Goal: Task Accomplishment & Management: Complete application form

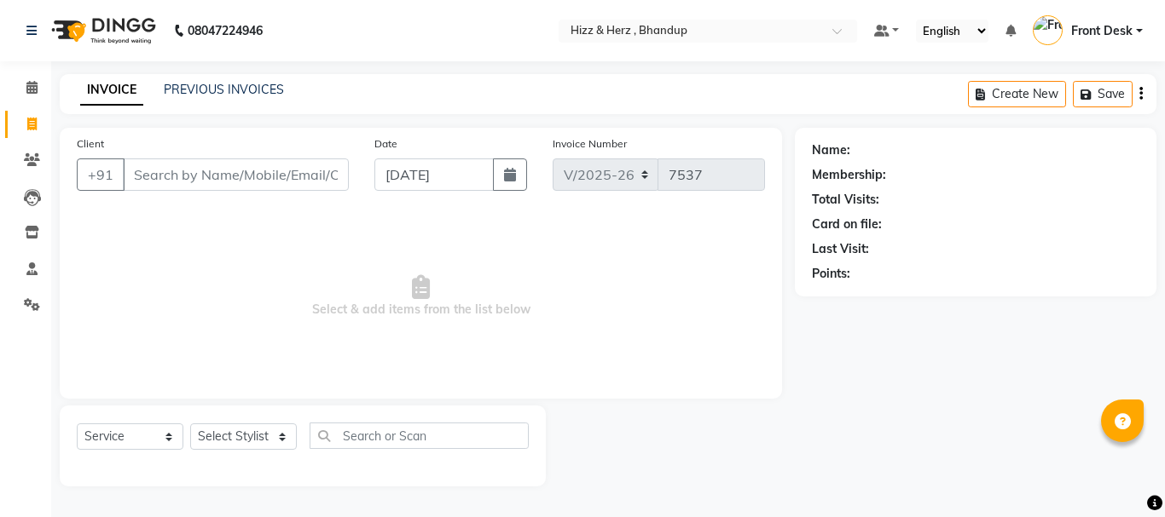
select select "629"
select select "service"
click at [241, 431] on select "Select Stylist Front Desk [PERSON_NAME] HIZZ & HERZ 2 [PERSON_NAME] [PERSON_NAM…" at bounding box center [243, 437] width 107 height 26
select select "11514"
click at [190, 424] on select "Select Stylist Front Desk [PERSON_NAME] HIZZ & HERZ 2 [PERSON_NAME] [PERSON_NAM…" at bounding box center [243, 437] width 107 height 26
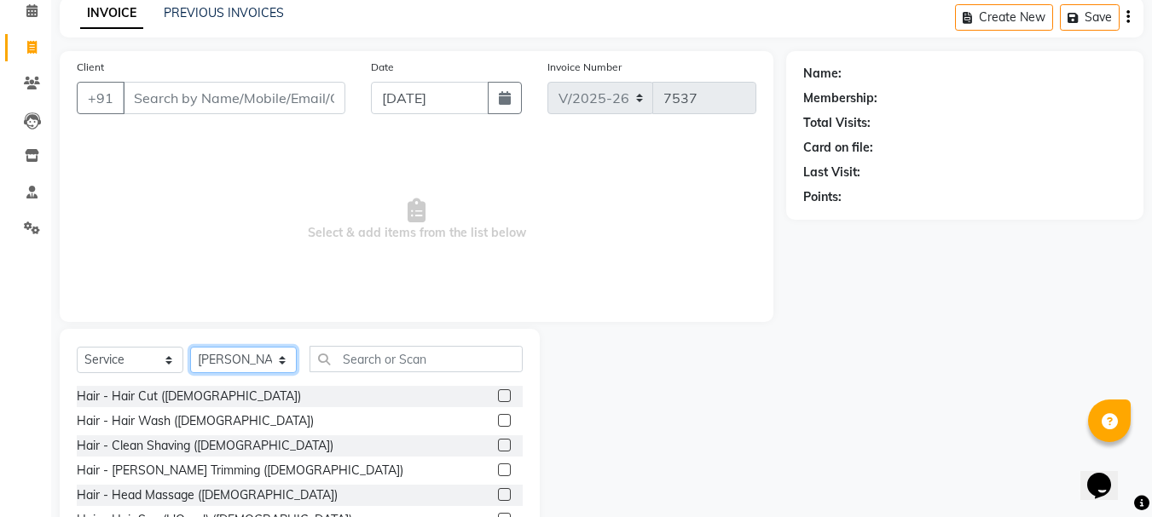
scroll to position [85, 0]
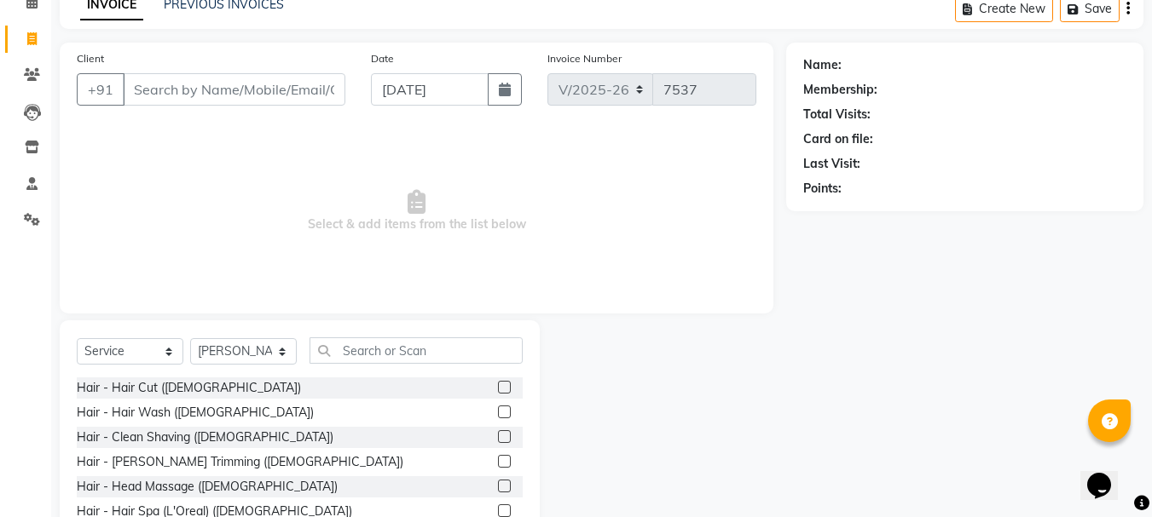
click at [498, 384] on label at bounding box center [504, 387] width 13 height 13
click at [498, 384] on input "checkbox" at bounding box center [503, 388] width 11 height 11
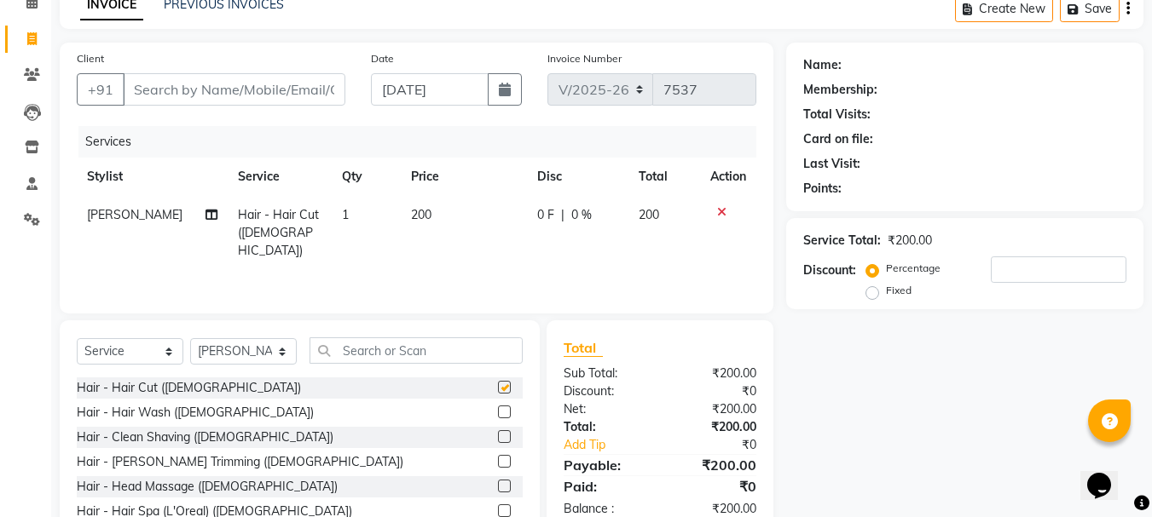
checkbox input "false"
click at [484, 438] on div "Hair - Clean Shaving ([DEMOGRAPHIC_DATA])" at bounding box center [300, 437] width 446 height 21
click at [498, 436] on label at bounding box center [504, 437] width 13 height 13
click at [498, 436] on input "checkbox" at bounding box center [503, 437] width 11 height 11
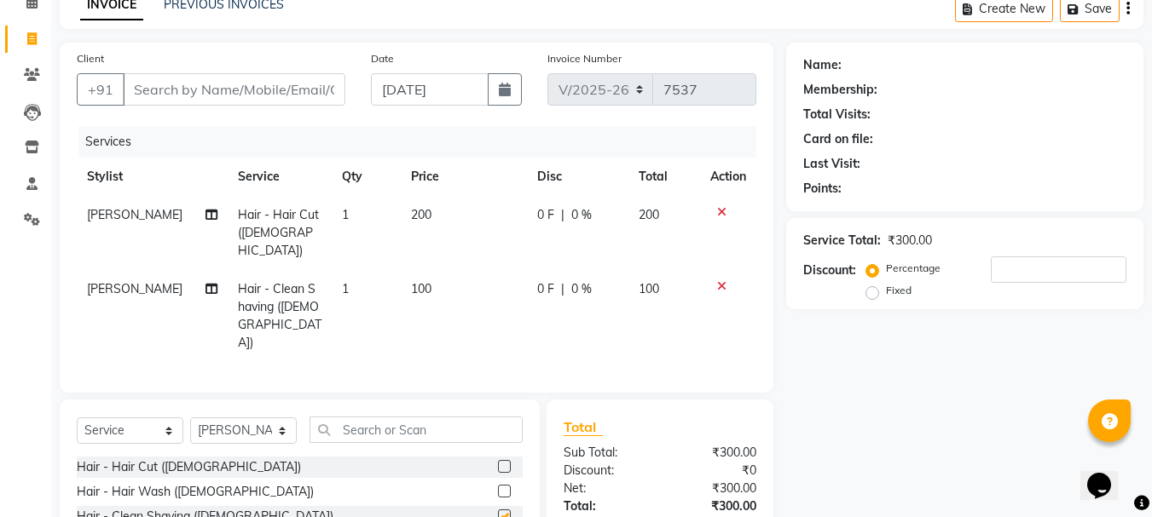
checkbox input "false"
click at [230, 82] on input "Client" at bounding box center [234, 89] width 223 height 32
type input "9"
type input "0"
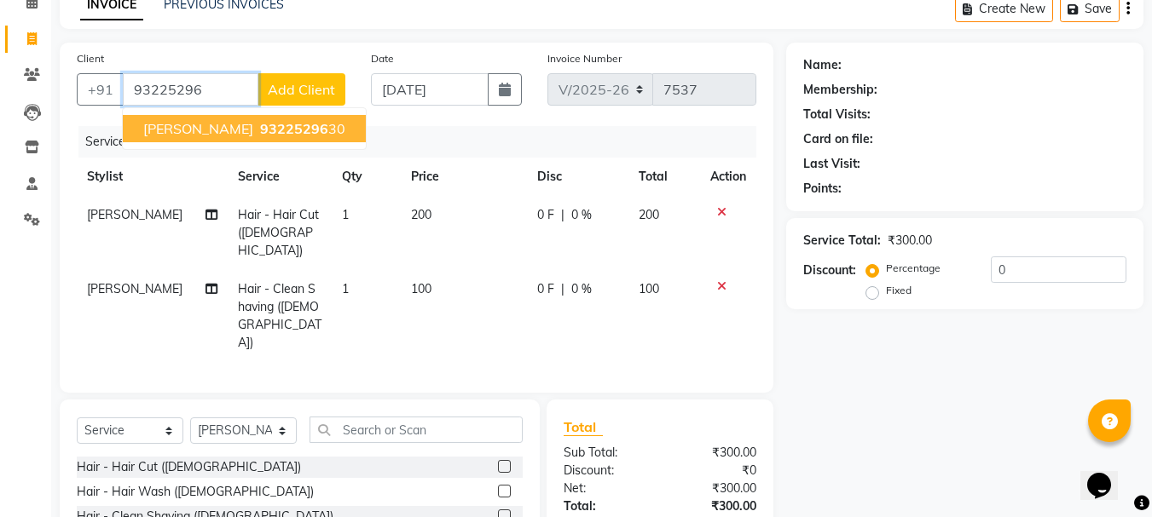
click at [247, 124] on span "[PERSON_NAME]" at bounding box center [198, 128] width 110 height 17
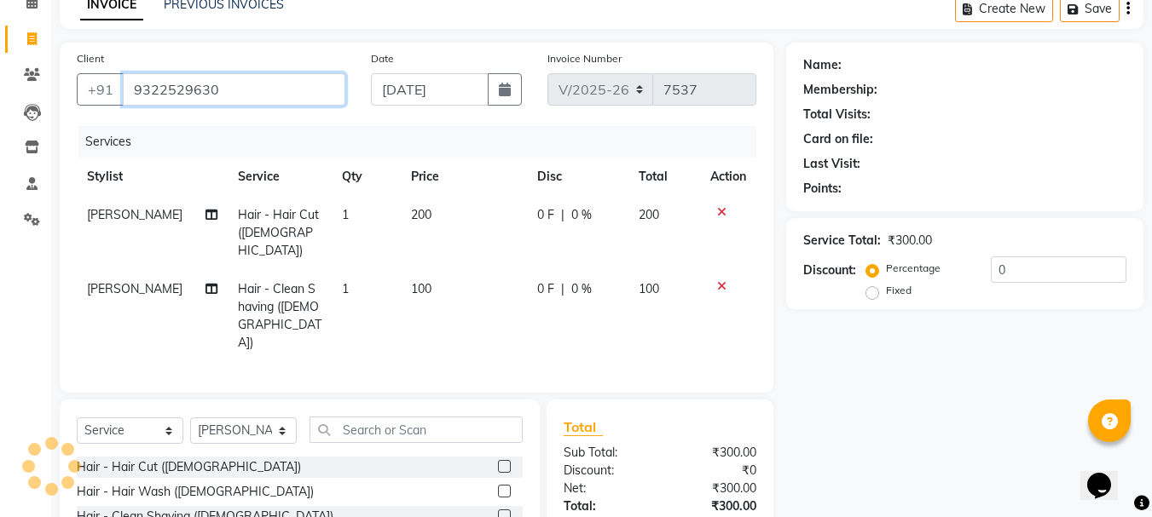
type input "9322529630"
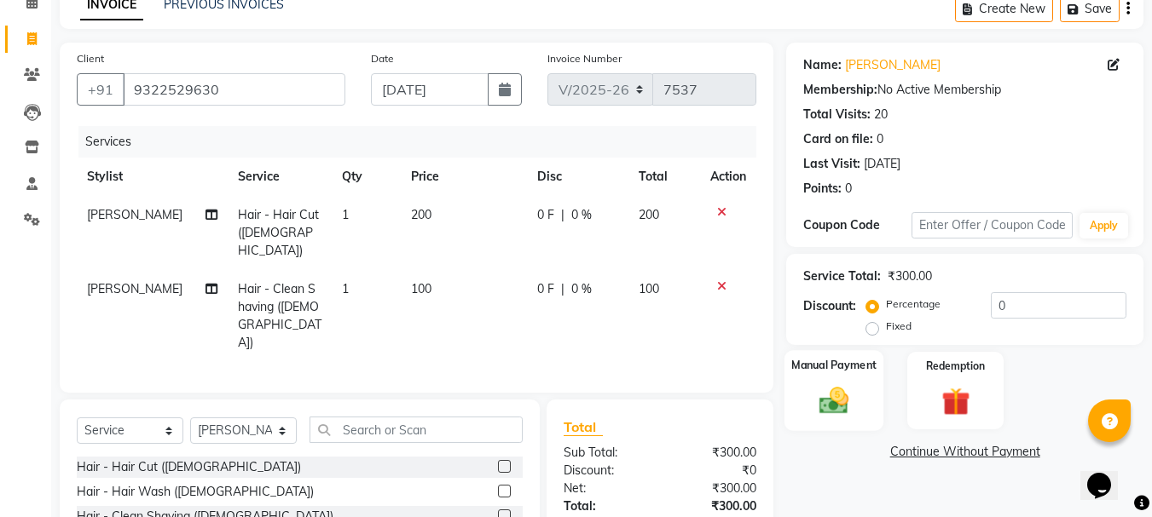
click at [829, 401] on img at bounding box center [834, 401] width 48 height 34
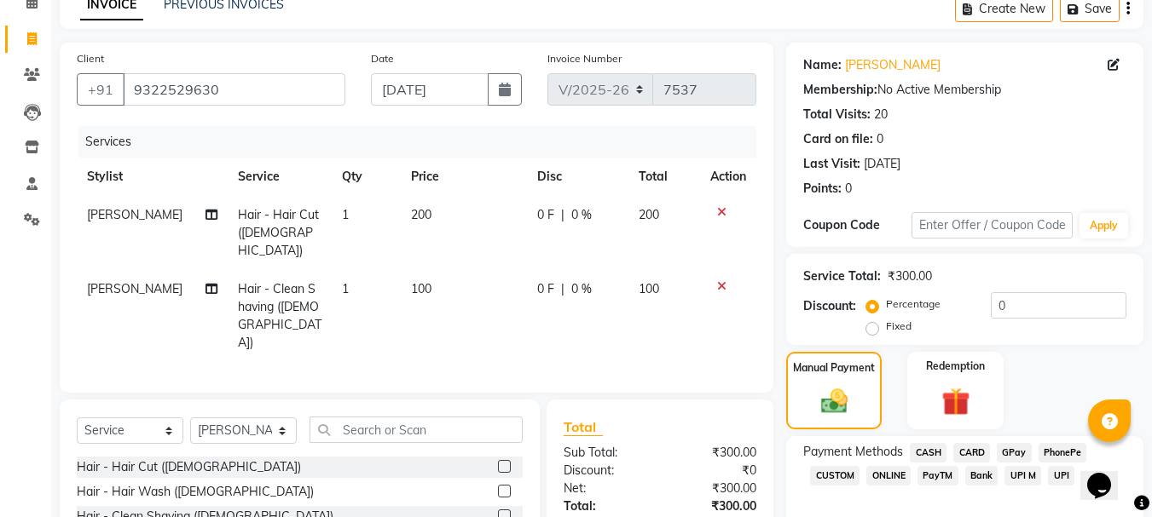
click at [1009, 450] on span "GPay" at bounding box center [1014, 453] width 35 height 20
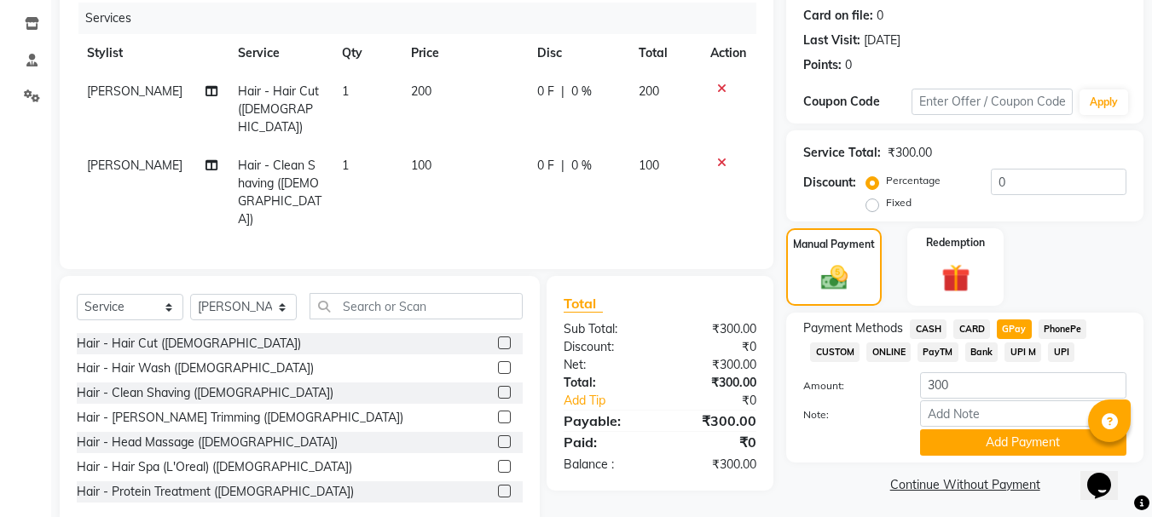
scroll to position [215, 0]
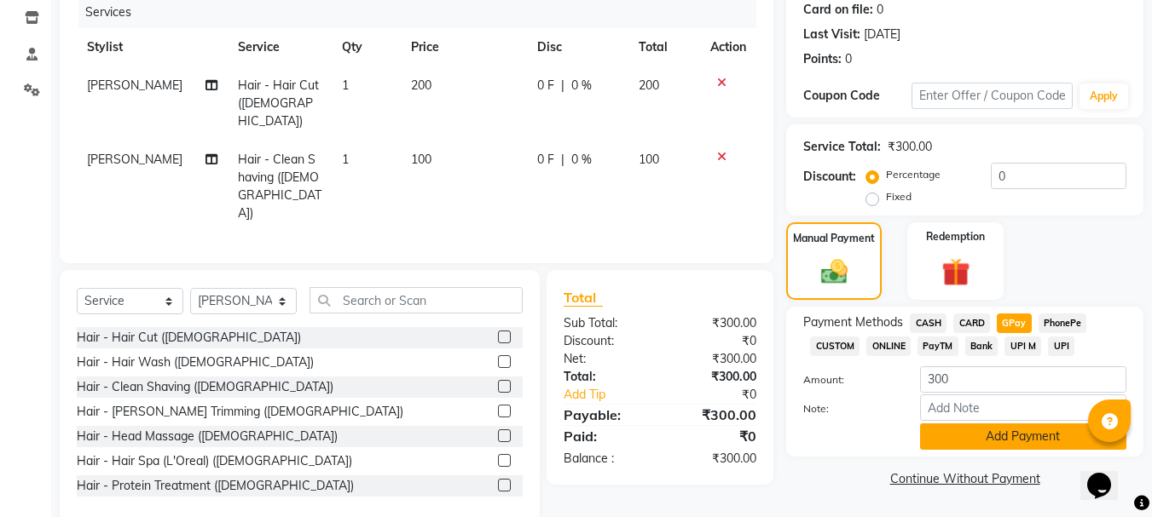
click at [1019, 439] on button "Add Payment" at bounding box center [1023, 437] width 206 height 26
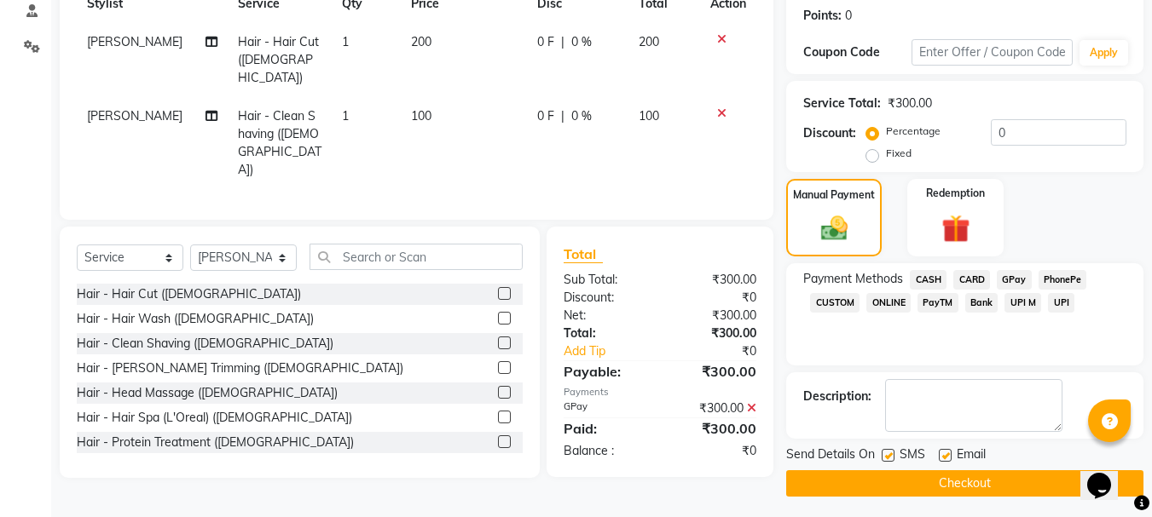
scroll to position [263, 0]
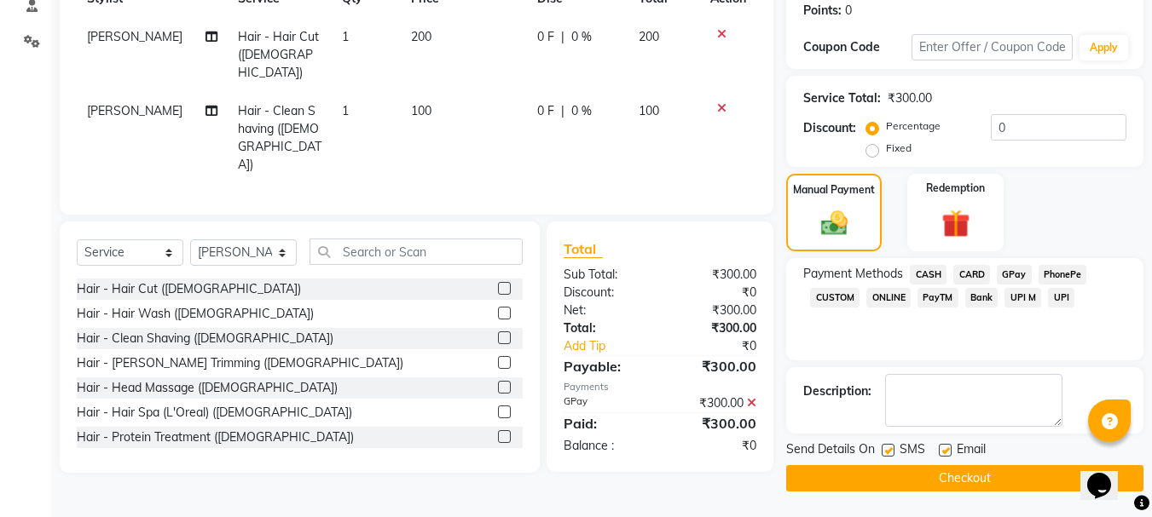
click at [1015, 487] on button "Checkout" at bounding box center [964, 478] width 357 height 26
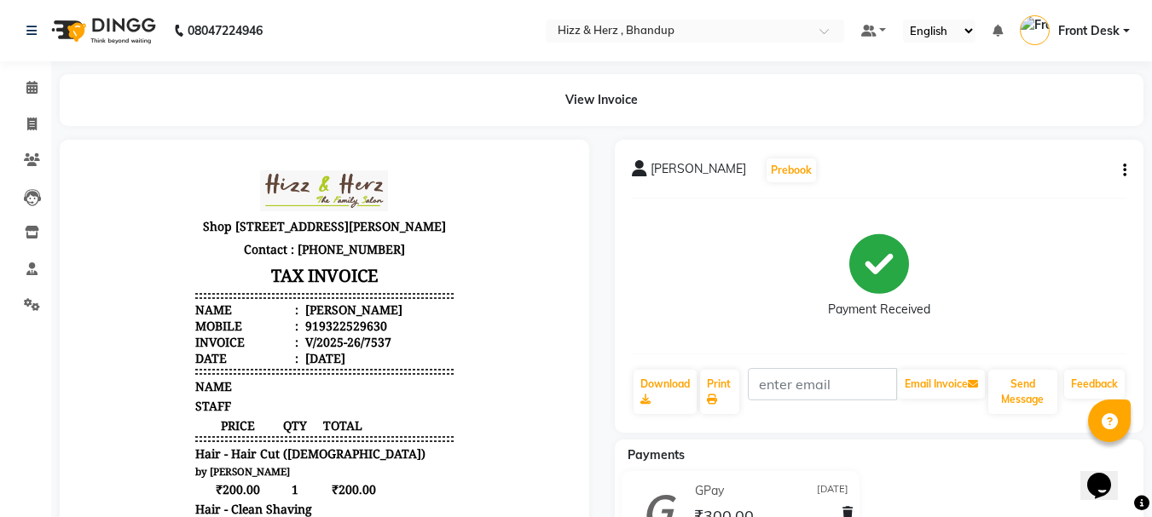
click at [1015, 487] on div "GPay [DATE] ₹300.00 Added on [DATE]" at bounding box center [879, 513] width 555 height 84
click at [27, 119] on icon at bounding box center [31, 124] width 9 height 13
select select "service"
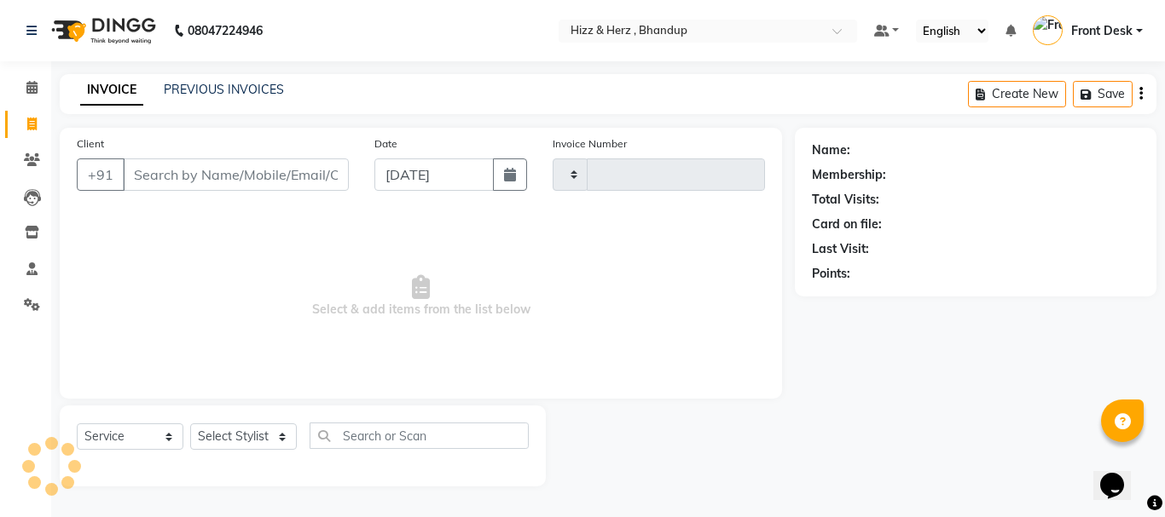
type input "7538"
select select "629"
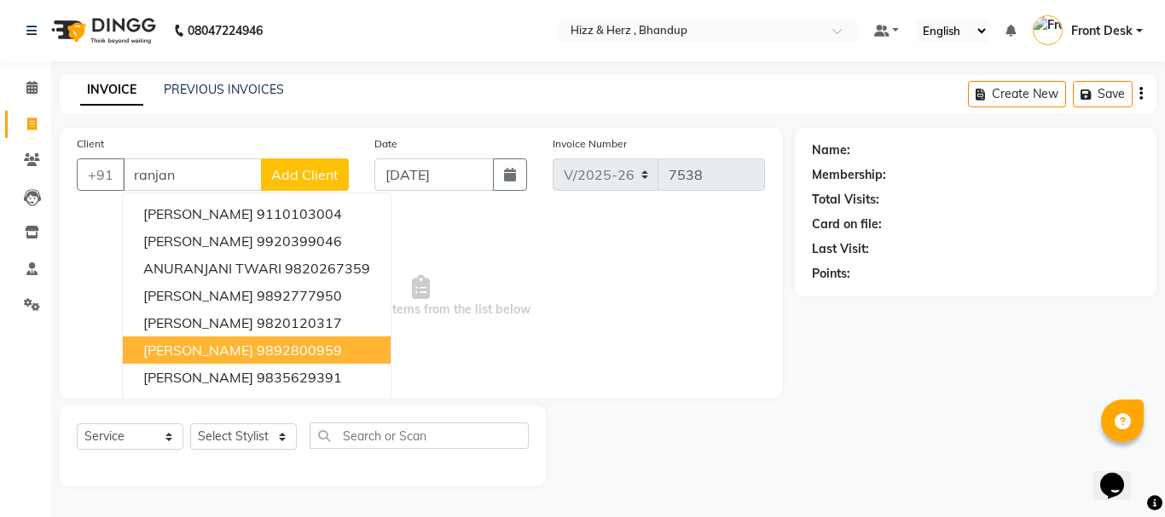
click at [251, 346] on span "[PERSON_NAME]" at bounding box center [198, 350] width 110 height 17
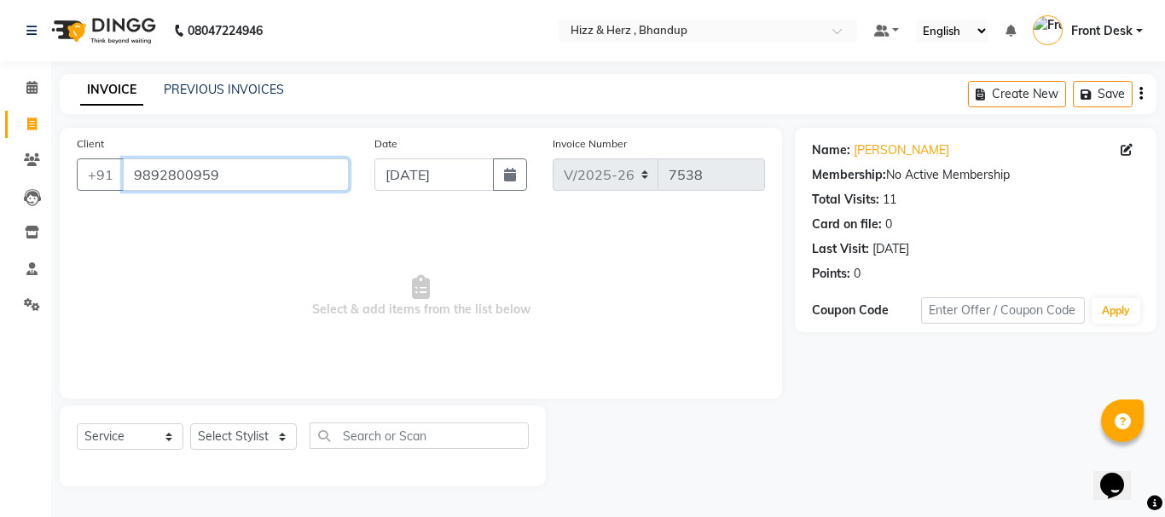
click at [278, 177] on input "9892800959" at bounding box center [236, 175] width 226 height 32
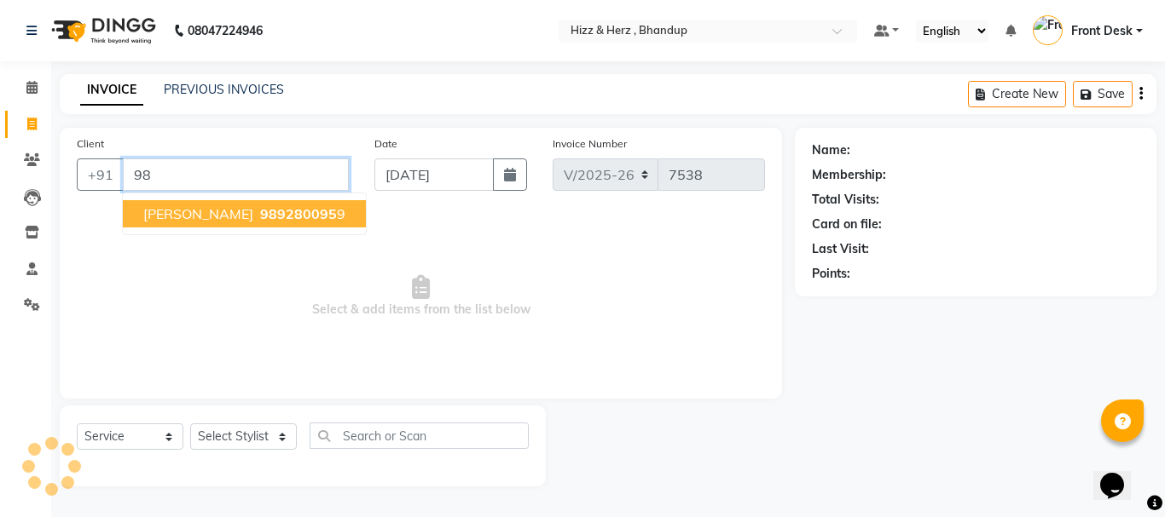
type input "9"
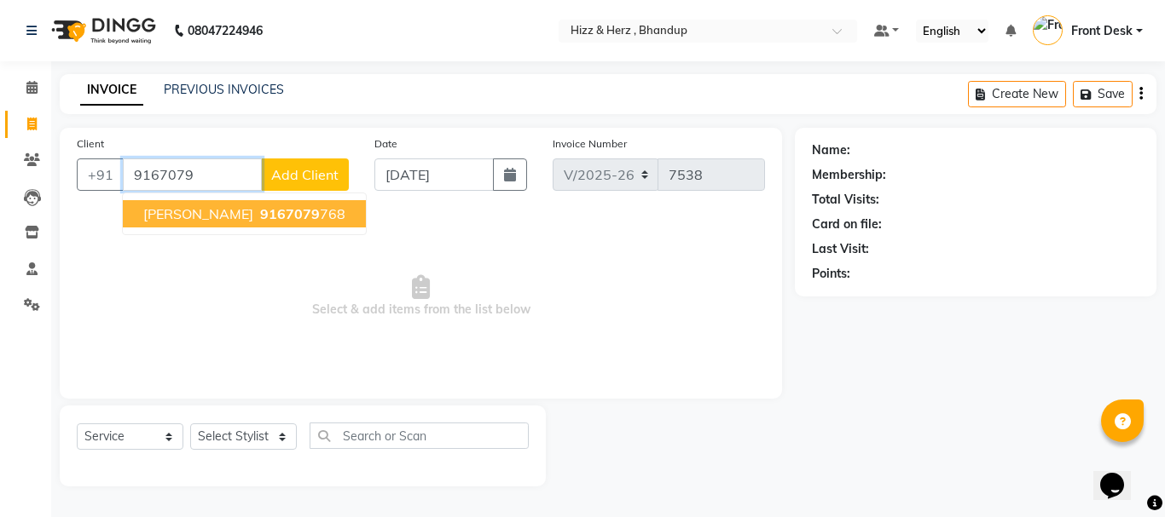
click at [273, 214] on span "9167079" at bounding box center [290, 213] width 60 height 17
type input "9167079768"
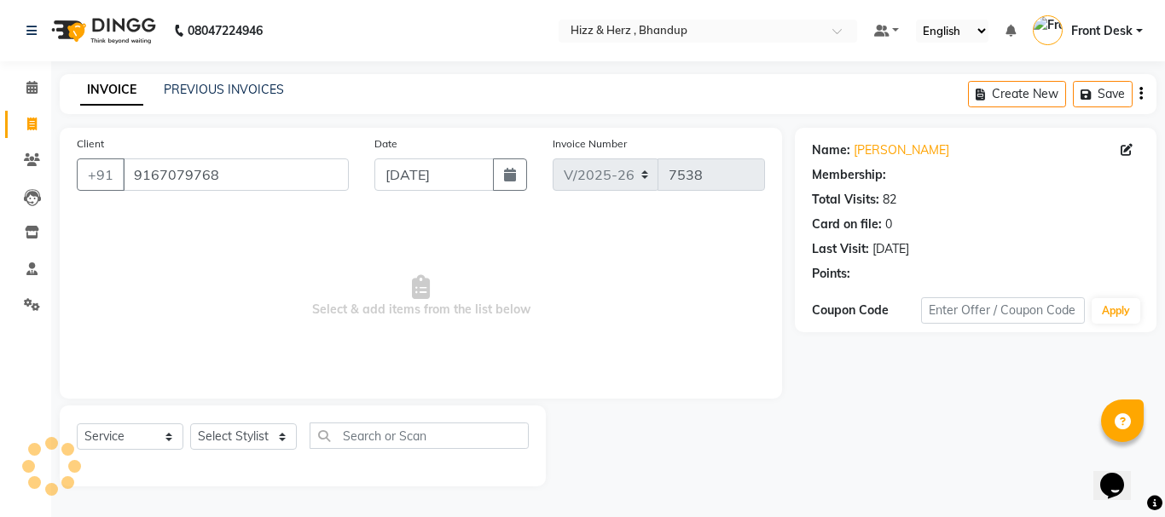
select select "1: Object"
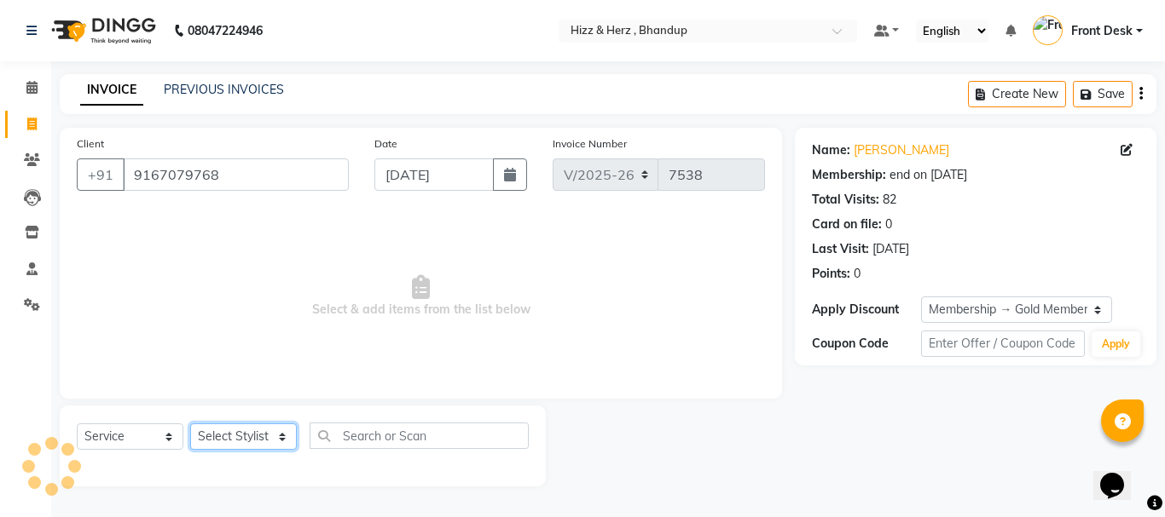
click at [256, 441] on select "Select Stylist Front Desk [PERSON_NAME] HIZZ & HERZ 2 [PERSON_NAME] [PERSON_NAM…" at bounding box center [243, 437] width 107 height 26
select select "24395"
click at [190, 424] on select "Select Stylist Front Desk [PERSON_NAME] HIZZ & HERZ 2 [PERSON_NAME] [PERSON_NAM…" at bounding box center [243, 437] width 107 height 26
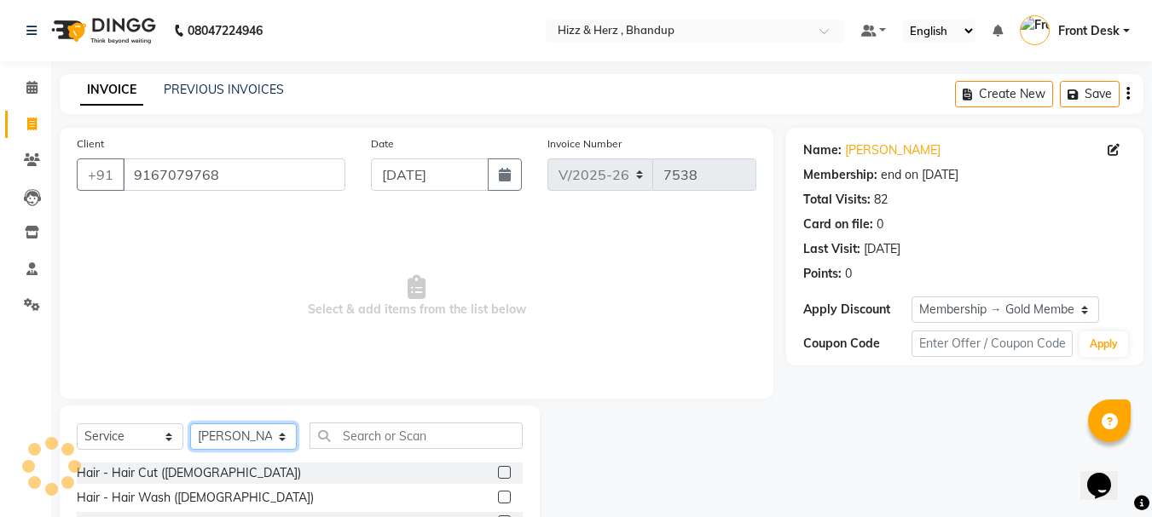
scroll to position [165, 0]
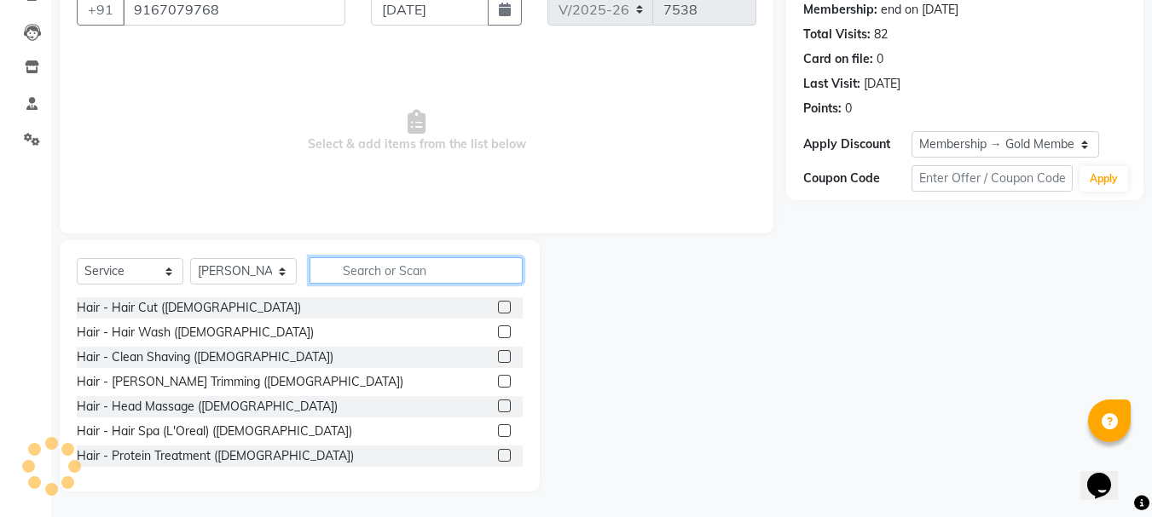
click at [454, 260] on input "text" at bounding box center [415, 270] width 213 height 26
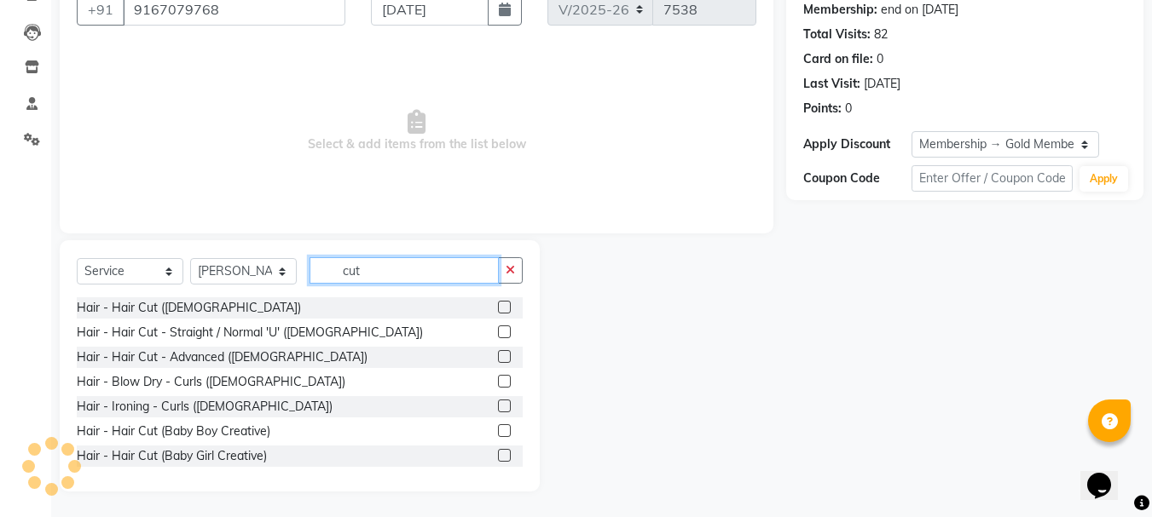
scroll to position [119, 0]
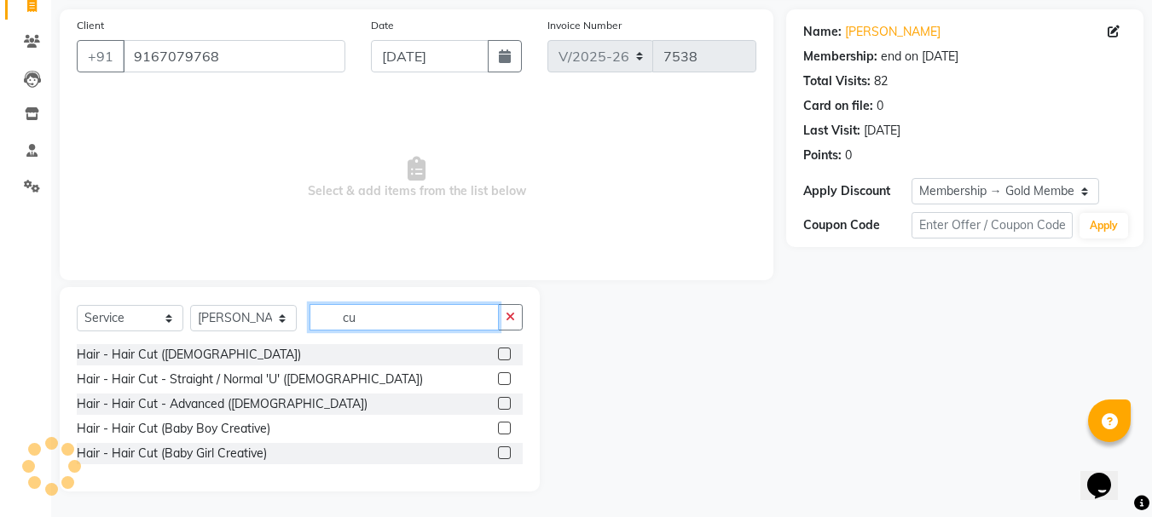
type input "c"
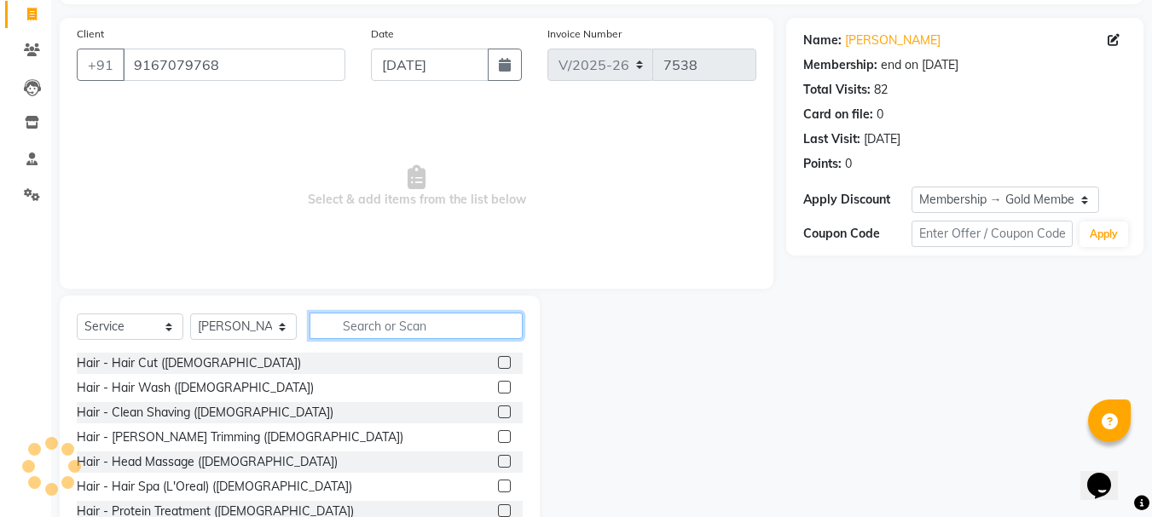
scroll to position [80, 0]
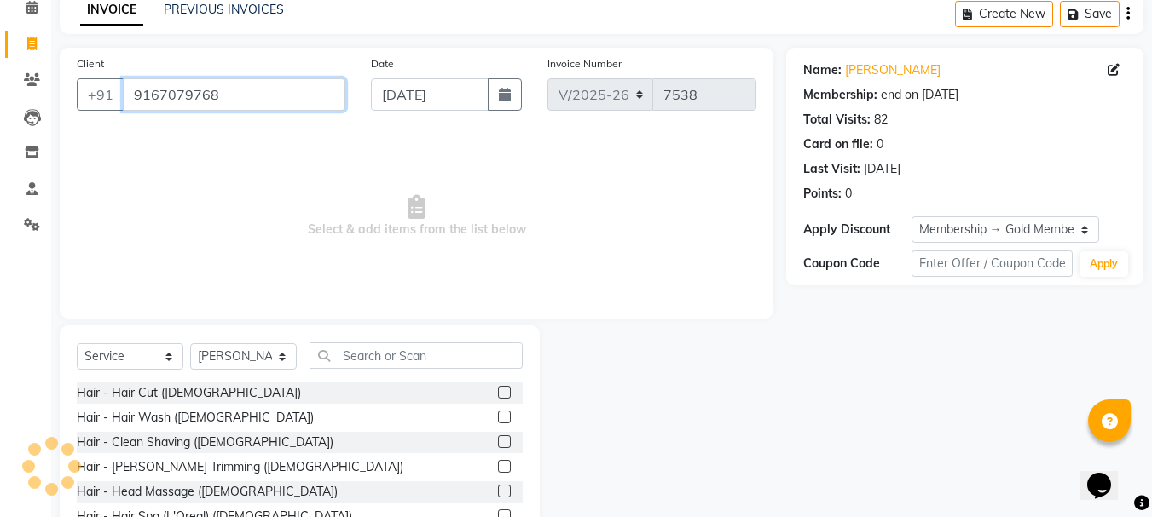
click at [276, 96] on input "9167079768" at bounding box center [234, 94] width 223 height 32
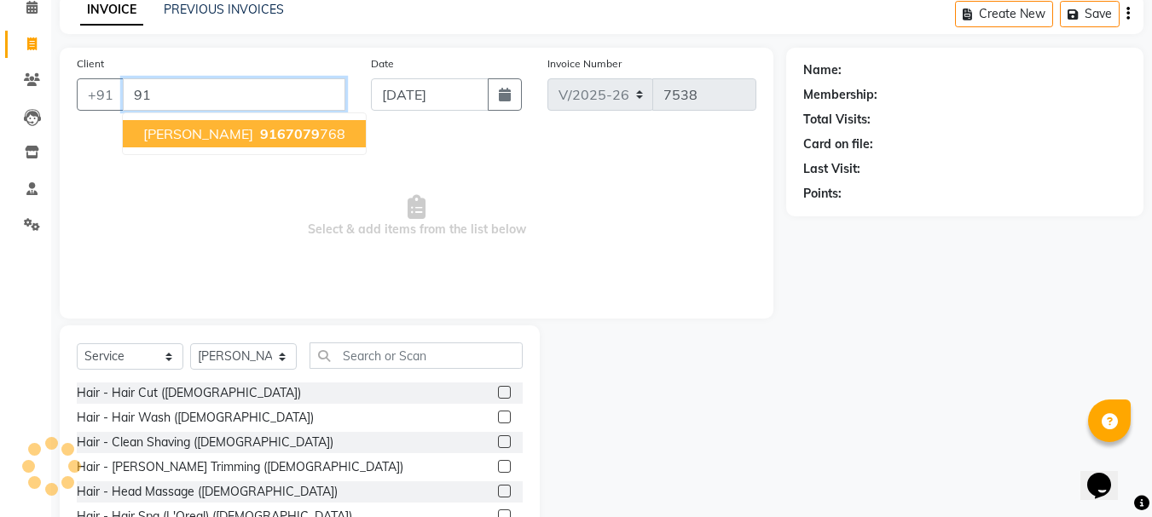
type input "9"
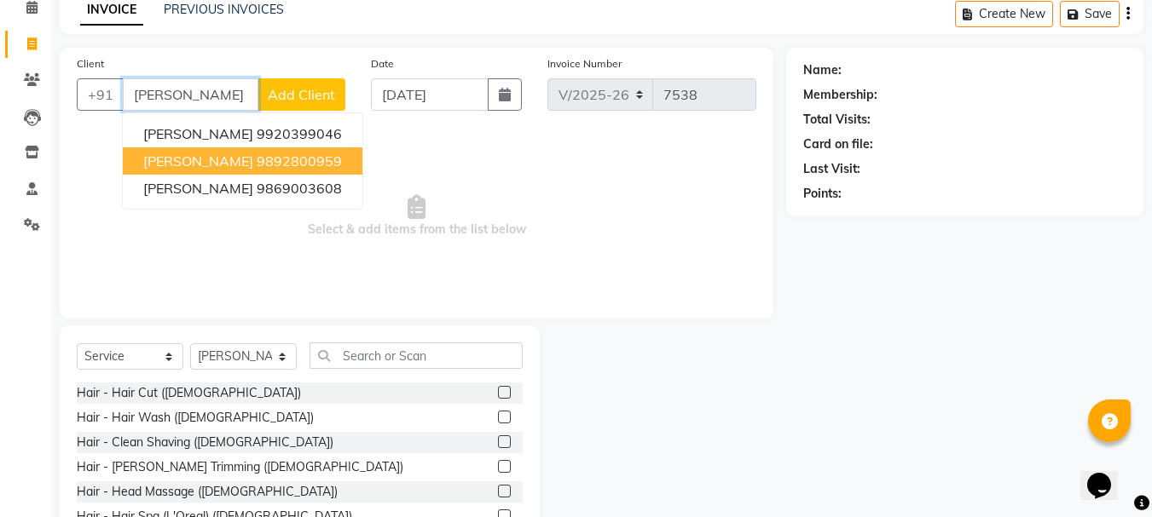
click at [253, 158] on span "[PERSON_NAME]" at bounding box center [198, 161] width 110 height 17
type input "9892800959"
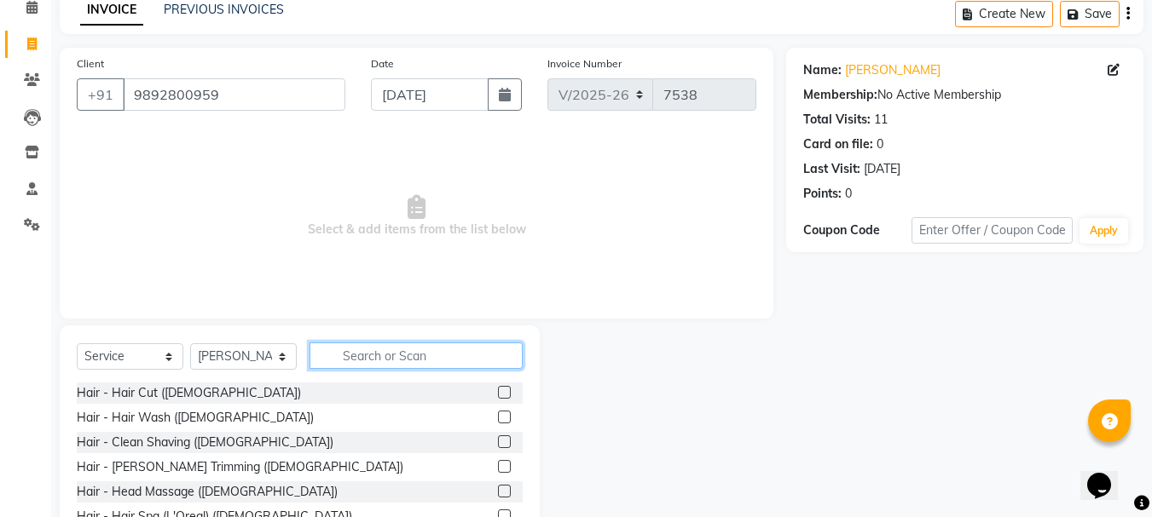
click at [392, 355] on input "text" at bounding box center [415, 356] width 213 height 26
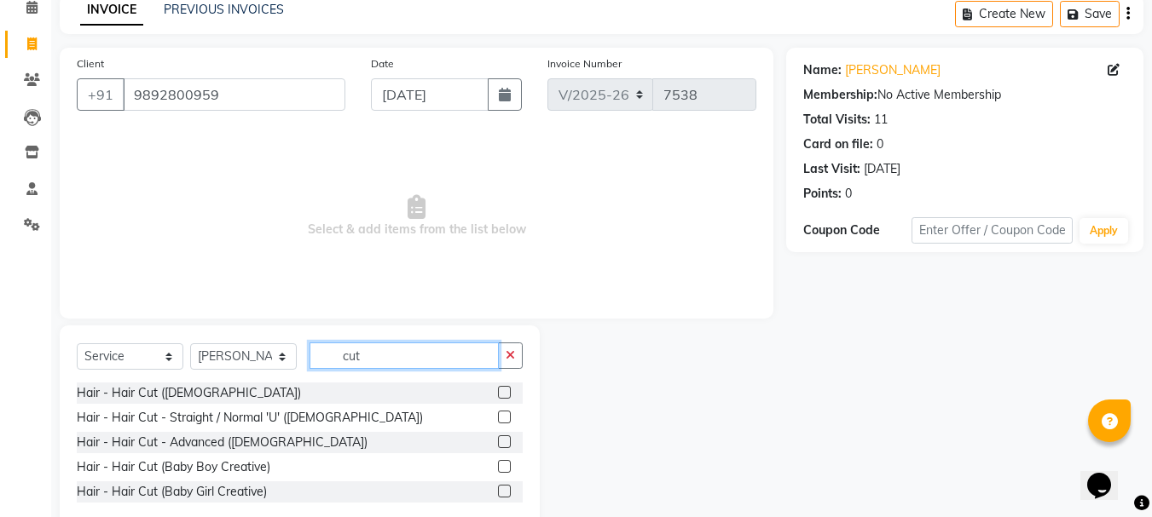
type input "cut"
click at [508, 445] on label at bounding box center [504, 442] width 13 height 13
click at [508, 445] on input "checkbox" at bounding box center [503, 442] width 11 height 11
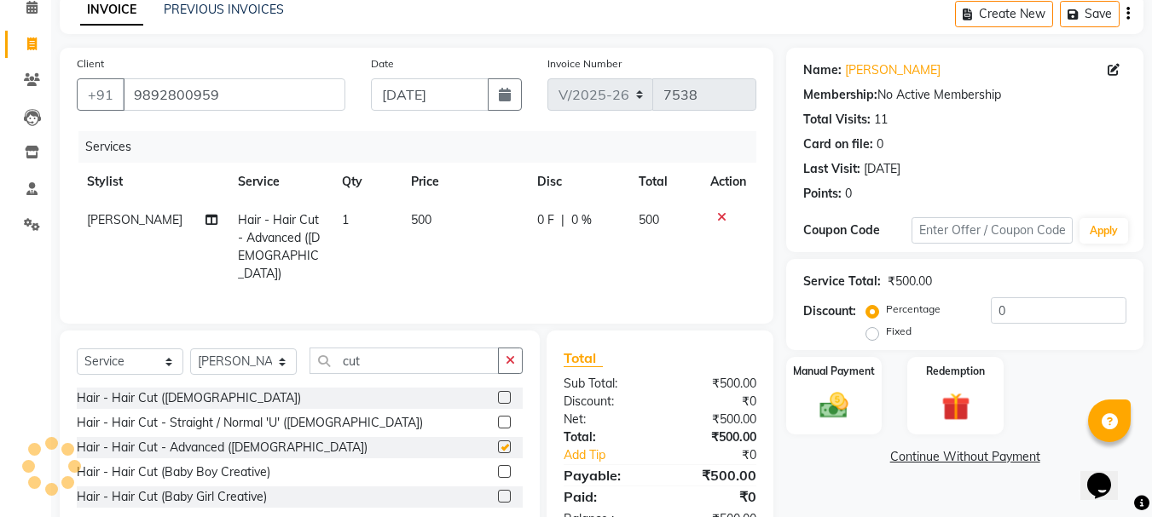
checkbox input "false"
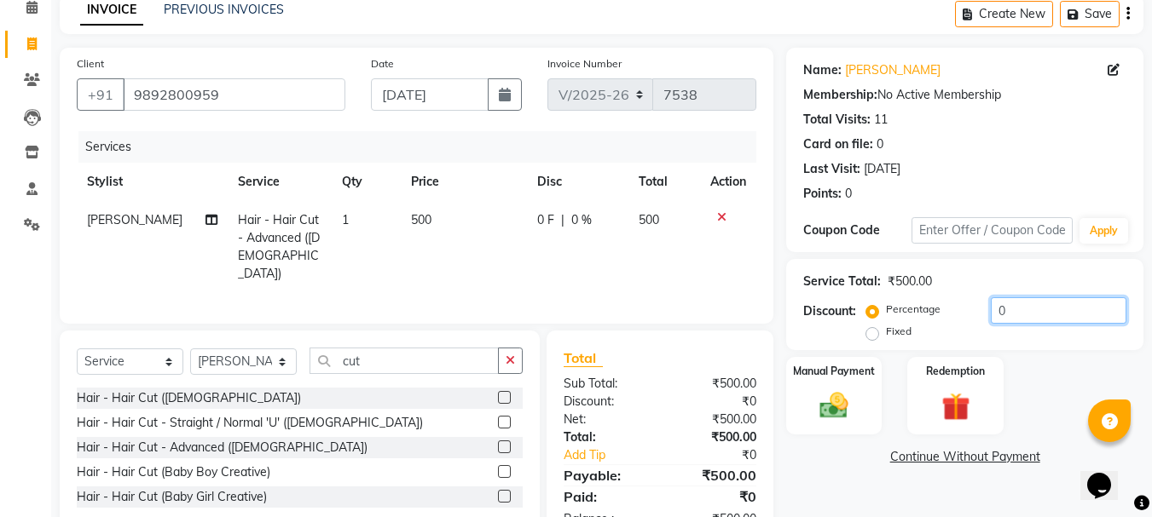
click at [1032, 308] on input "0" at bounding box center [1059, 311] width 136 height 26
type input "20"
click at [835, 404] on img at bounding box center [834, 406] width 48 height 34
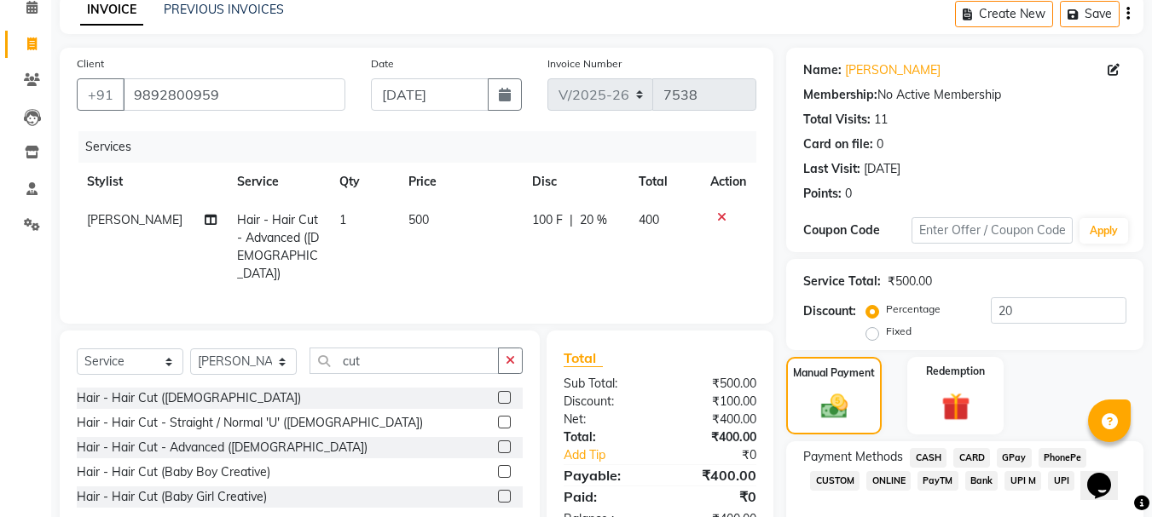
click at [1016, 460] on span "GPay" at bounding box center [1014, 458] width 35 height 20
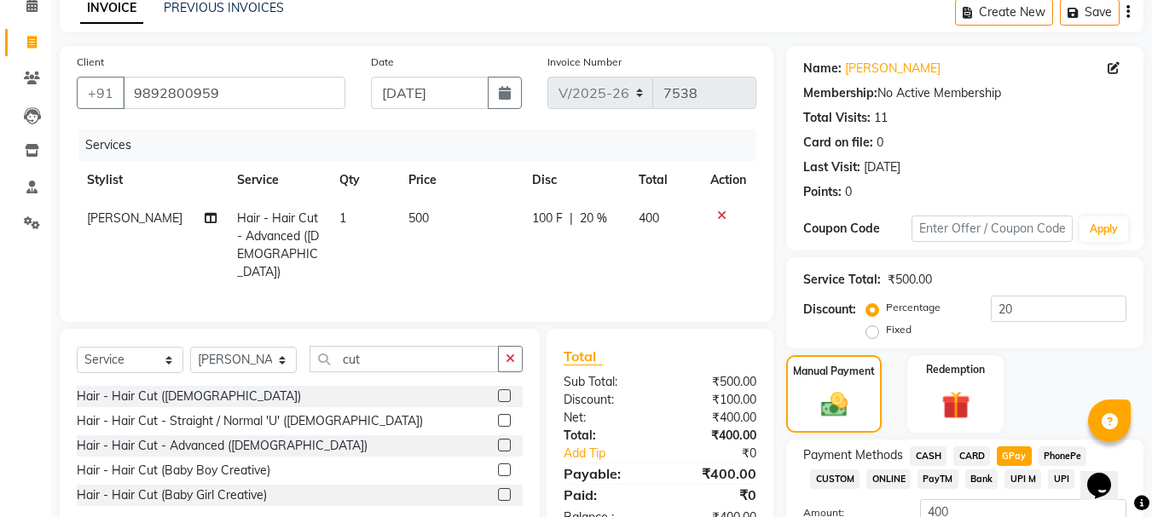
scroll to position [165, 0]
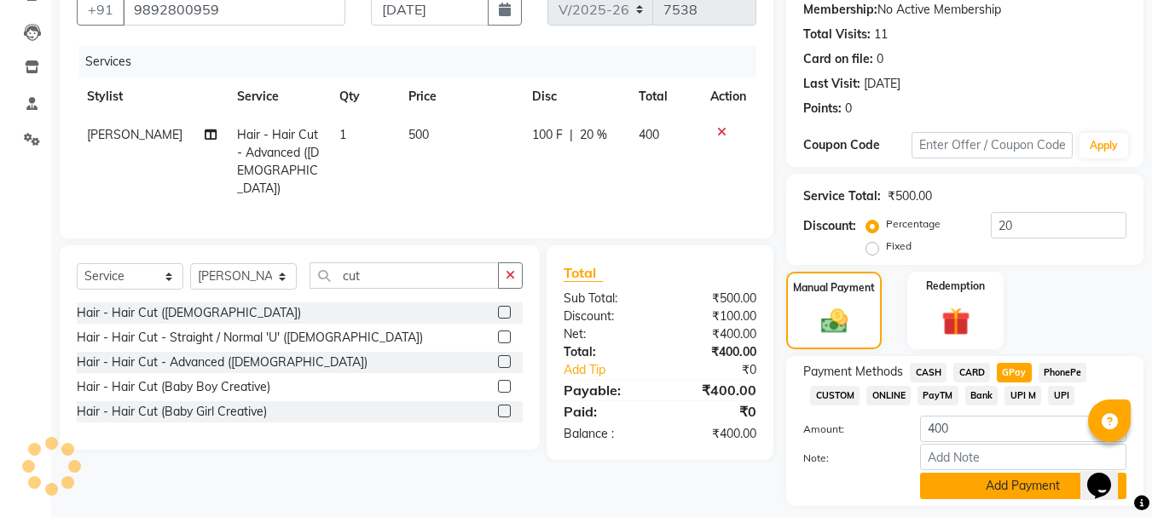
click at [1019, 484] on button "Add Payment" at bounding box center [1023, 486] width 206 height 26
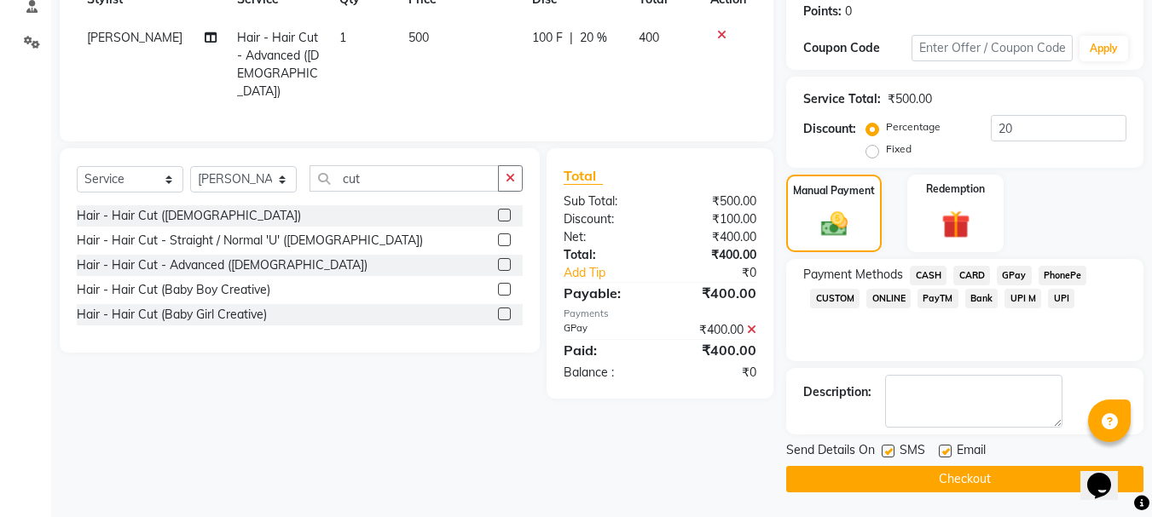
scroll to position [263, 0]
click at [1020, 477] on button "Checkout" at bounding box center [964, 478] width 357 height 26
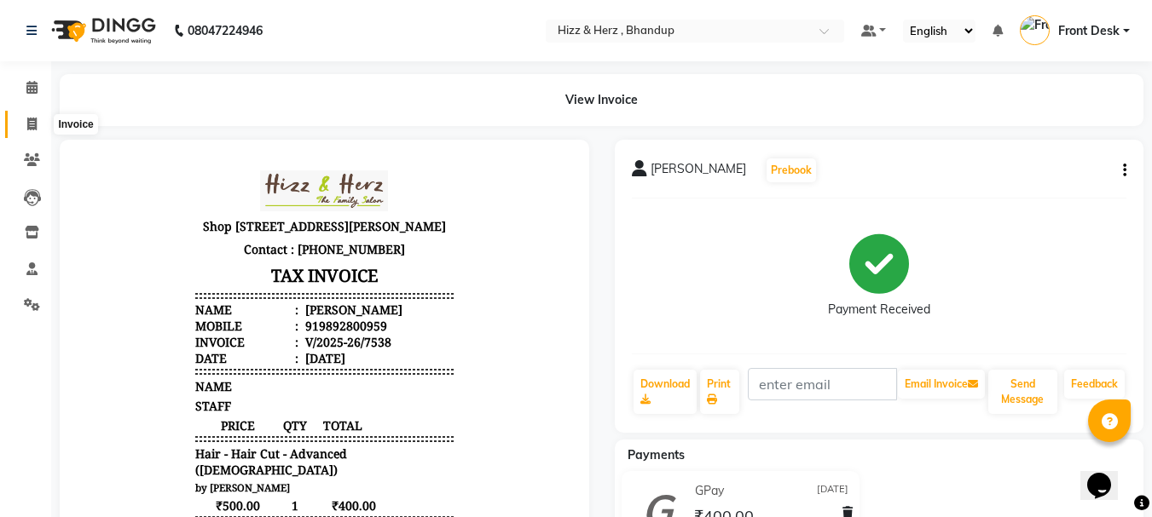
drag, startPoint x: 26, startPoint y: 123, endPoint x: 41, endPoint y: 135, distance: 18.8
click at [27, 123] on icon at bounding box center [31, 124] width 9 height 13
select select "629"
select select "service"
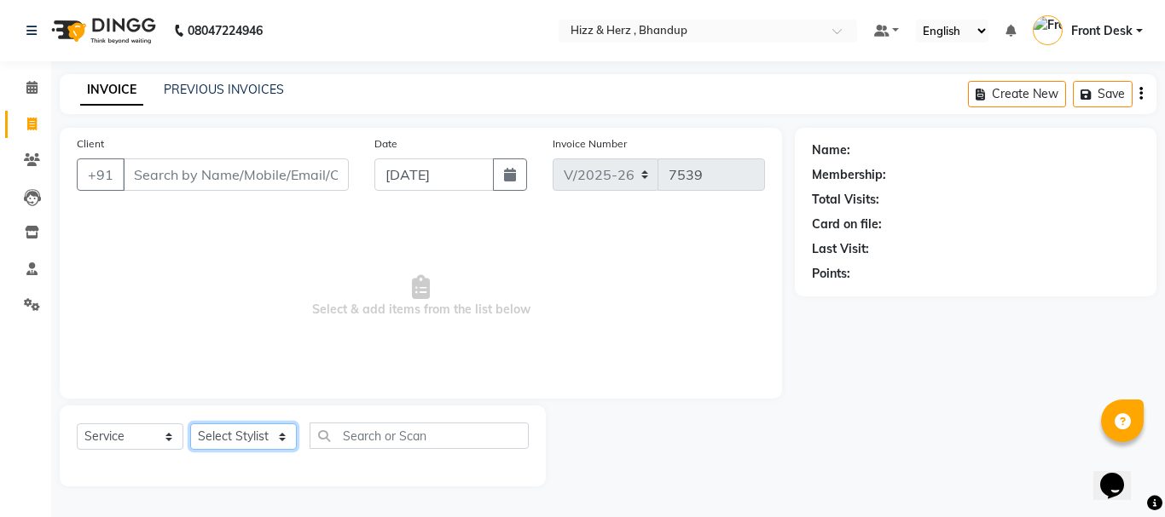
click at [247, 439] on select "Select Stylist Front Desk [PERSON_NAME] HIZZ & HERZ 2 [PERSON_NAME] [PERSON_NAM…" at bounding box center [243, 437] width 107 height 26
select select "9146"
click at [190, 424] on select "Select Stylist Front Desk [PERSON_NAME] HIZZ & HERZ 2 [PERSON_NAME] [PERSON_NAM…" at bounding box center [243, 437] width 107 height 26
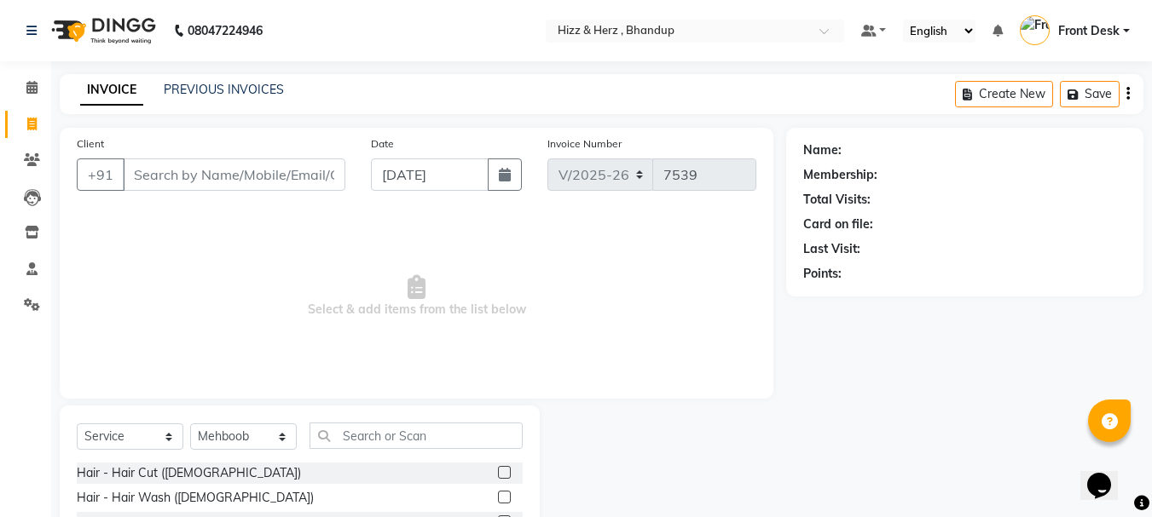
click at [498, 474] on label at bounding box center [504, 472] width 13 height 13
click at [498, 474] on input "checkbox" at bounding box center [503, 473] width 11 height 11
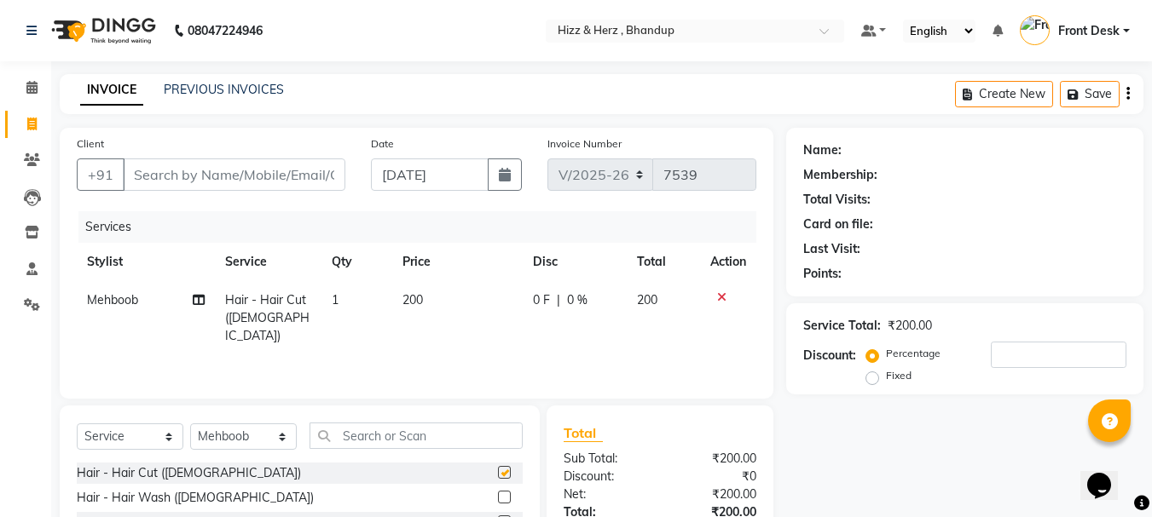
checkbox input "false"
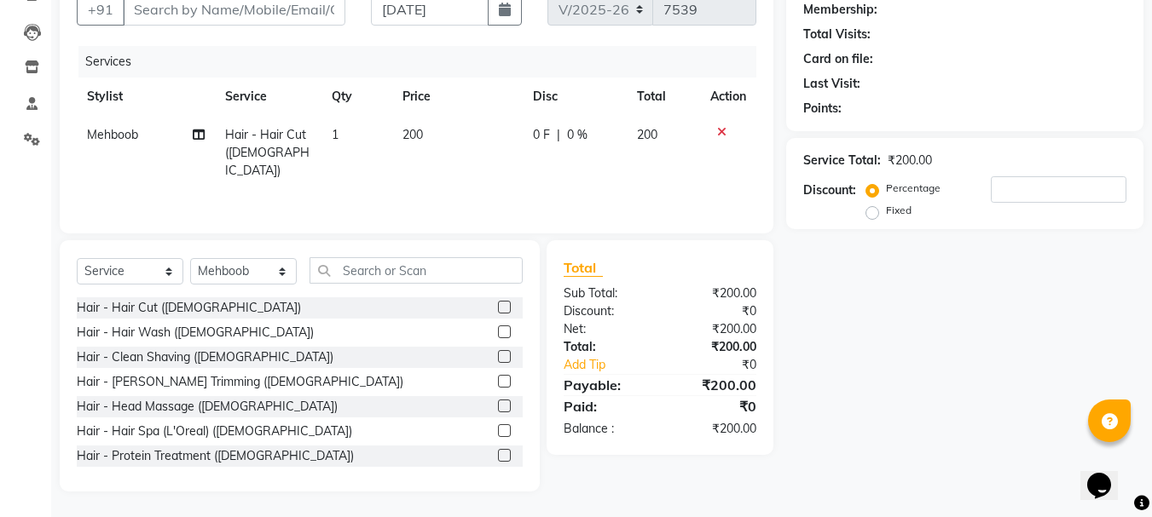
click at [498, 377] on label at bounding box center [504, 381] width 13 height 13
click at [498, 377] on input "checkbox" at bounding box center [503, 382] width 11 height 11
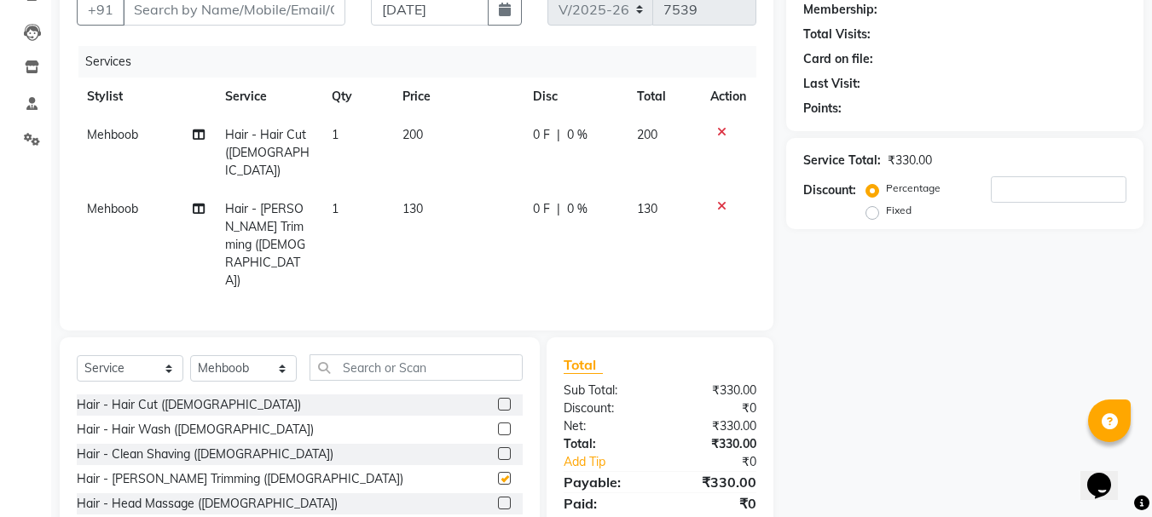
checkbox input "false"
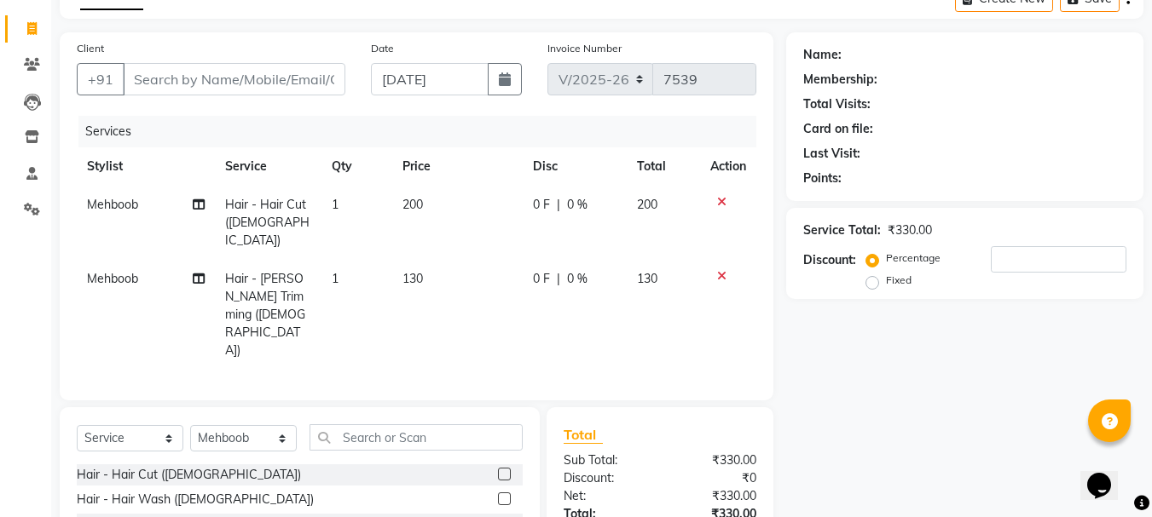
scroll to position [80, 0]
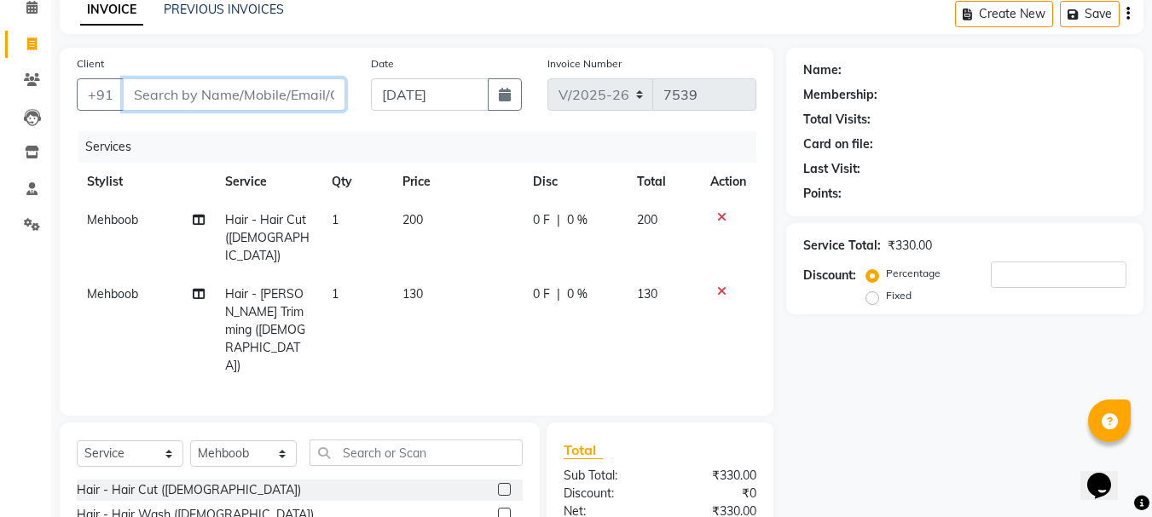
click at [266, 94] on input "Client" at bounding box center [234, 94] width 223 height 32
type input "h"
type input "0"
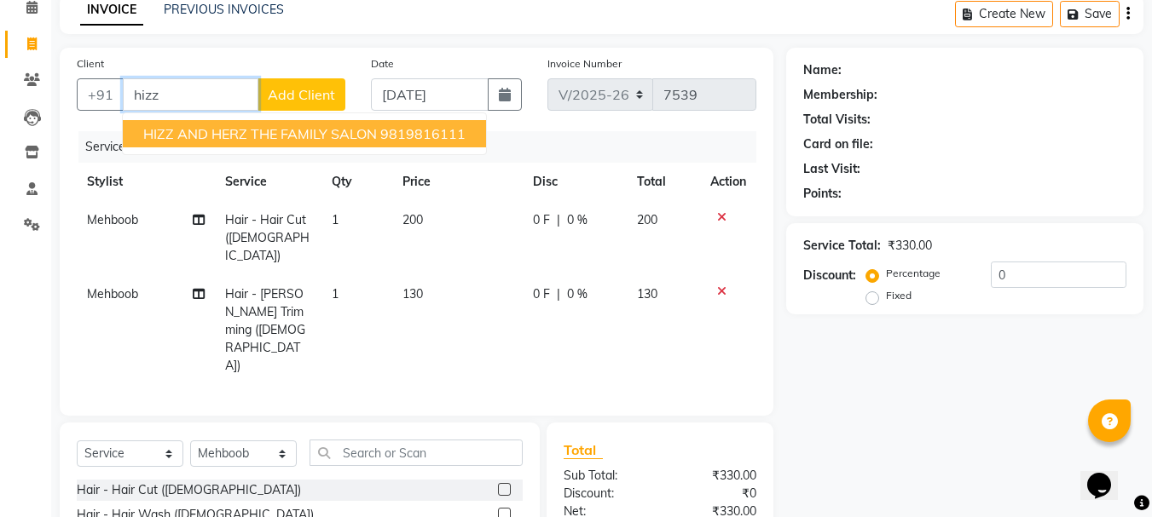
click at [280, 126] on span "HIZZ AND HERZ THE FAMILY SALON" at bounding box center [260, 133] width 234 height 17
type input "9819816111"
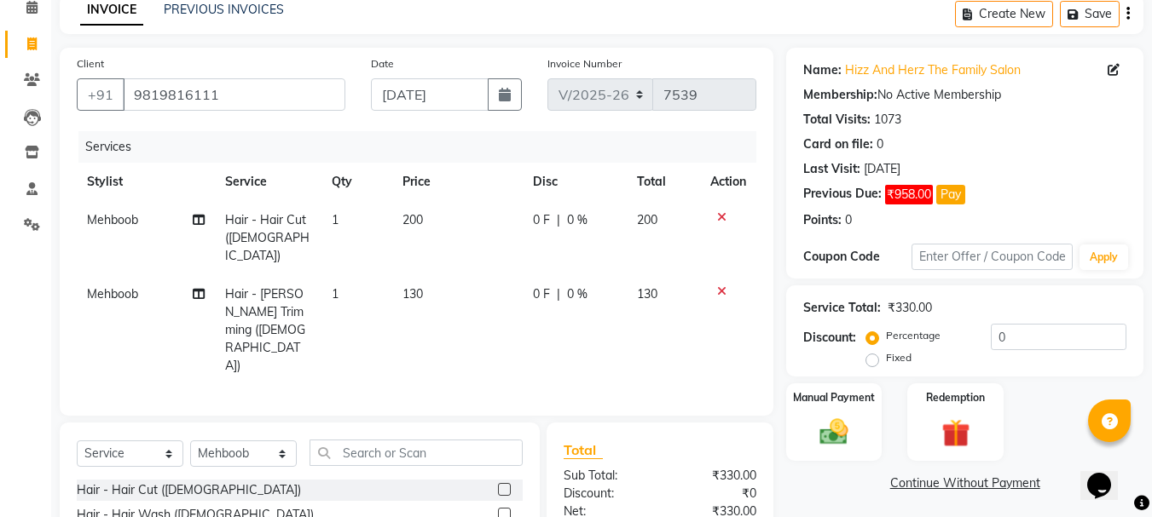
scroll to position [204, 0]
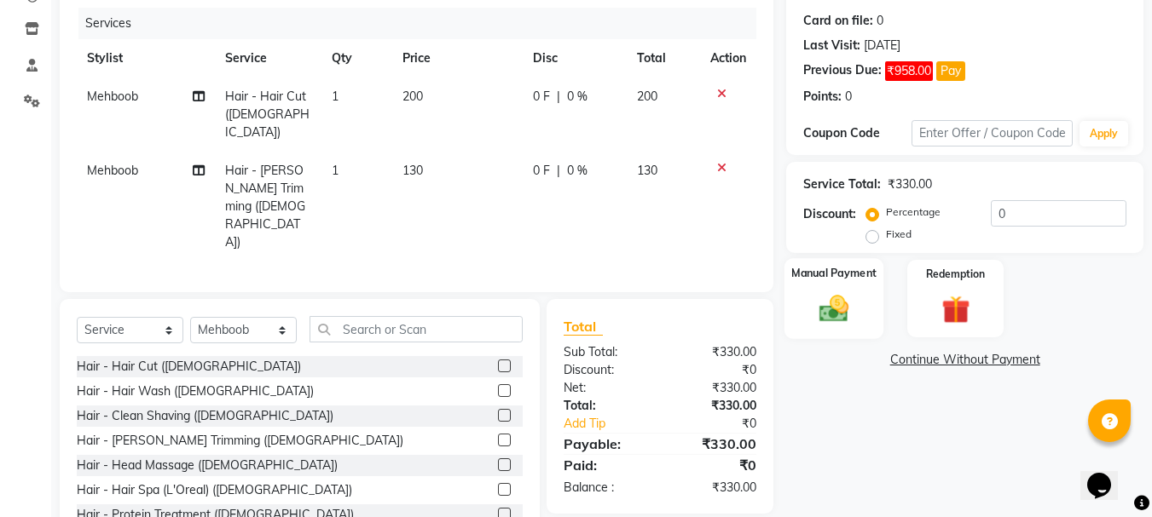
click at [837, 308] on img at bounding box center [834, 309] width 48 height 34
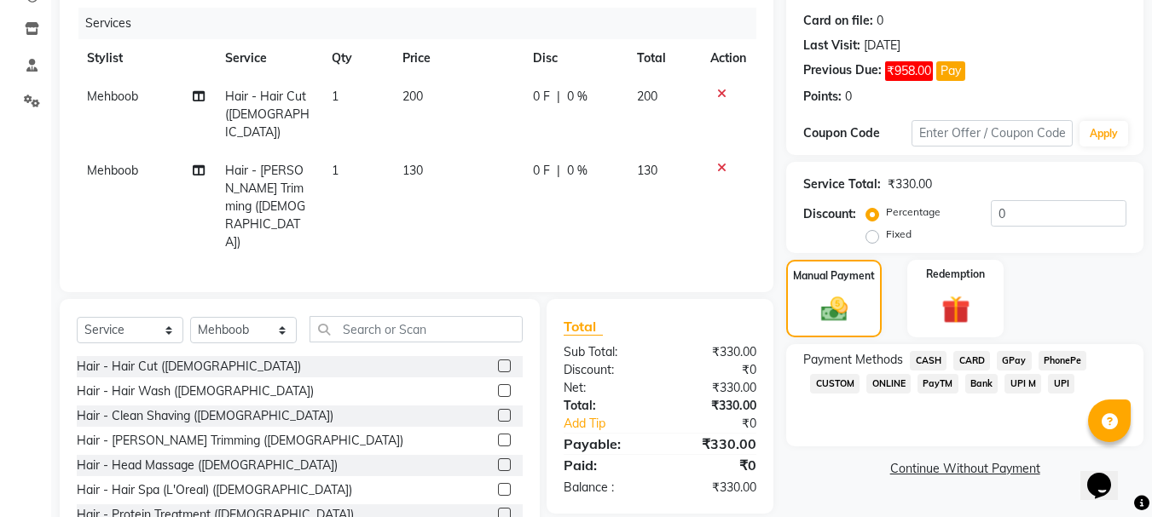
click at [1015, 356] on span "GPay" at bounding box center [1014, 361] width 35 height 20
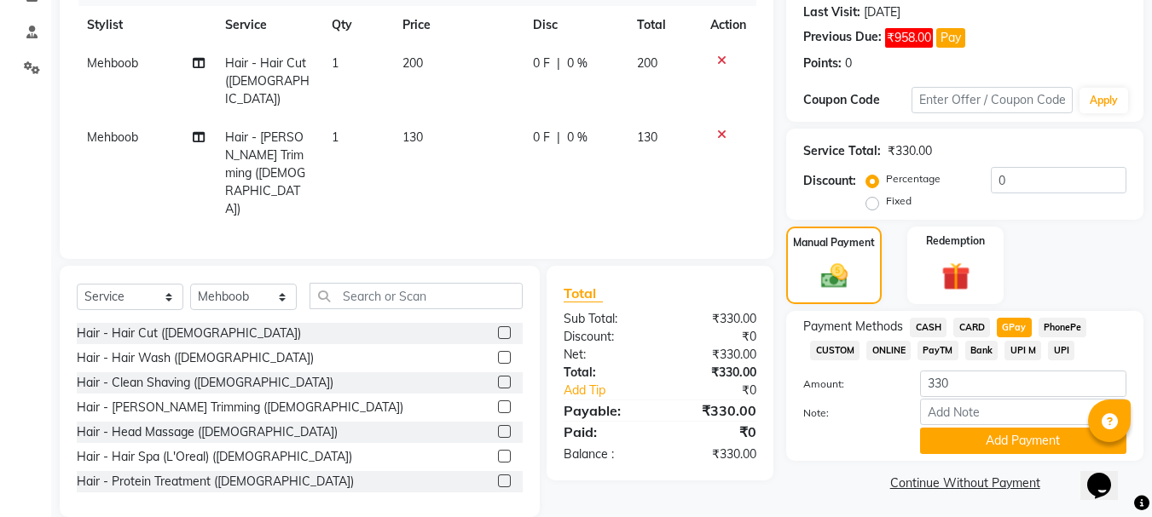
scroll to position [241, 0]
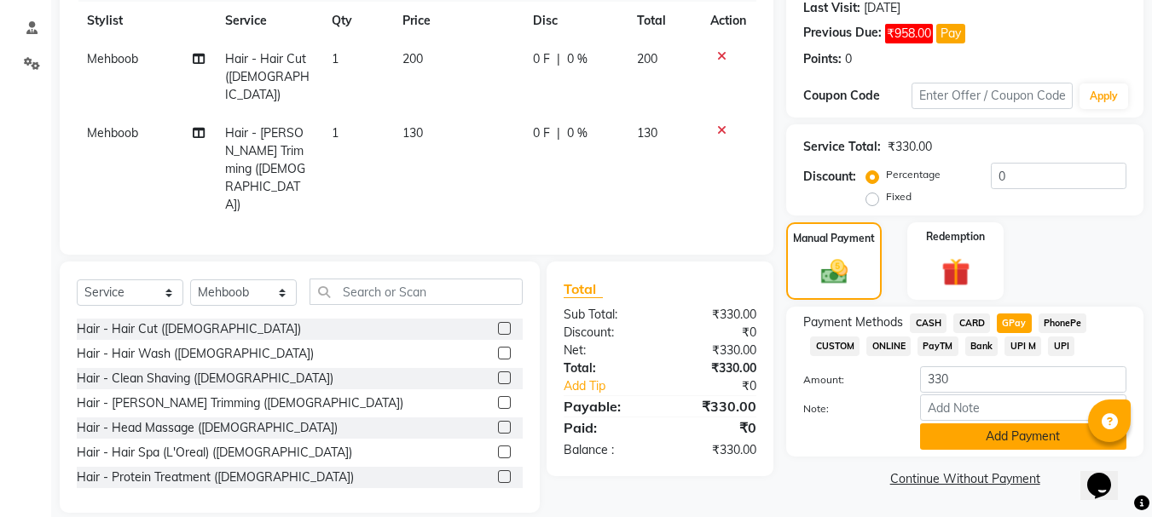
click at [1026, 429] on button "Add Payment" at bounding box center [1023, 437] width 206 height 26
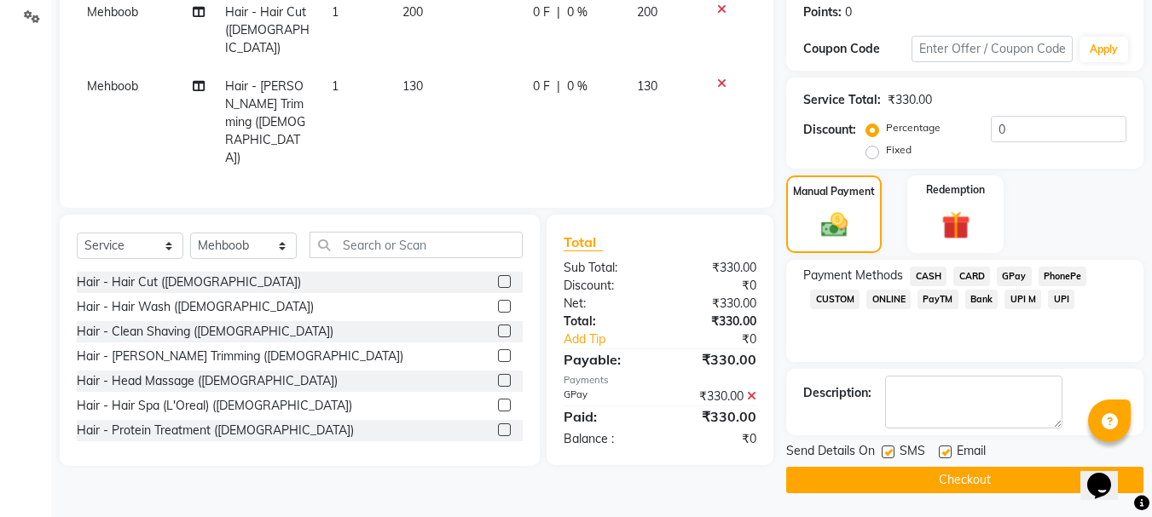
scroll to position [290, 0]
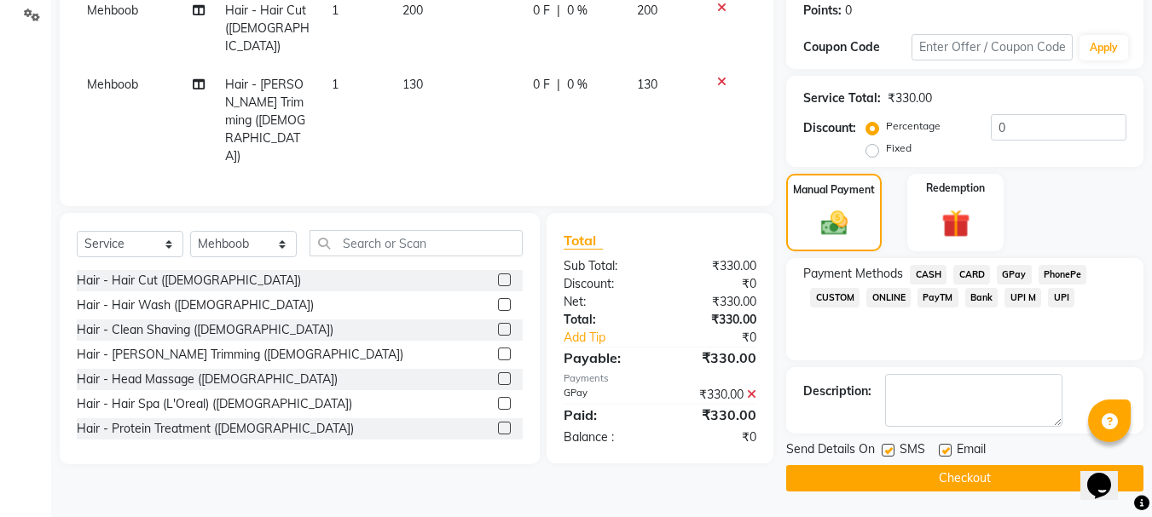
click at [1024, 475] on button "Checkout" at bounding box center [964, 478] width 357 height 26
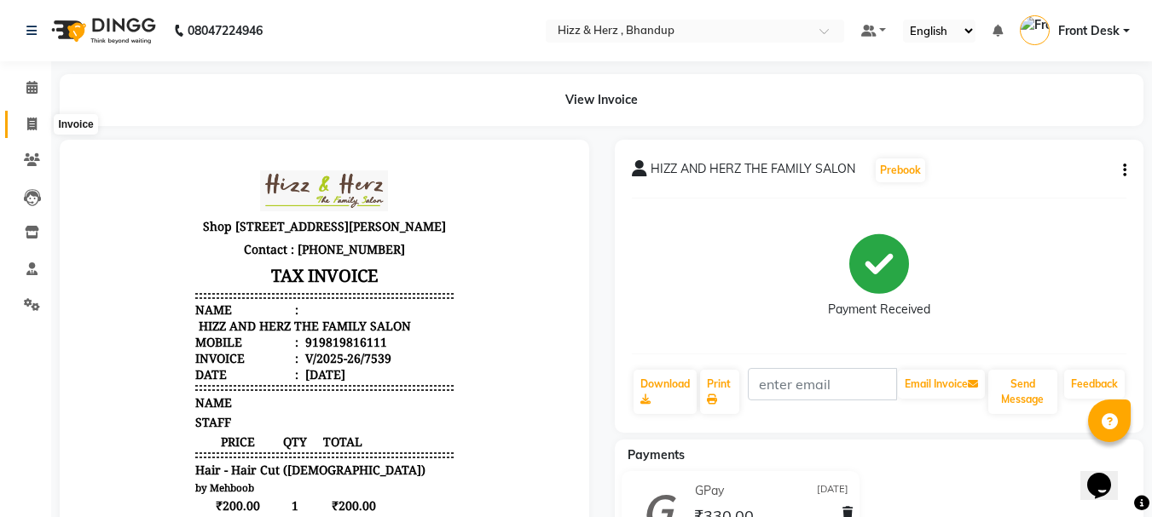
click at [28, 130] on span at bounding box center [32, 125] width 30 height 20
select select "service"
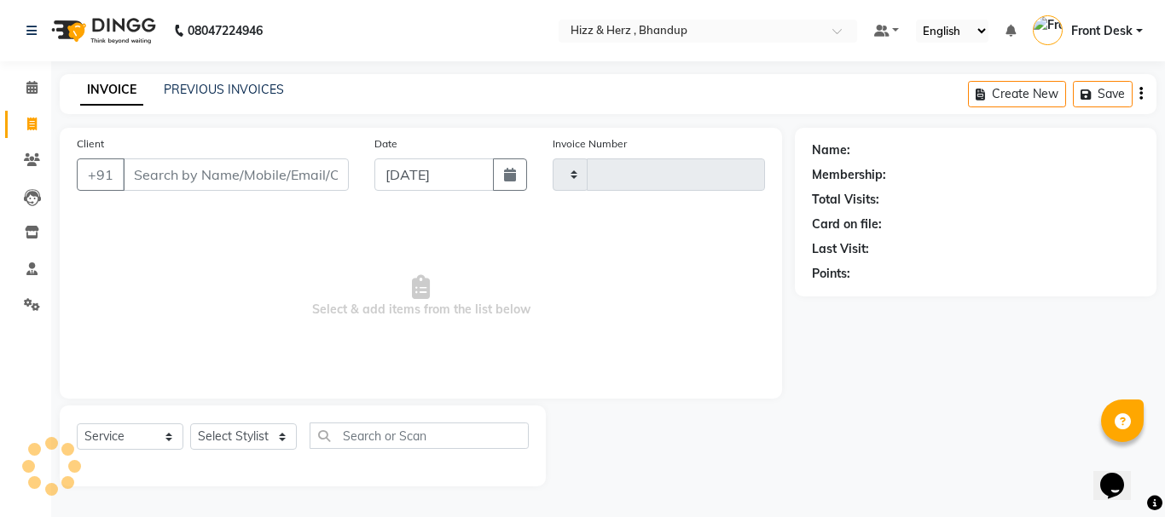
type input "7541"
select select "629"
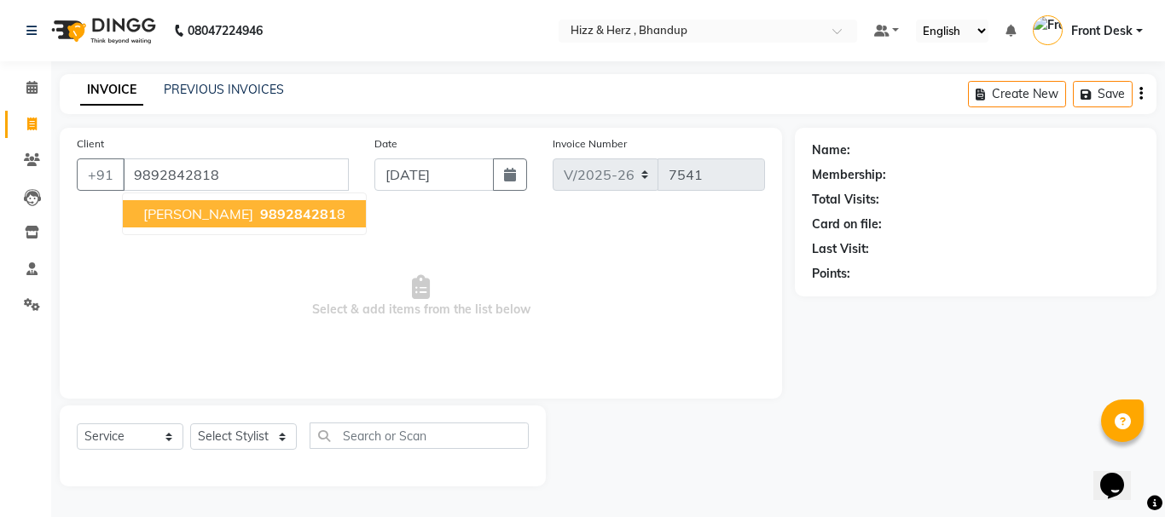
type input "9892842818"
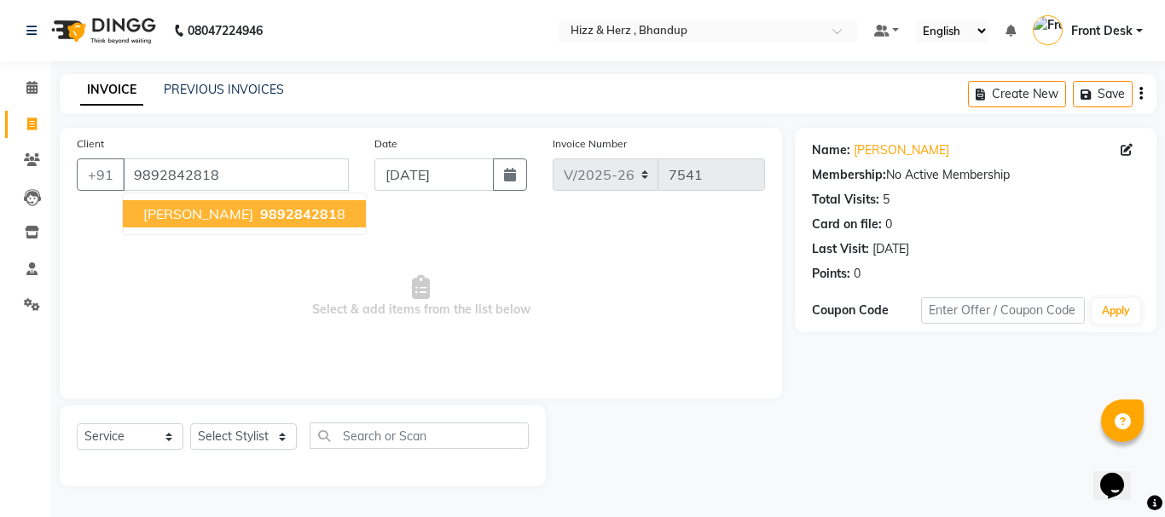
click at [240, 219] on span "[PERSON_NAME]" at bounding box center [198, 213] width 110 height 17
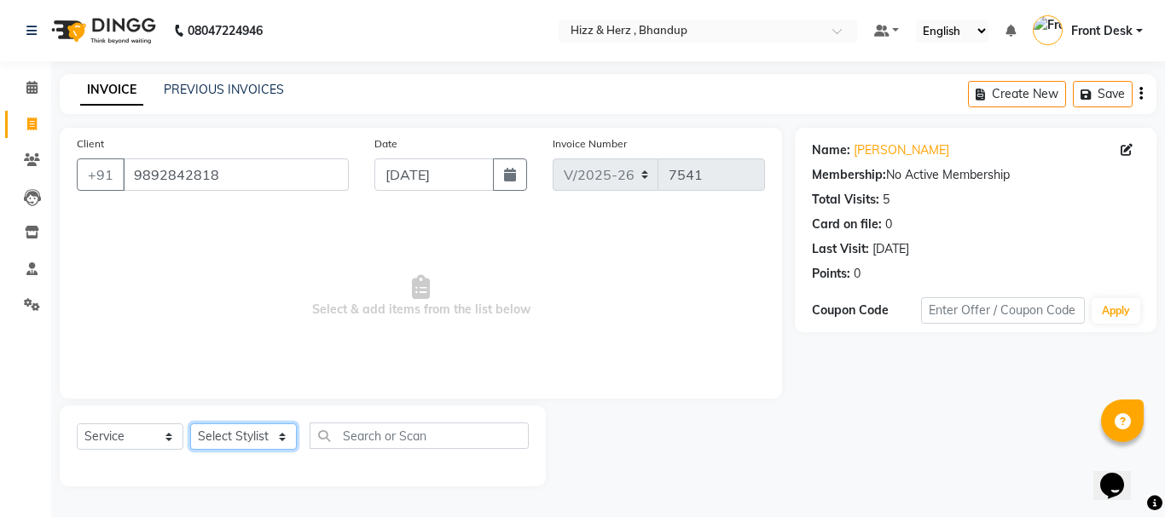
click at [222, 436] on select "Select Stylist Front Desk [PERSON_NAME] HIZZ & HERZ 2 [PERSON_NAME] [PERSON_NAM…" at bounding box center [243, 437] width 107 height 26
select select "11514"
click at [190, 424] on select "Select Stylist Front Desk [PERSON_NAME] HIZZ & HERZ 2 [PERSON_NAME] [PERSON_NAM…" at bounding box center [243, 437] width 107 height 26
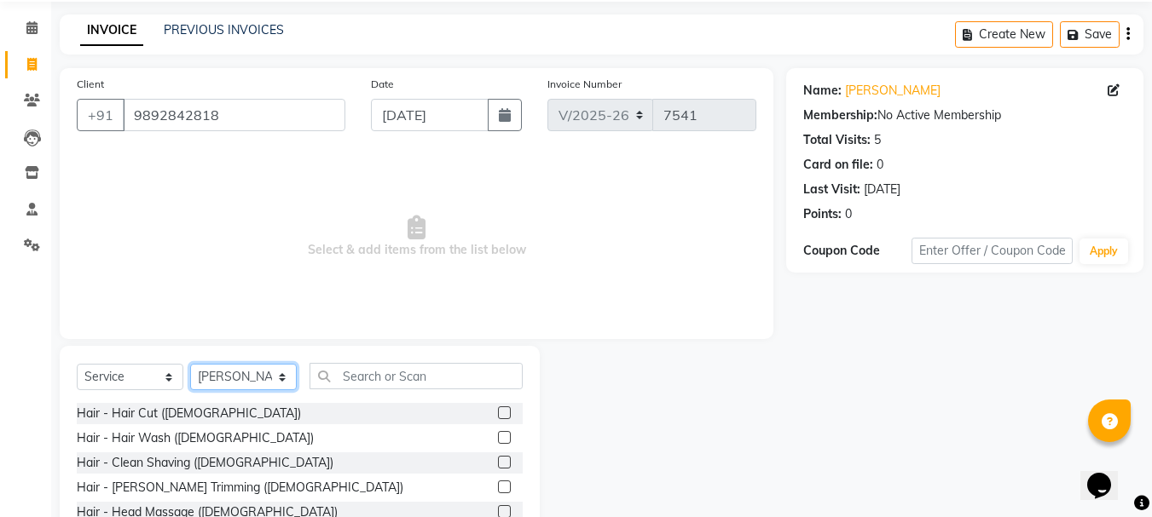
scroll to position [85, 0]
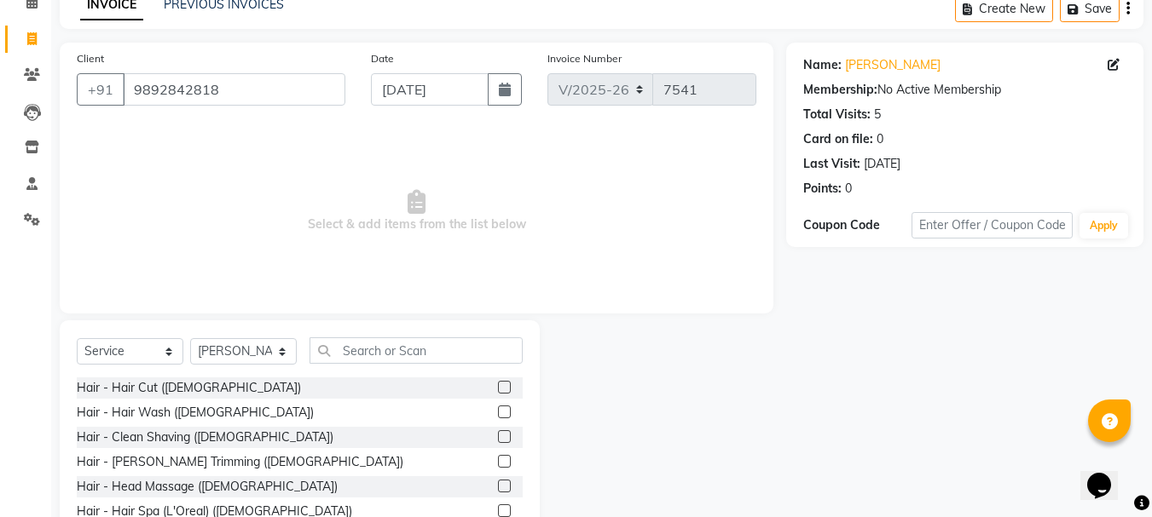
click at [498, 384] on label at bounding box center [504, 387] width 13 height 13
click at [498, 384] on input "checkbox" at bounding box center [503, 388] width 11 height 11
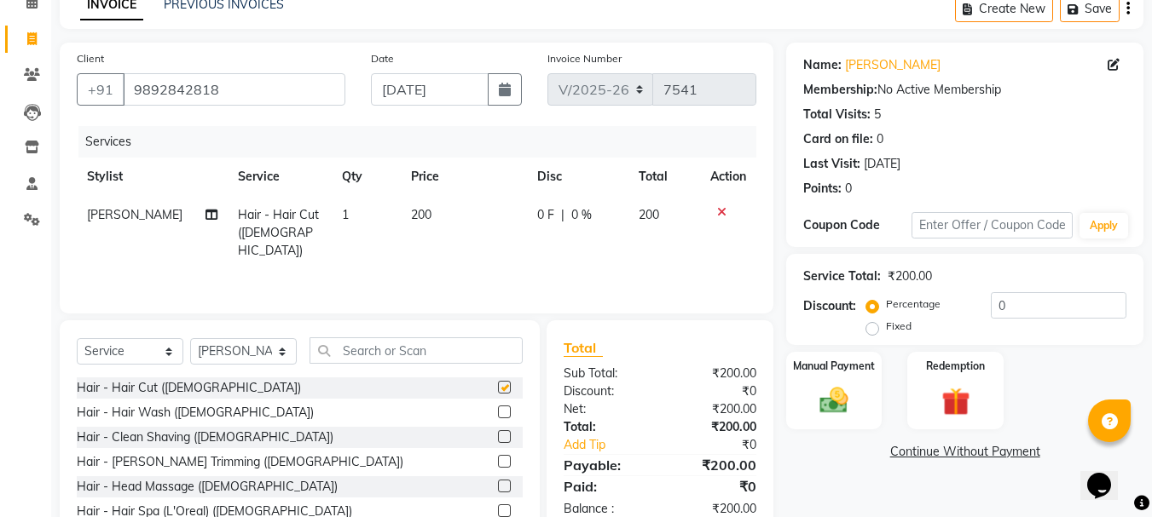
checkbox input "false"
click at [830, 393] on img at bounding box center [834, 401] width 48 height 34
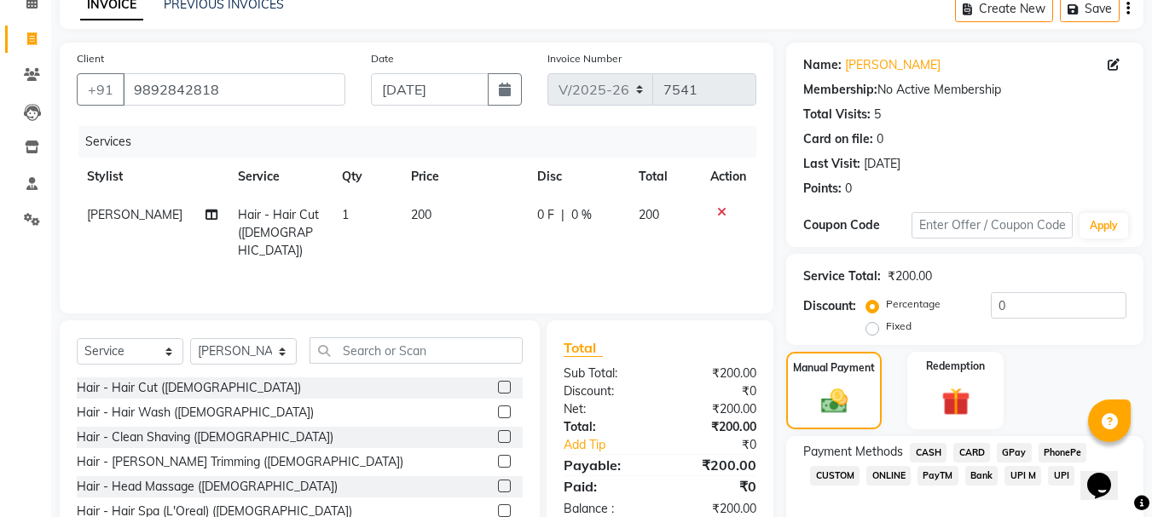
click at [1012, 452] on span "GPay" at bounding box center [1014, 453] width 35 height 20
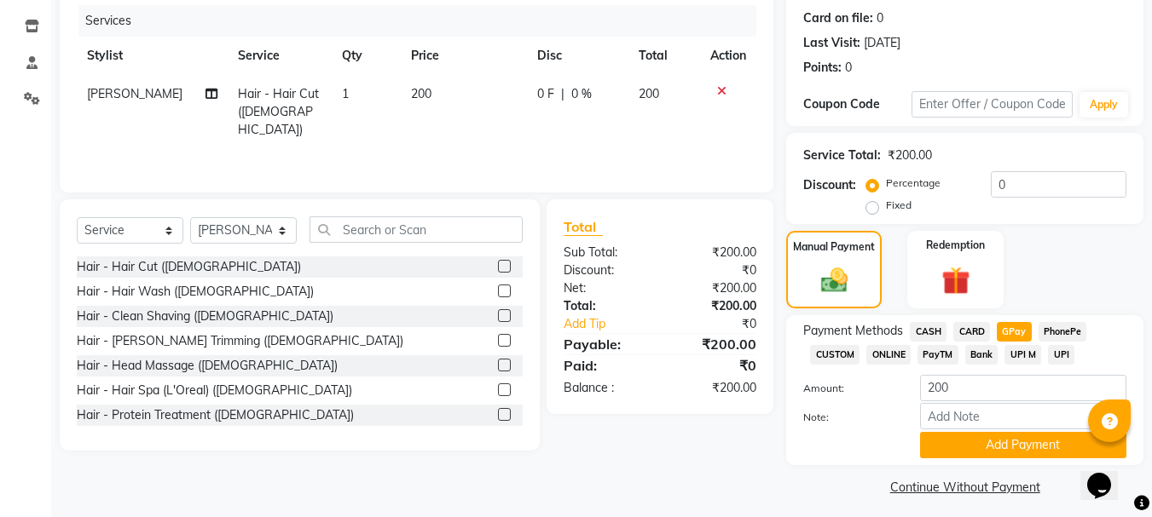
scroll to position [215, 0]
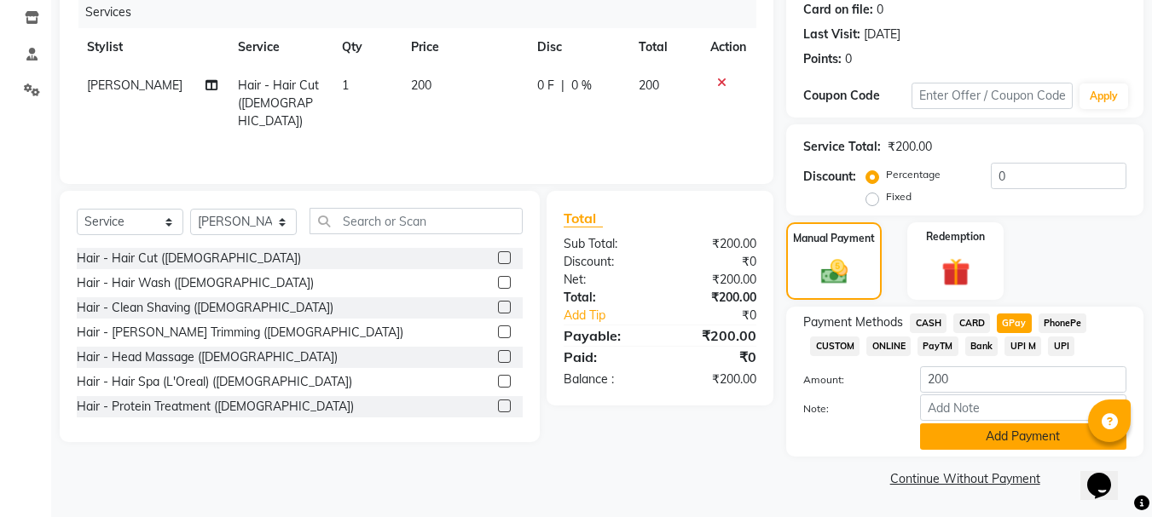
click at [1009, 440] on button "Add Payment" at bounding box center [1023, 437] width 206 height 26
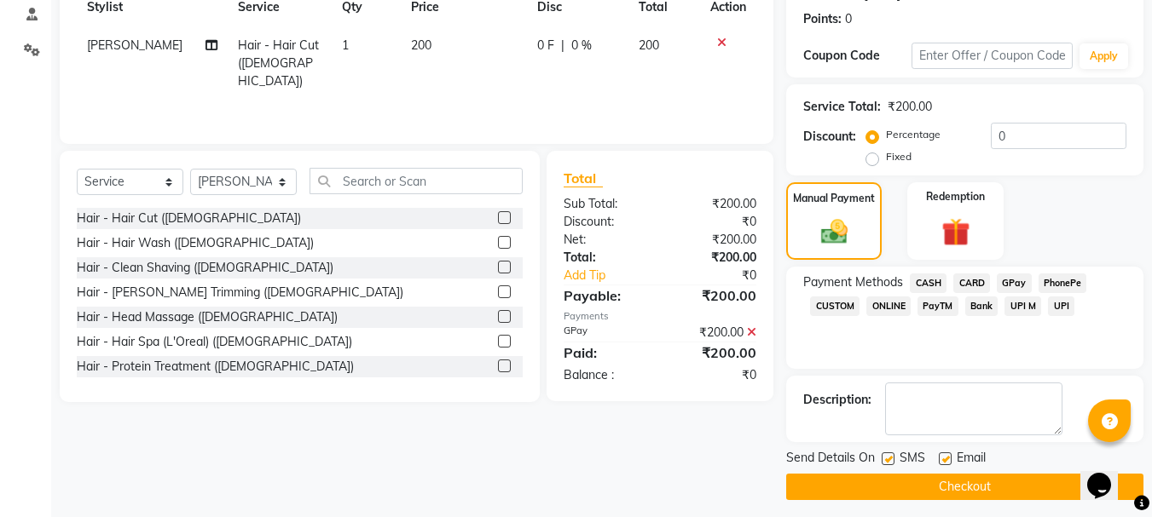
scroll to position [263, 0]
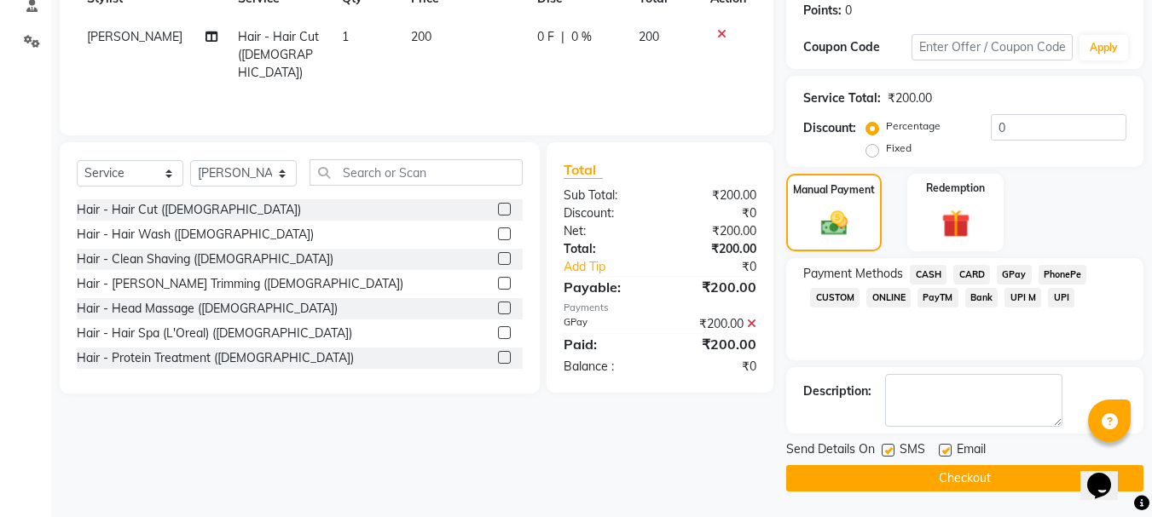
click at [1016, 482] on button "Checkout" at bounding box center [964, 478] width 357 height 26
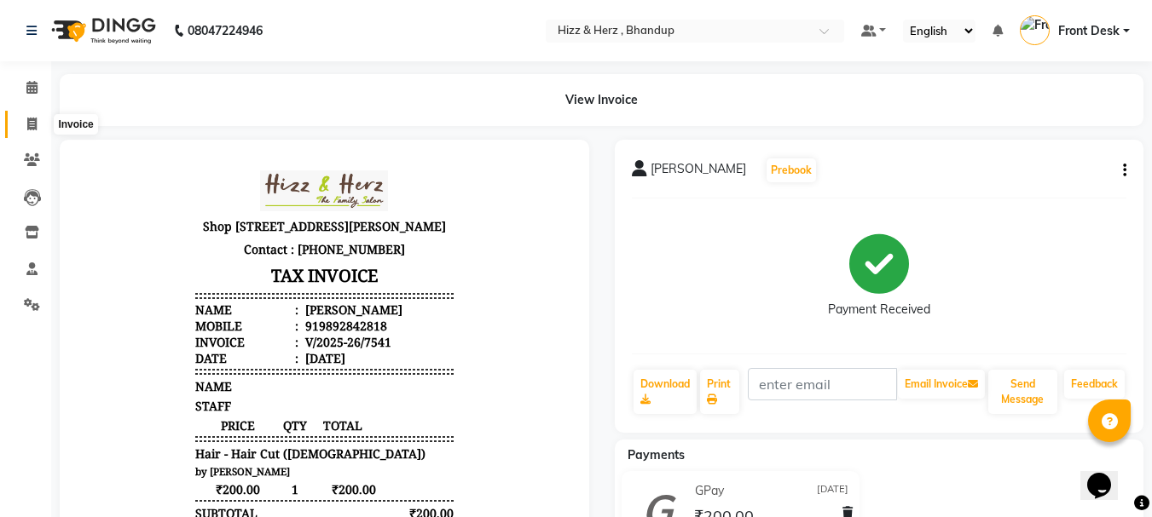
click at [29, 125] on icon at bounding box center [31, 124] width 9 height 13
select select "service"
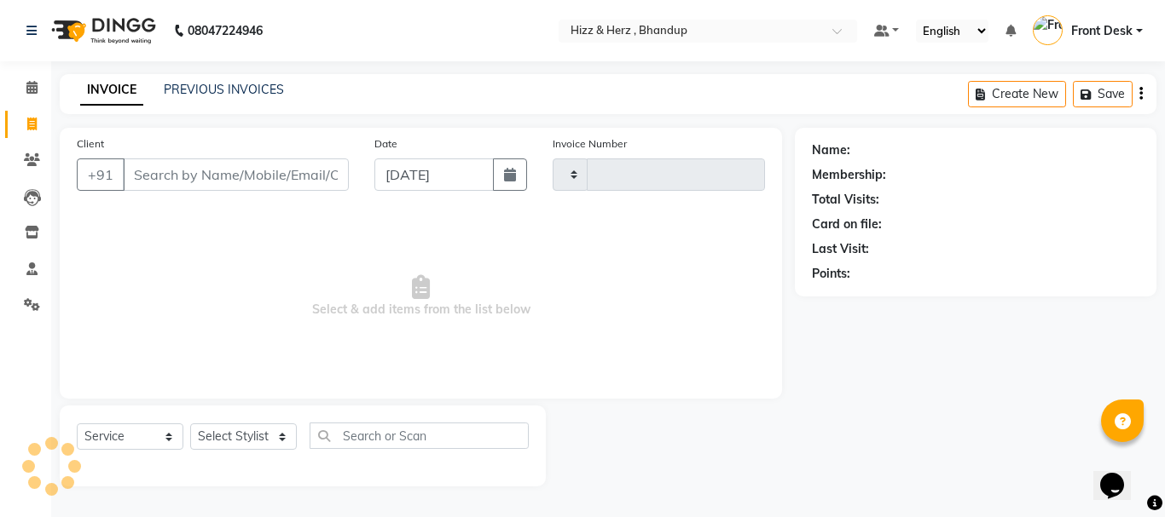
type input "7542"
select select "629"
click at [206, 443] on select "Select Stylist Front Desk [PERSON_NAME] HIZZ & HERZ 2 [PERSON_NAME] [PERSON_NAM…" at bounding box center [243, 437] width 107 height 26
select select "26430"
click at [190, 424] on select "Select Stylist Front Desk [PERSON_NAME] HIZZ & HERZ 2 [PERSON_NAME] [PERSON_NAM…" at bounding box center [243, 437] width 107 height 26
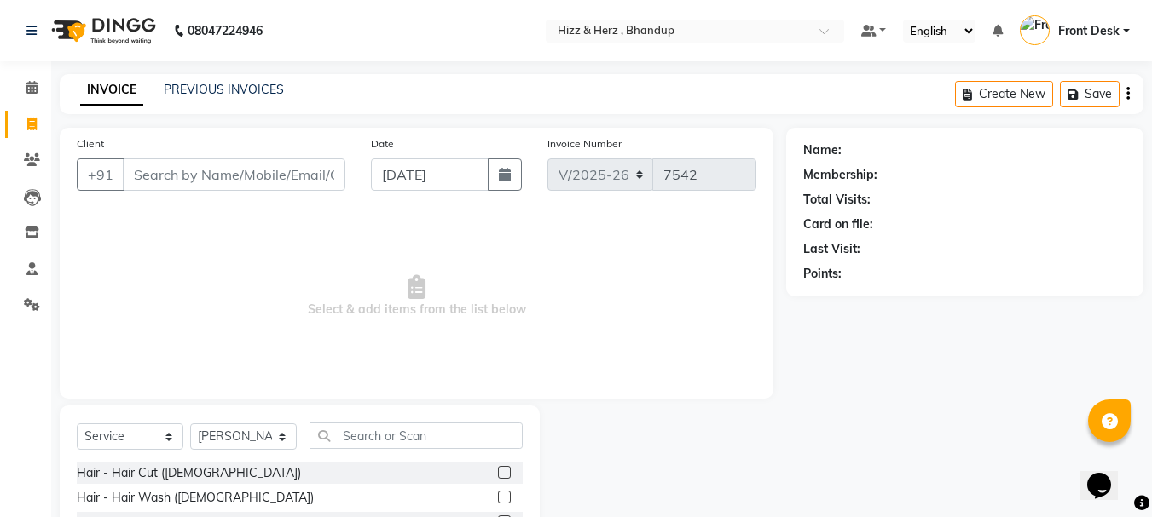
click at [498, 473] on label at bounding box center [504, 472] width 13 height 13
click at [498, 473] on input "checkbox" at bounding box center [503, 473] width 11 height 11
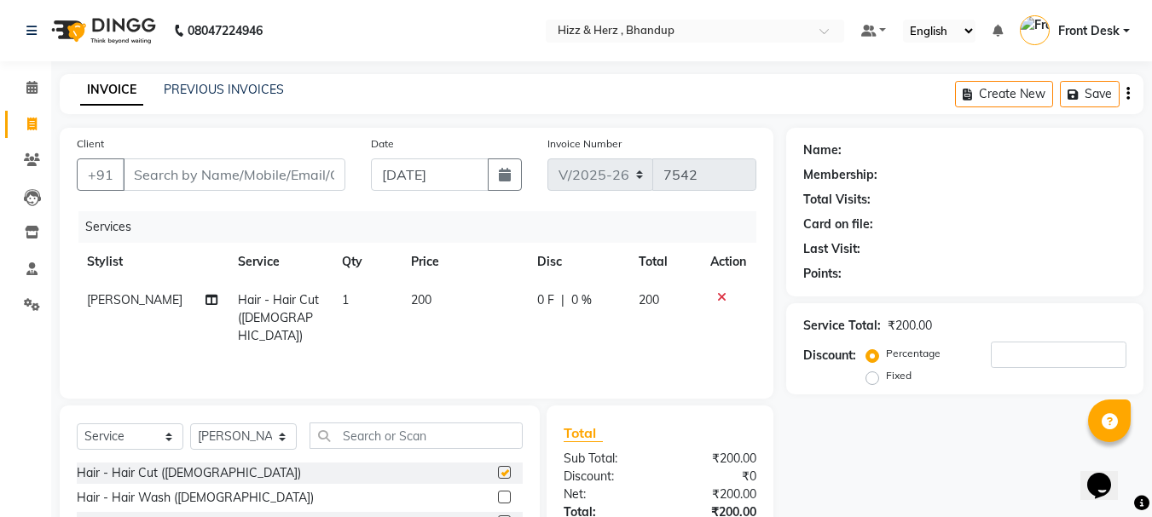
checkbox input "false"
click at [333, 174] on input "Client" at bounding box center [234, 175] width 223 height 32
type input "7"
type input "0"
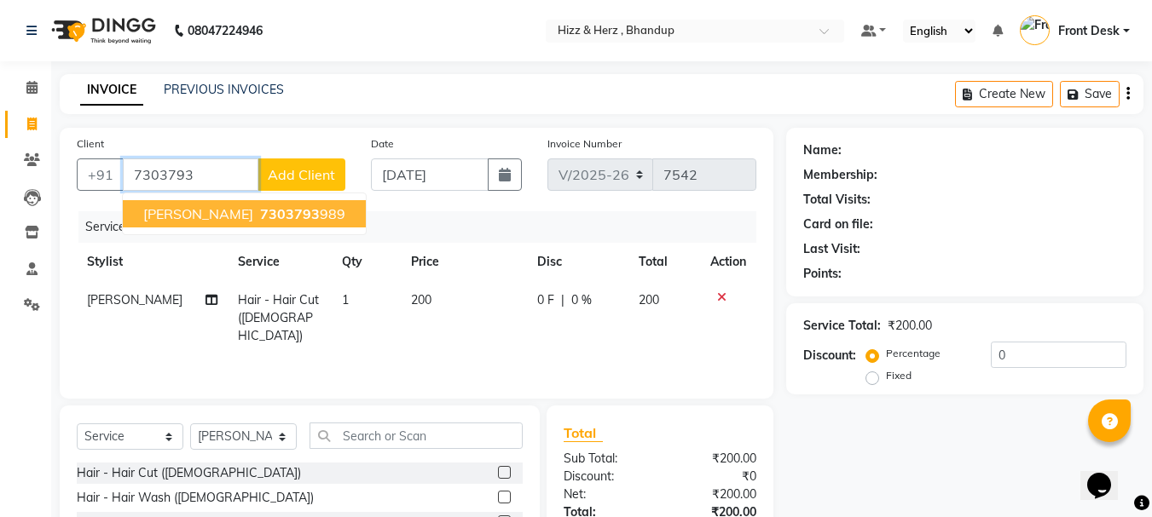
click at [257, 211] on ngb-highlight "7303793 989" at bounding box center [301, 213] width 89 height 17
type input "7303793989"
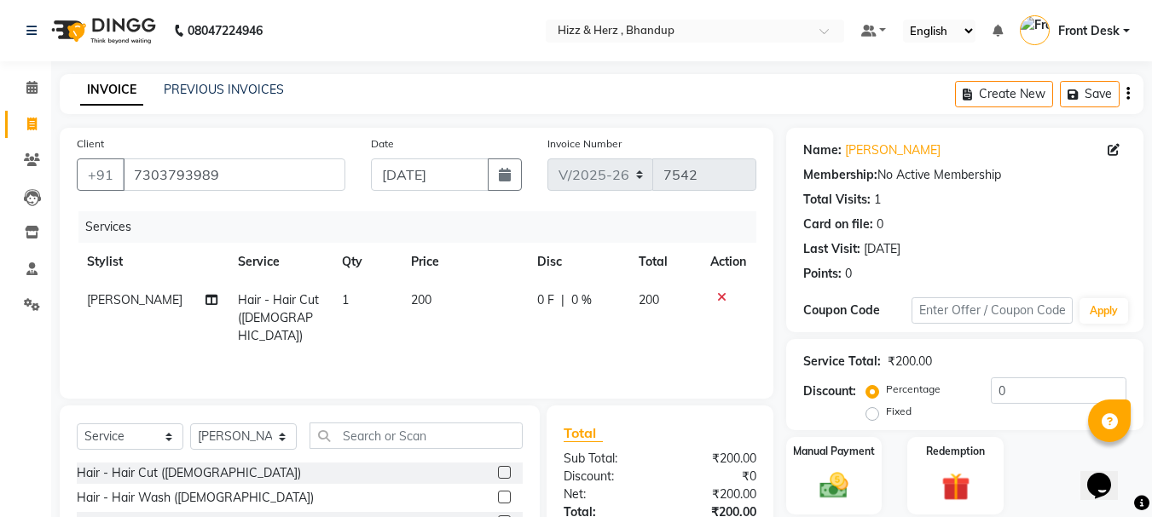
scroll to position [165, 0]
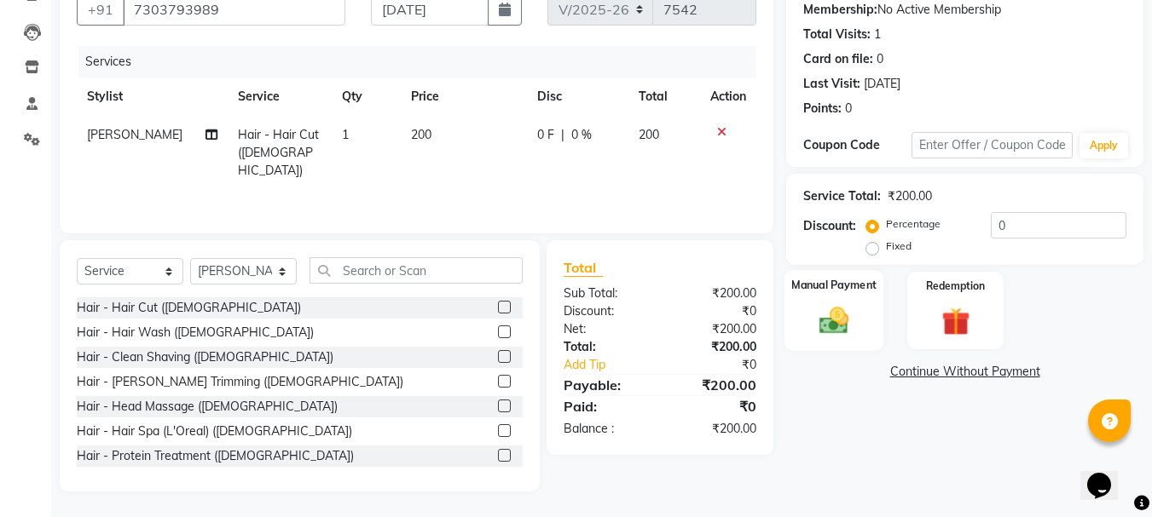
click at [838, 332] on img at bounding box center [834, 321] width 48 height 34
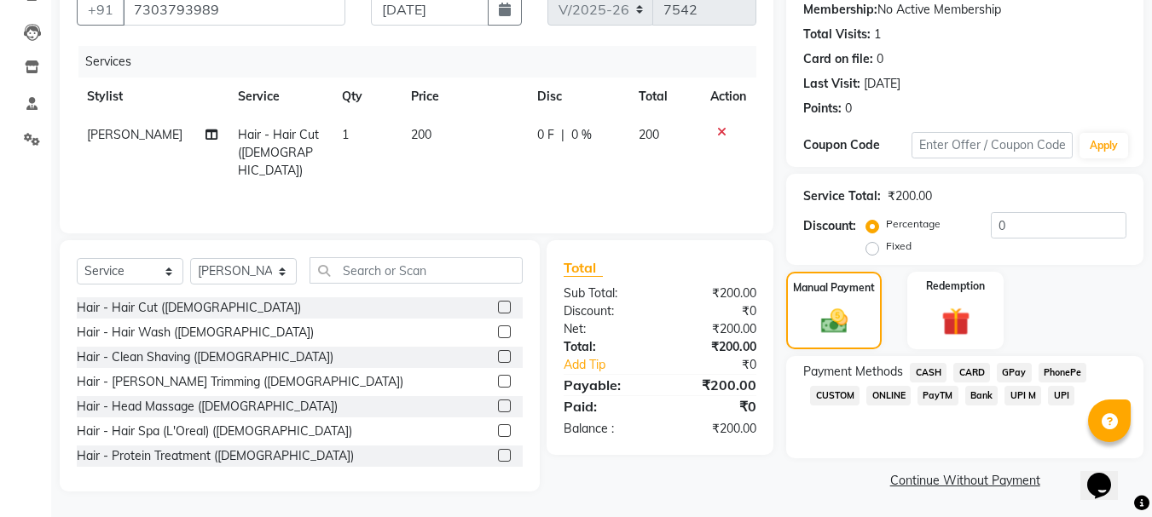
click at [923, 373] on span "CASH" at bounding box center [928, 373] width 37 height 20
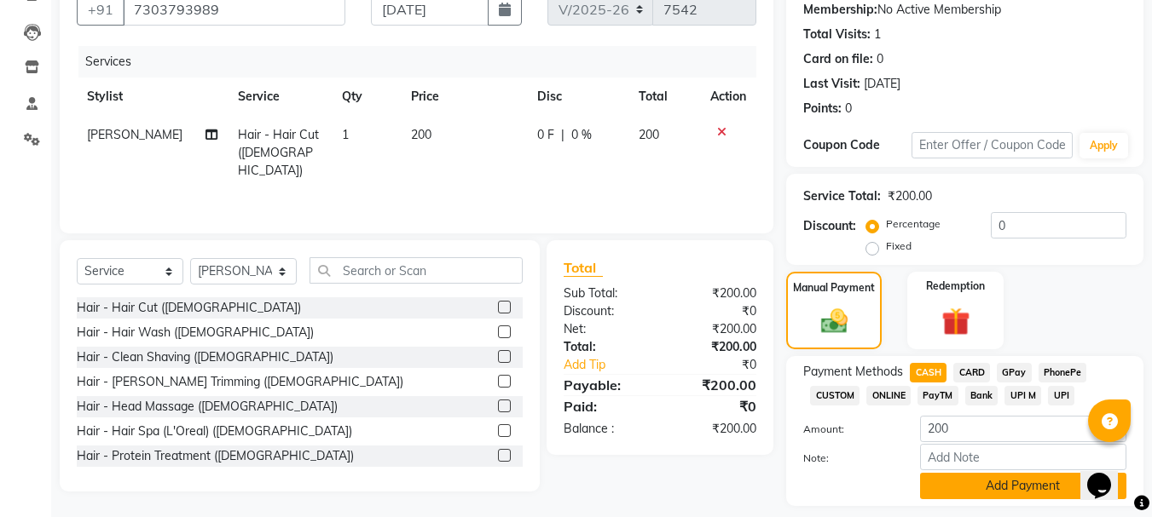
click at [1036, 494] on button "Add Payment" at bounding box center [1023, 486] width 206 height 26
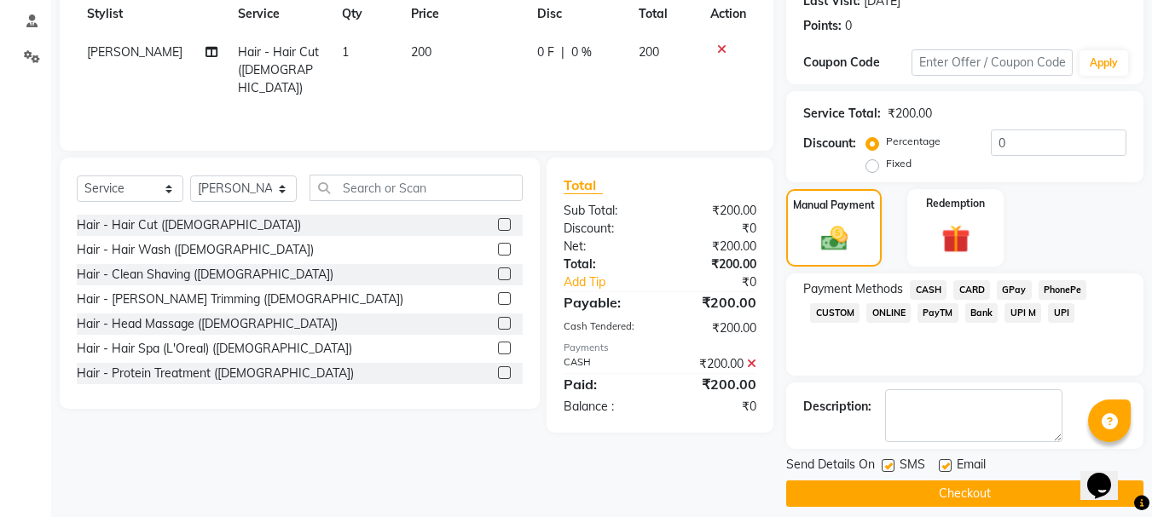
scroll to position [263, 0]
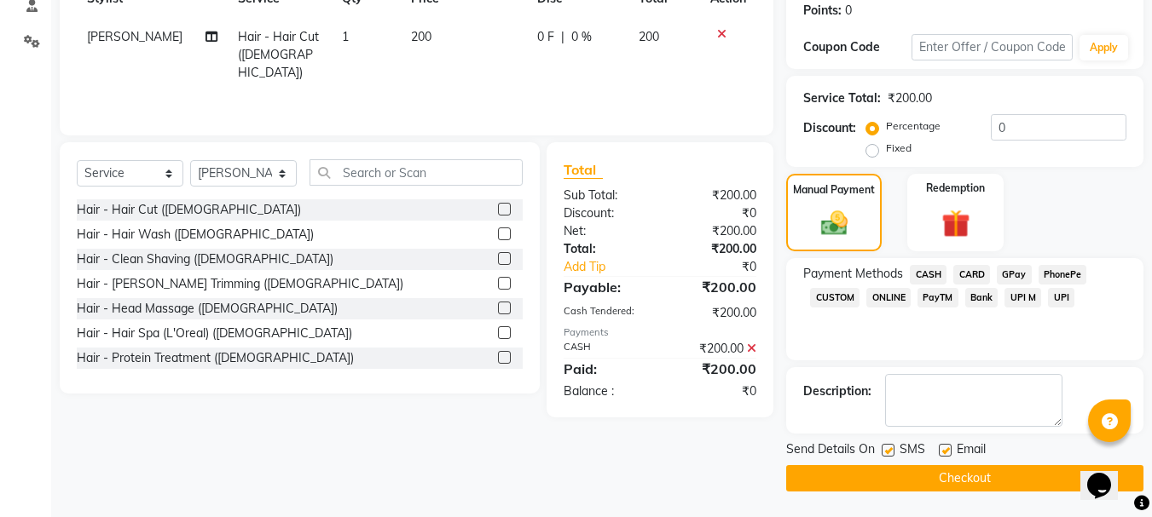
click at [923, 476] on button "Checkout" at bounding box center [964, 478] width 357 height 26
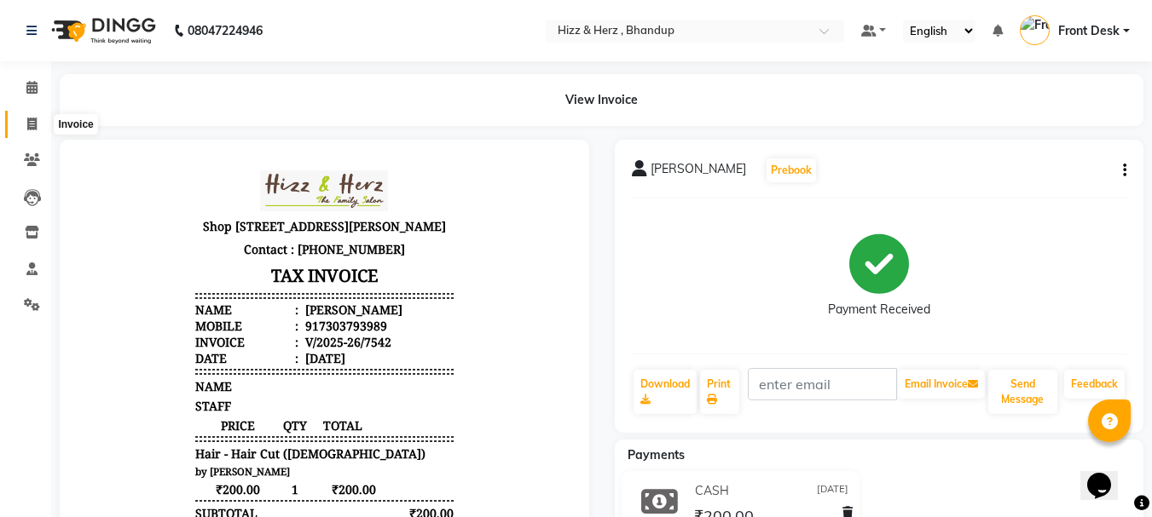
click at [20, 129] on span at bounding box center [32, 125] width 30 height 20
select select "629"
select select "service"
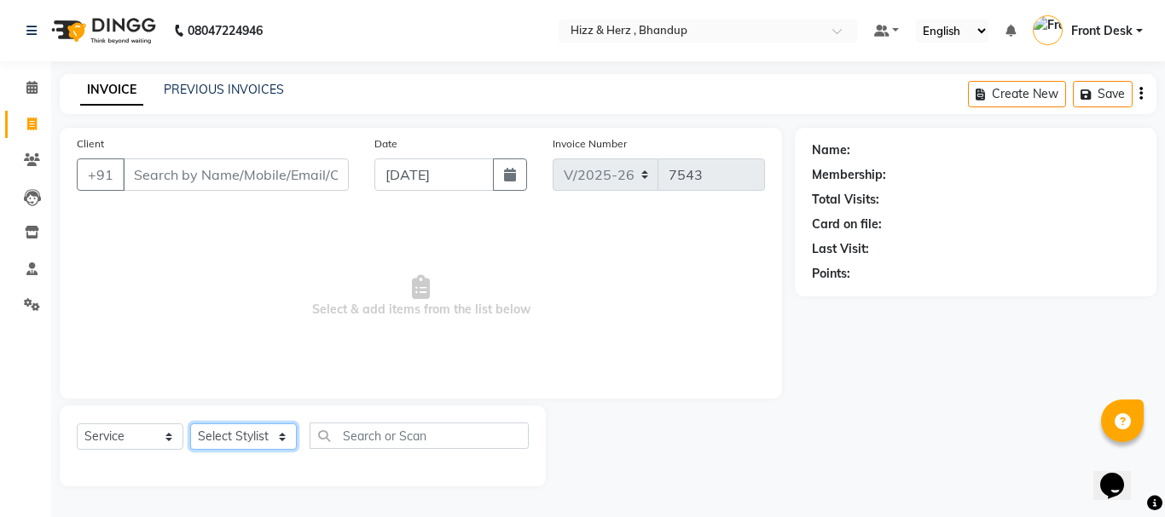
click at [280, 425] on select "Select Stylist Front Desk [PERSON_NAME] HIZZ & HERZ 2 [PERSON_NAME] [PERSON_NAM…" at bounding box center [243, 437] width 107 height 26
select select "9146"
click at [190, 424] on select "Select Stylist Front Desk [PERSON_NAME] HIZZ & HERZ 2 [PERSON_NAME] [PERSON_NAM…" at bounding box center [243, 437] width 107 height 26
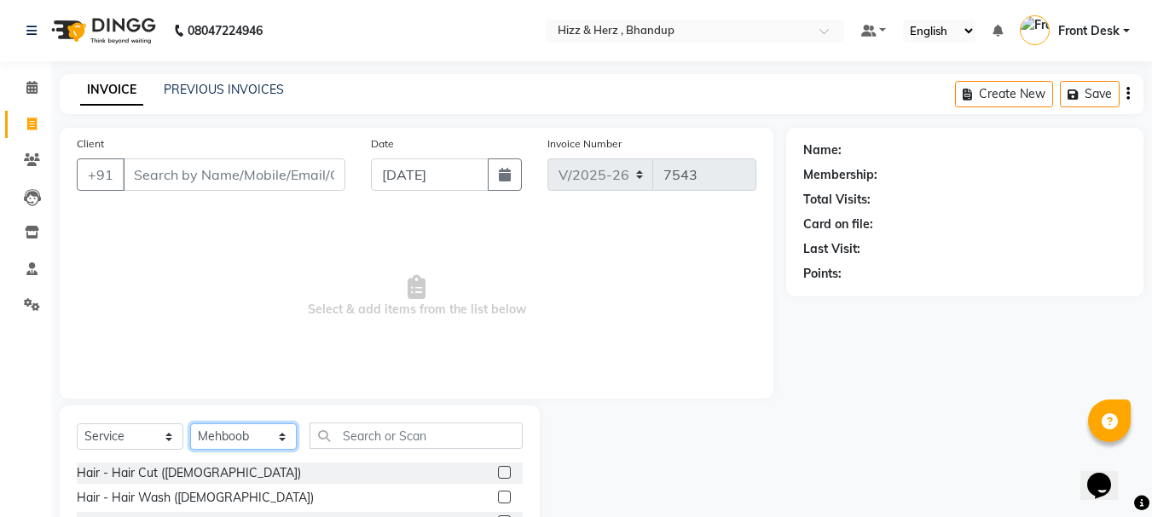
scroll to position [165, 0]
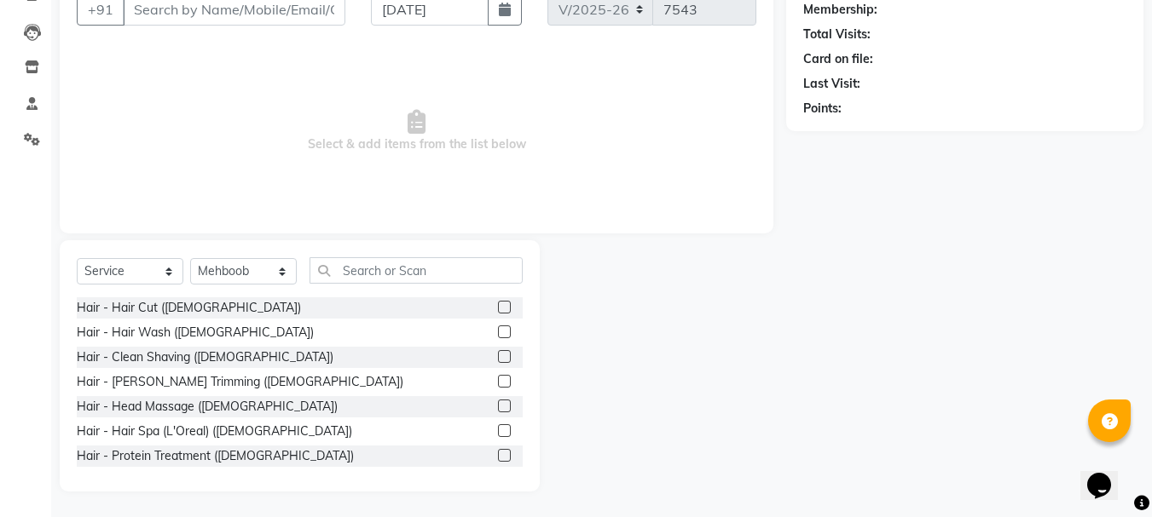
click at [498, 383] on label at bounding box center [504, 381] width 13 height 13
click at [498, 383] on input "checkbox" at bounding box center [503, 382] width 11 height 11
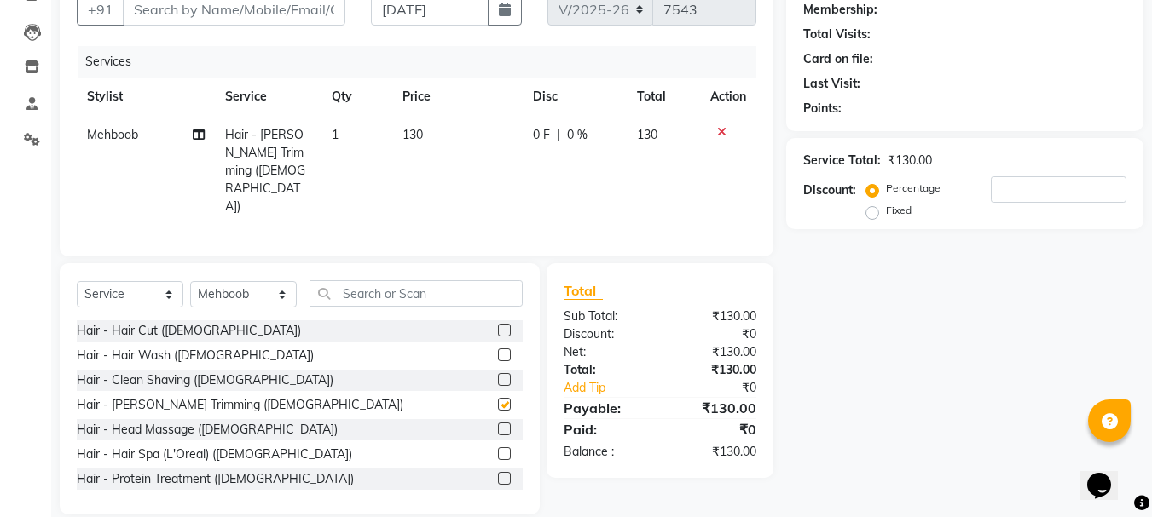
checkbox input "false"
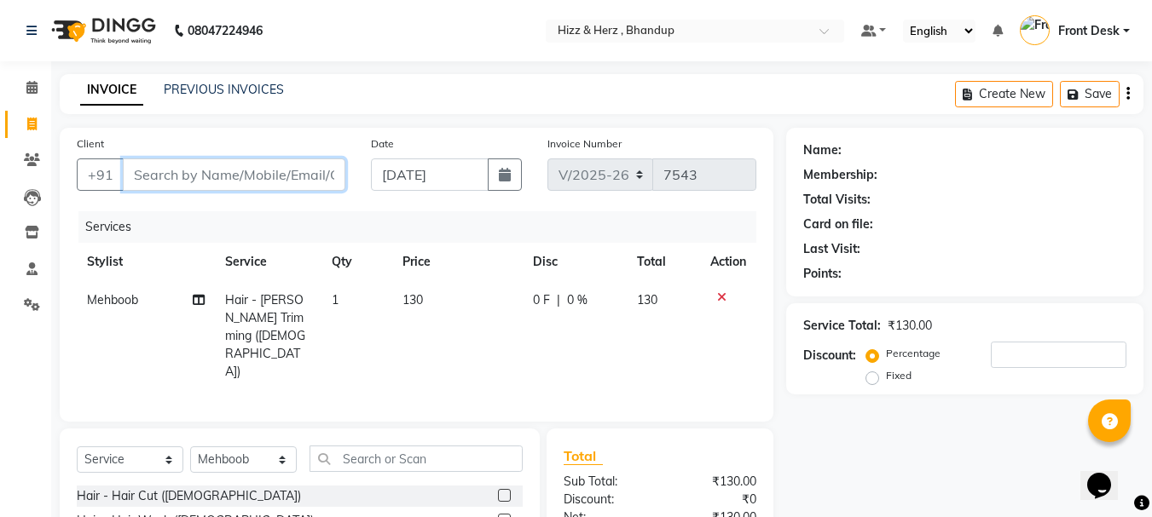
click at [255, 171] on input "Client" at bounding box center [234, 175] width 223 height 32
type input "9"
type input "0"
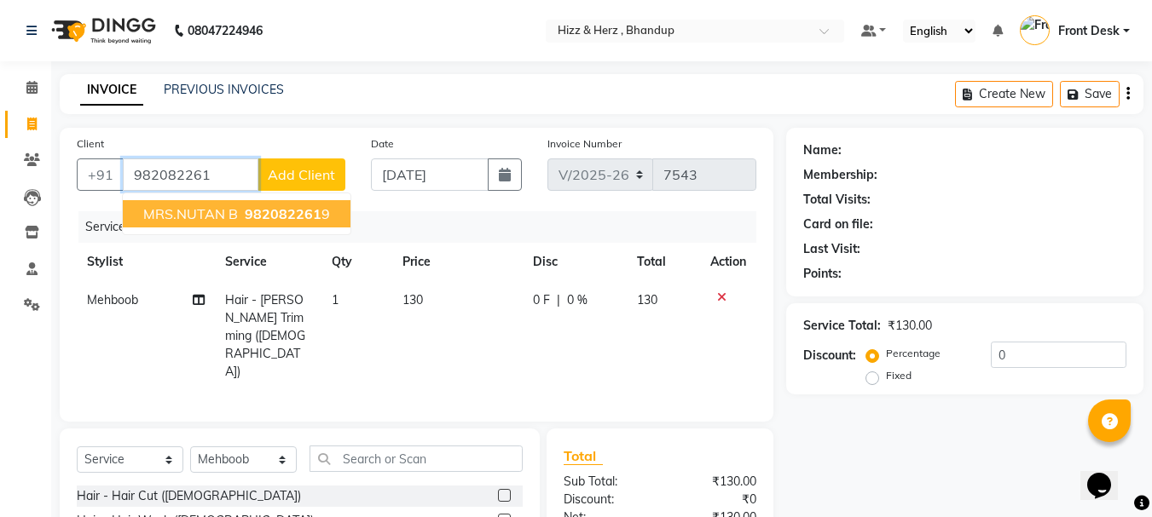
click at [156, 214] on span "MRS.NUTAN B" at bounding box center [190, 213] width 95 height 17
type input "9820822619"
select select "1: Object"
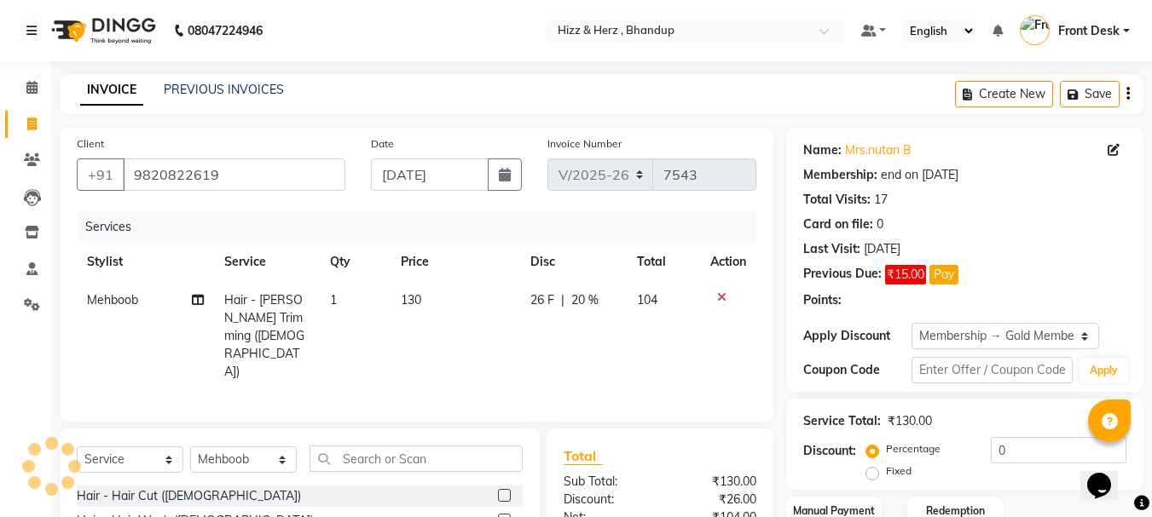
type input "20"
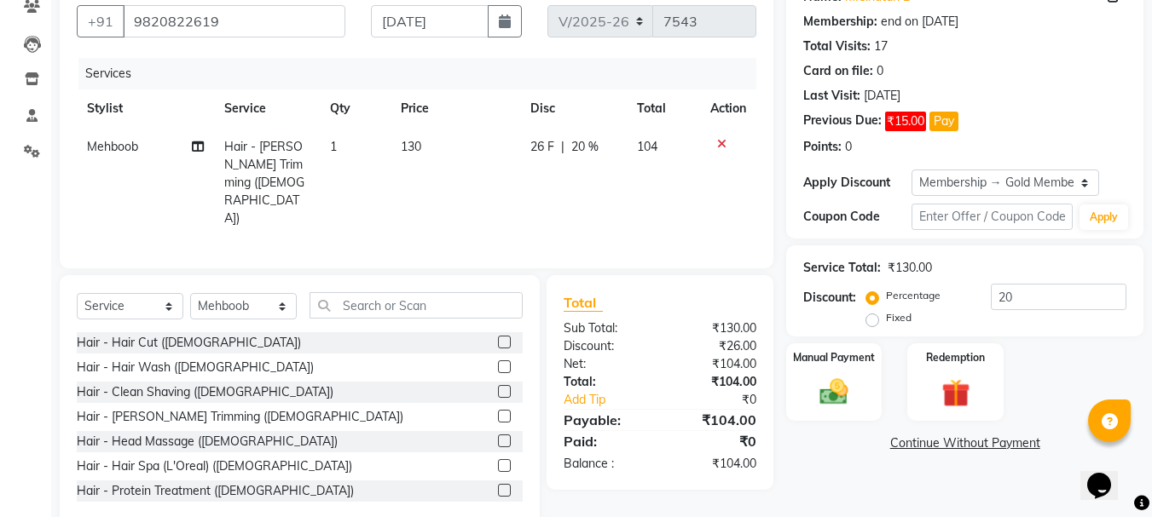
scroll to position [165, 0]
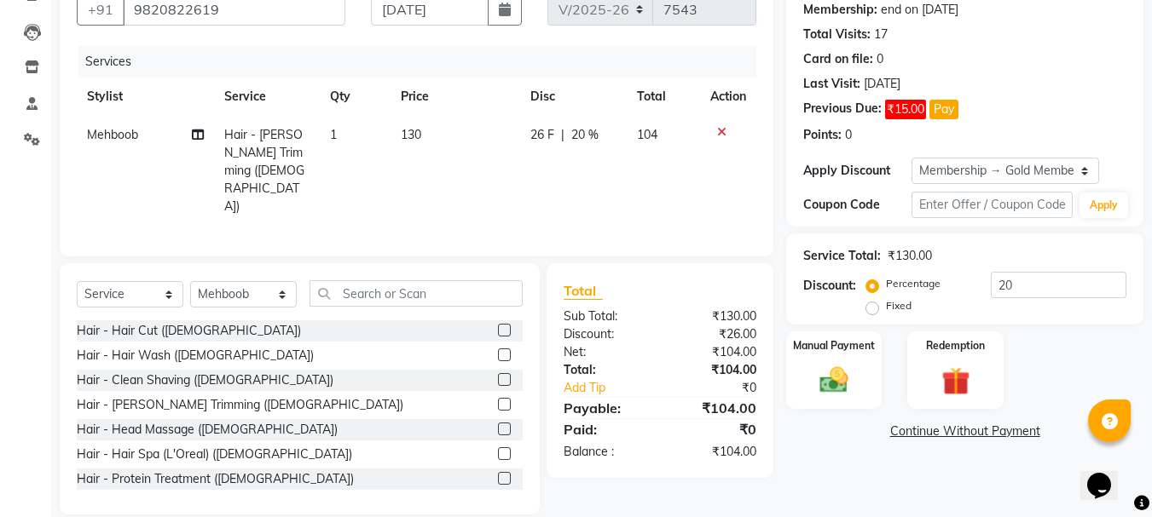
click at [498, 398] on label at bounding box center [504, 404] width 13 height 13
click at [498, 400] on input "checkbox" at bounding box center [503, 405] width 11 height 11
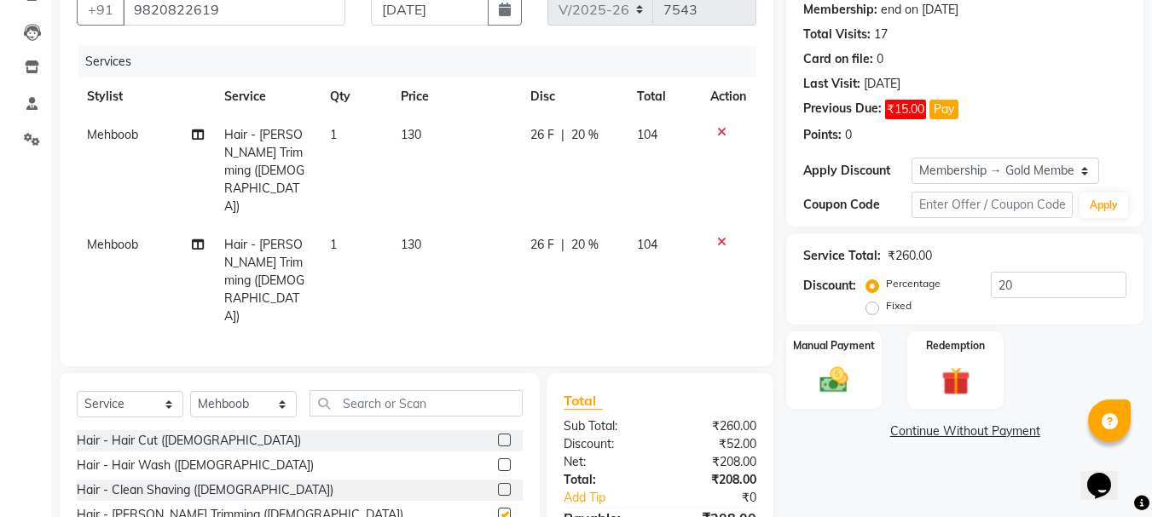
checkbox input "false"
click at [726, 236] on div at bounding box center [728, 242] width 36 height 12
click at [723, 236] on icon at bounding box center [721, 242] width 9 height 12
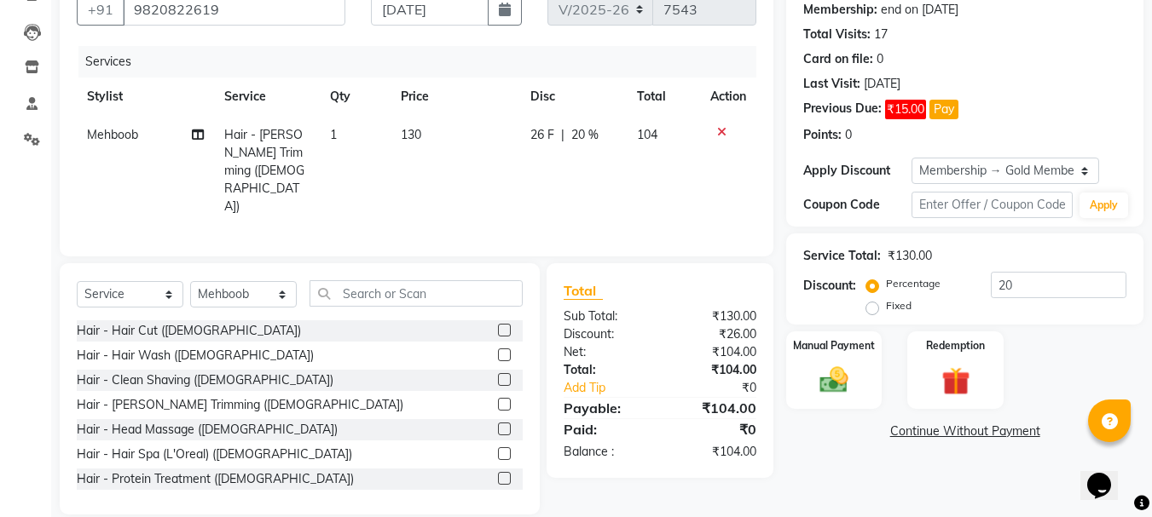
click at [484, 321] on div "Hair - Hair Cut ([DEMOGRAPHIC_DATA])" at bounding box center [300, 331] width 446 height 21
click at [498, 324] on label at bounding box center [504, 330] width 13 height 13
click at [498, 326] on input "checkbox" at bounding box center [503, 331] width 11 height 11
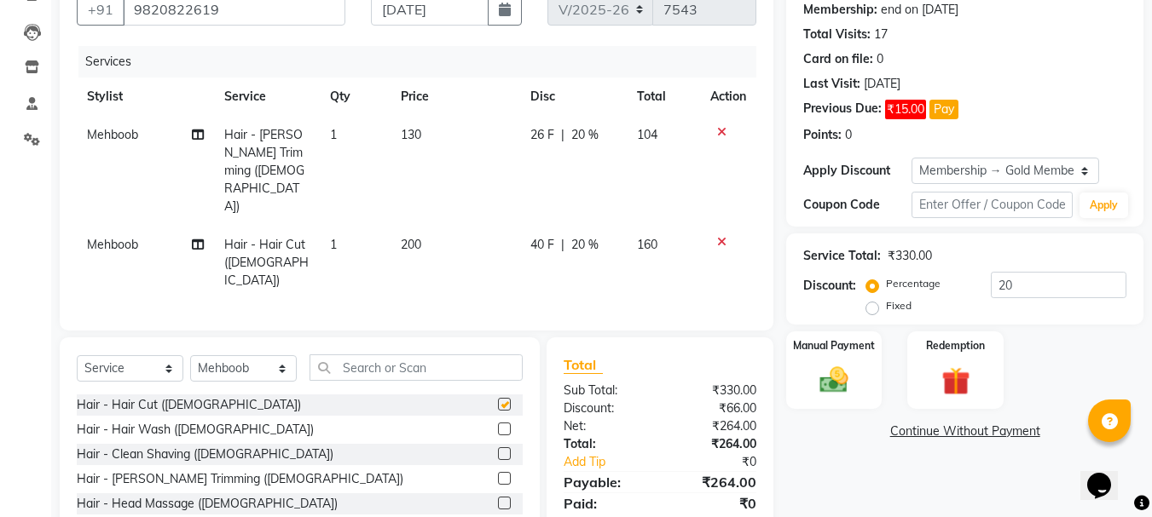
checkbox input "false"
click at [830, 379] on img at bounding box center [834, 380] width 48 height 34
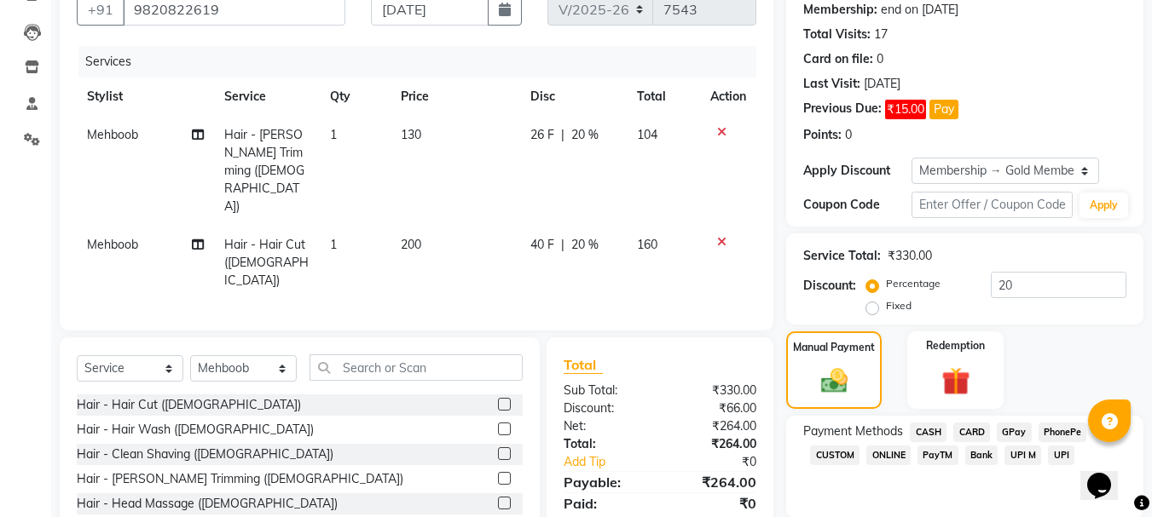
click at [1006, 429] on span "GPay" at bounding box center [1014, 433] width 35 height 20
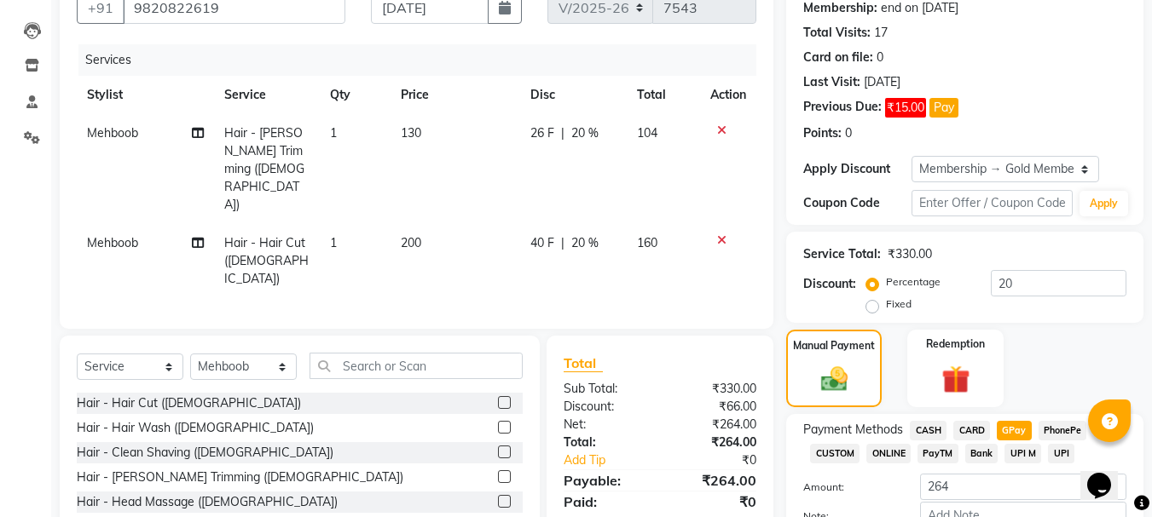
scroll to position [275, 0]
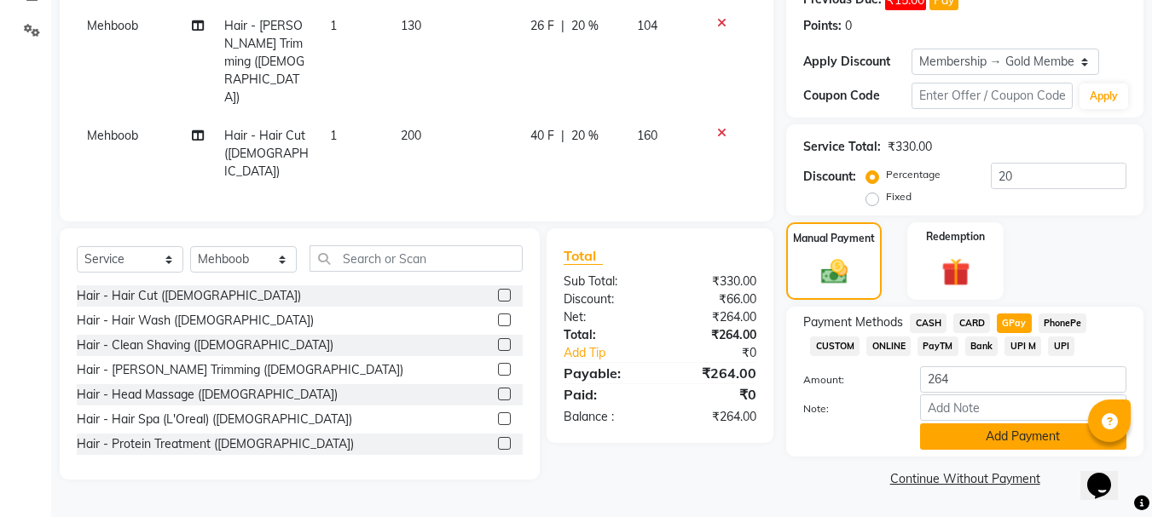
click at [930, 433] on button "Add Payment" at bounding box center [1023, 437] width 206 height 26
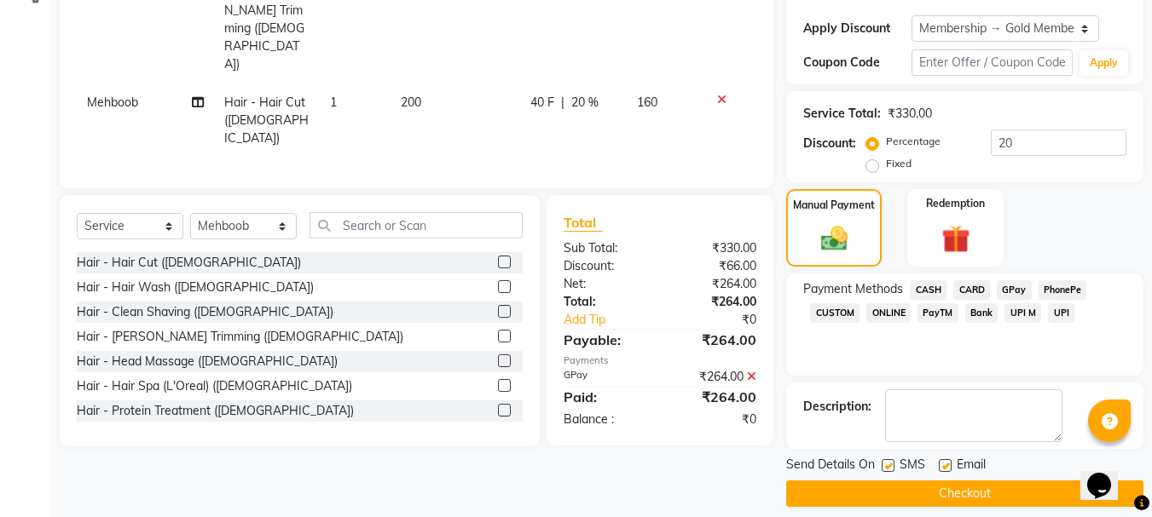
scroll to position [323, 0]
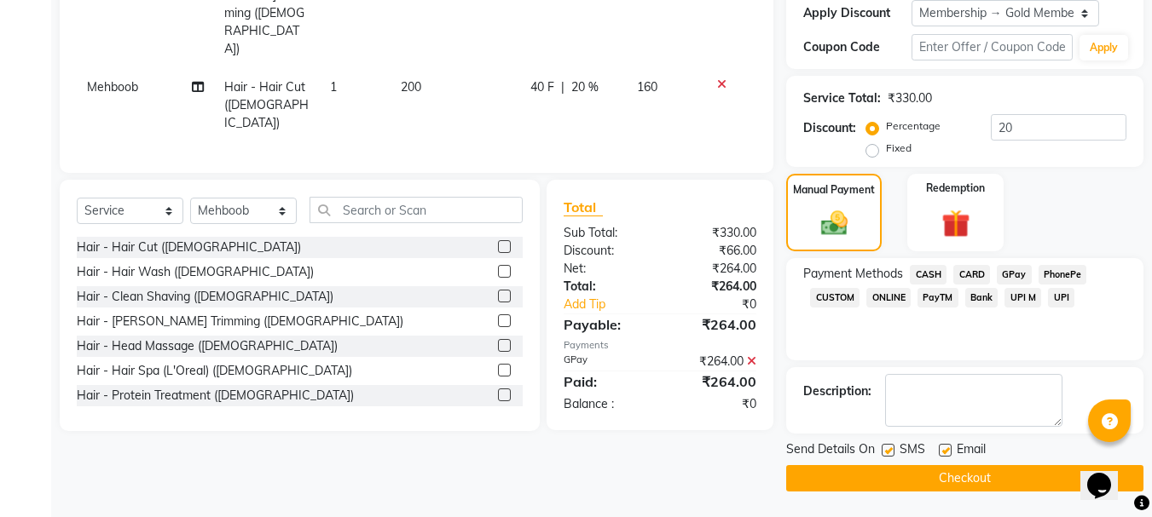
click at [1026, 472] on button "Checkout" at bounding box center [964, 478] width 357 height 26
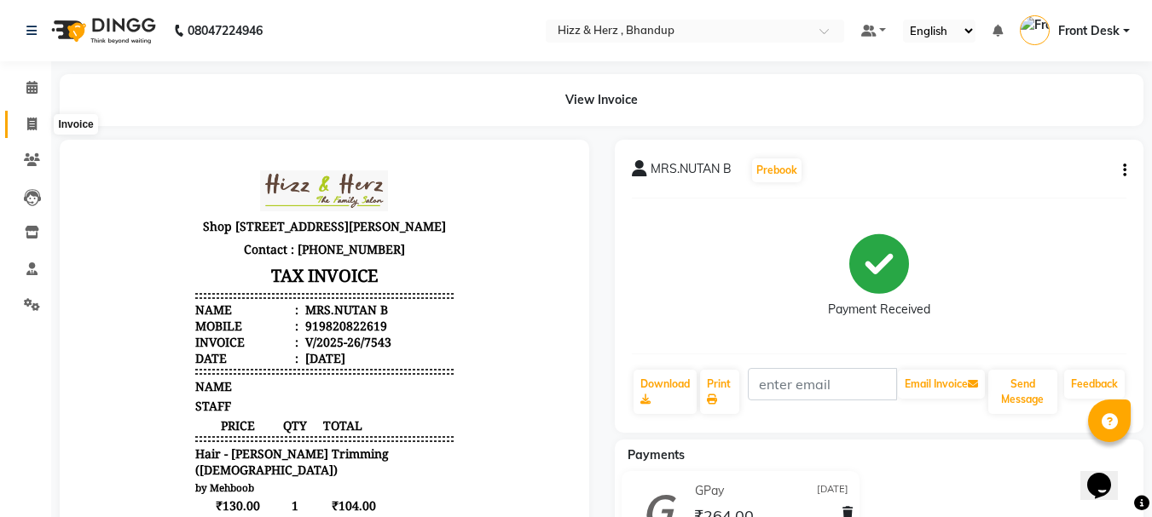
click at [23, 125] on span at bounding box center [32, 125] width 30 height 20
select select "service"
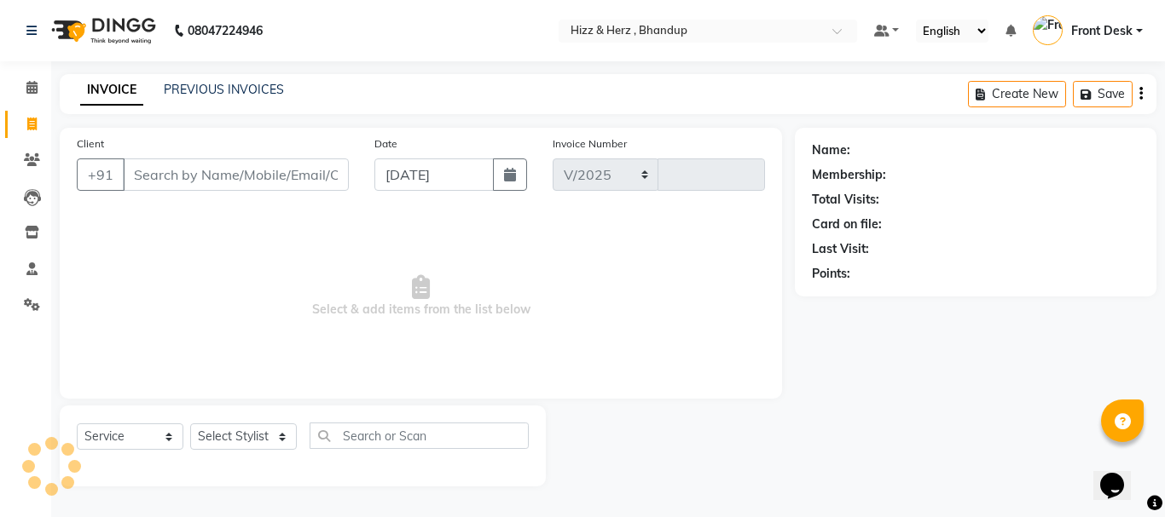
select select "629"
type input "7544"
click at [251, 423] on div "Select Service Product Membership Package Voucher Prepaid Gift Card Select Styl…" at bounding box center [303, 443] width 452 height 40
click at [251, 432] on select "Select Stylist Front Desk [PERSON_NAME] HIZZ & HERZ 2 [PERSON_NAME] [PERSON_NAM…" at bounding box center [243, 437] width 107 height 26
select select "33193"
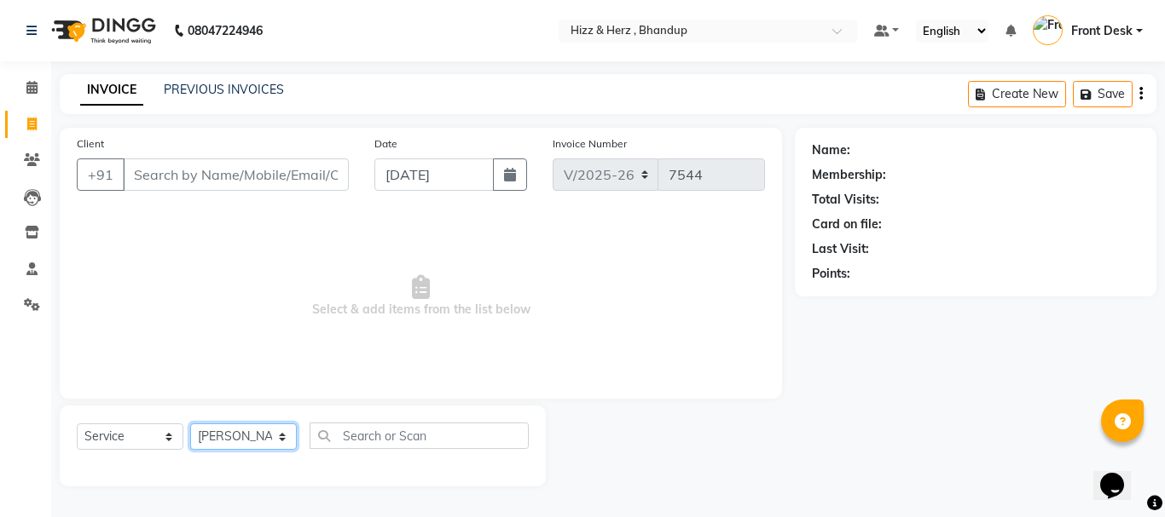
click at [190, 424] on select "Select Stylist Front Desk [PERSON_NAME] HIZZ & HERZ 2 [PERSON_NAME] [PERSON_NAM…" at bounding box center [243, 437] width 107 height 26
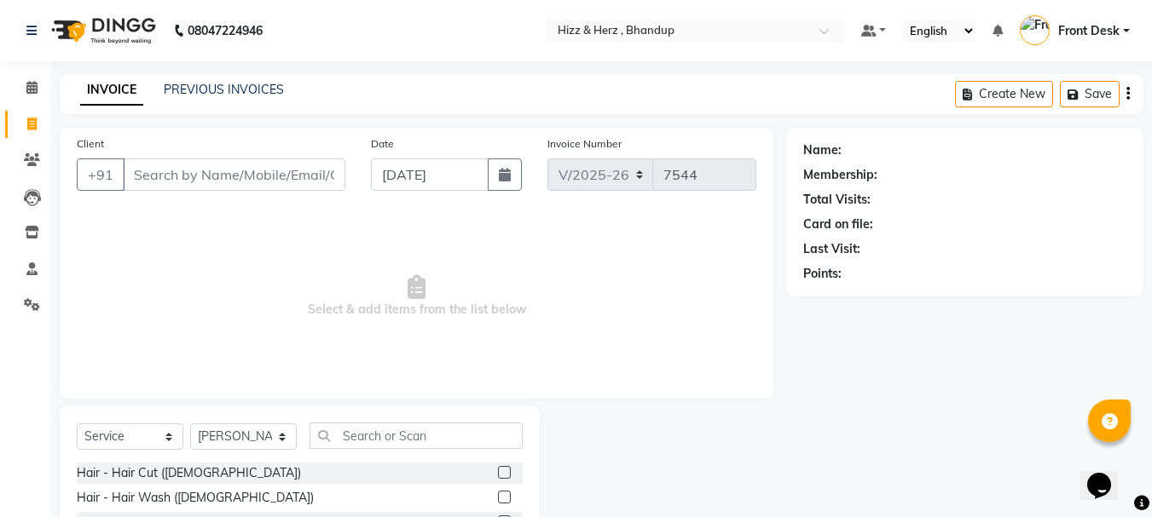
click at [498, 470] on label at bounding box center [504, 472] width 13 height 13
click at [498, 470] on input "checkbox" at bounding box center [503, 473] width 11 height 11
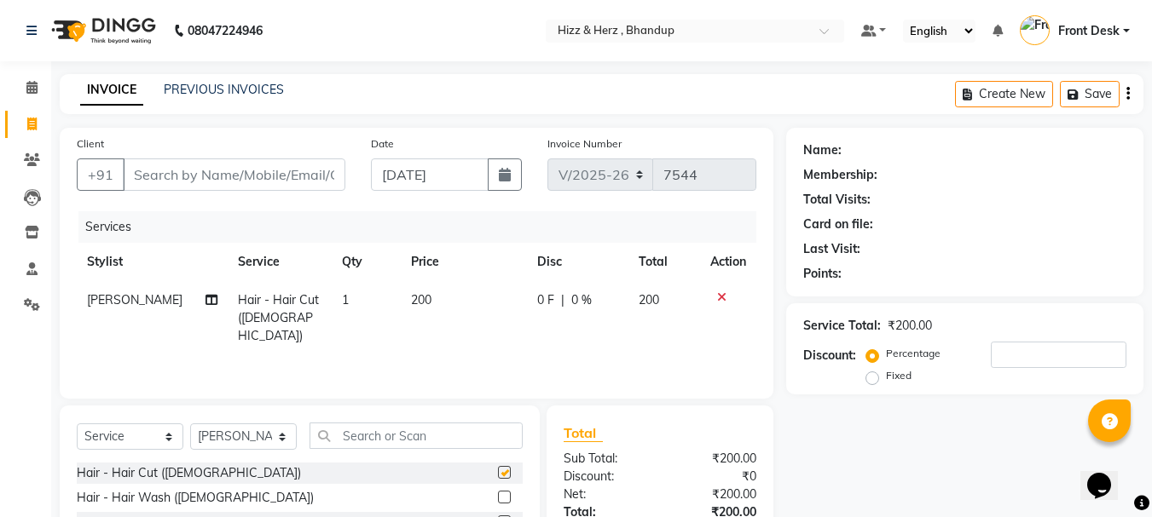
checkbox input "false"
click at [233, 162] on input "Client" at bounding box center [234, 175] width 223 height 32
type input "9"
type input "0"
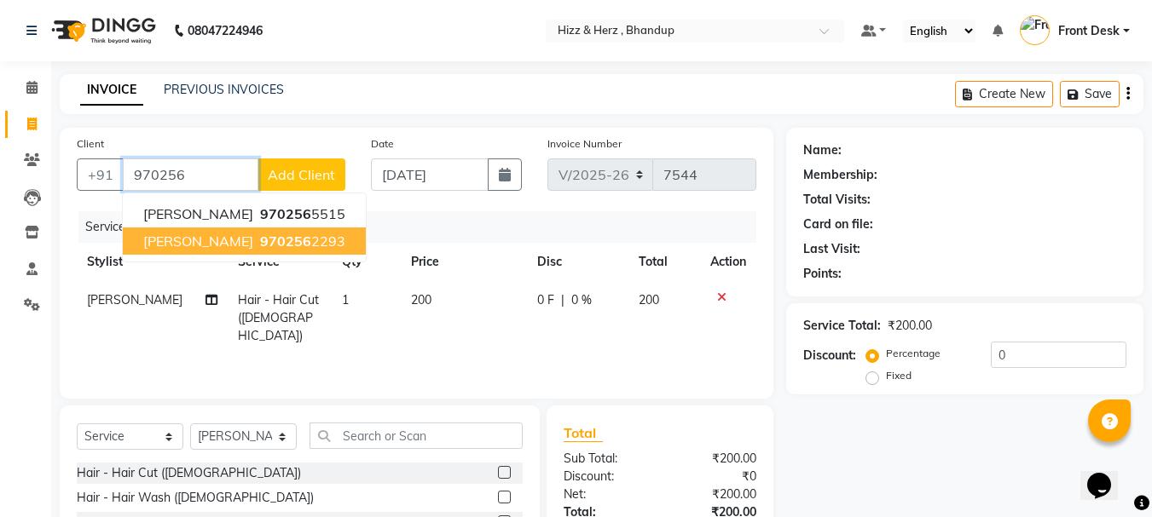
click at [197, 245] on span "[PERSON_NAME]" at bounding box center [198, 241] width 110 height 17
type input "9702562293"
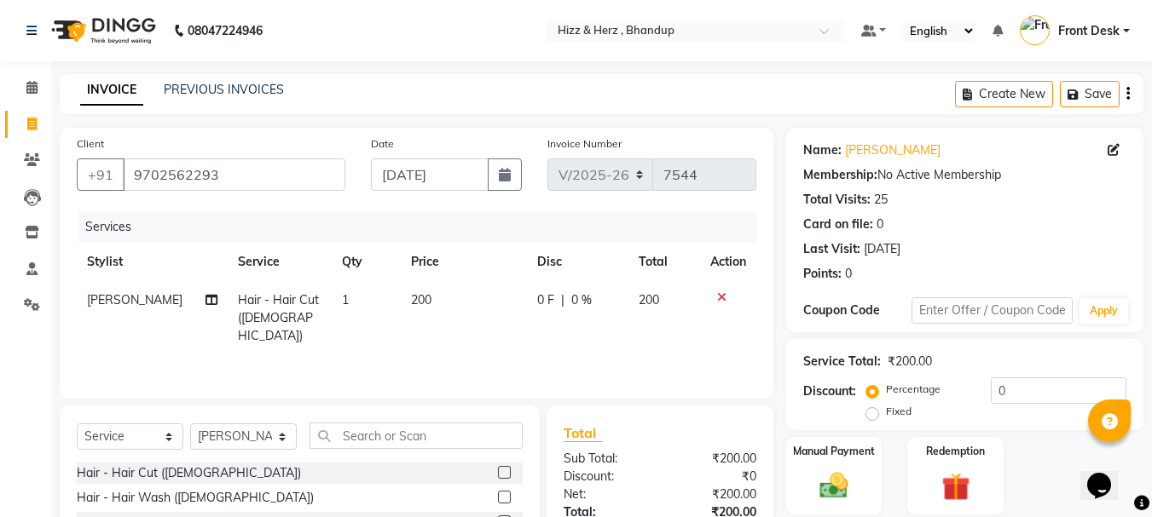
scroll to position [165, 0]
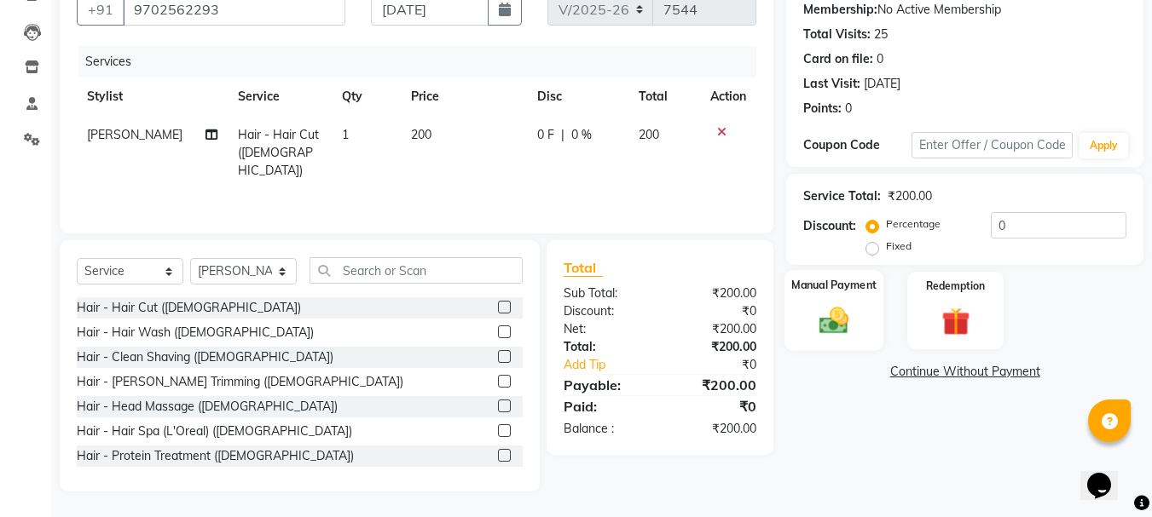
click at [837, 311] on img at bounding box center [834, 321] width 48 height 34
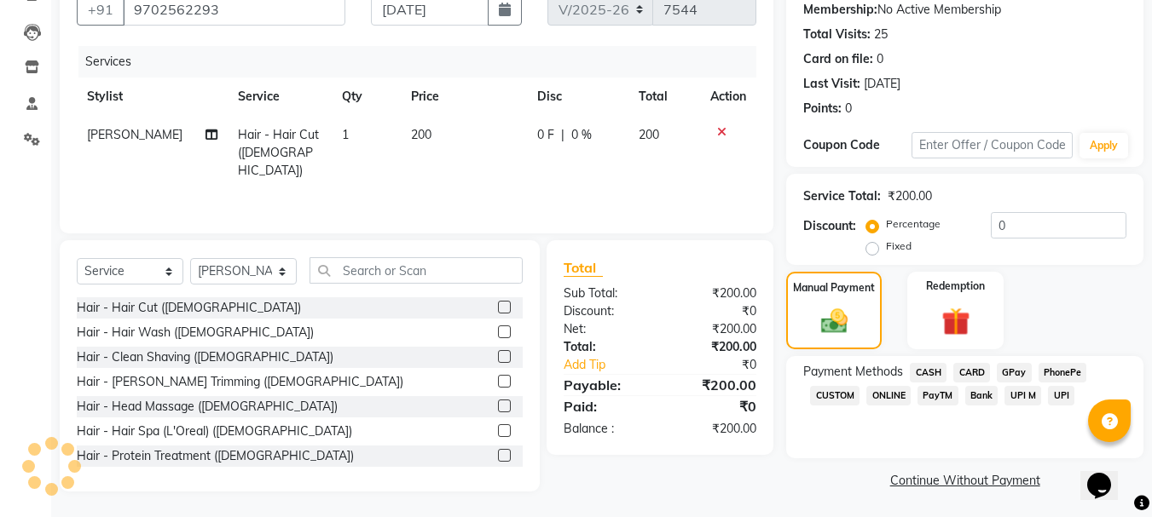
click at [929, 372] on span "CASH" at bounding box center [928, 373] width 37 height 20
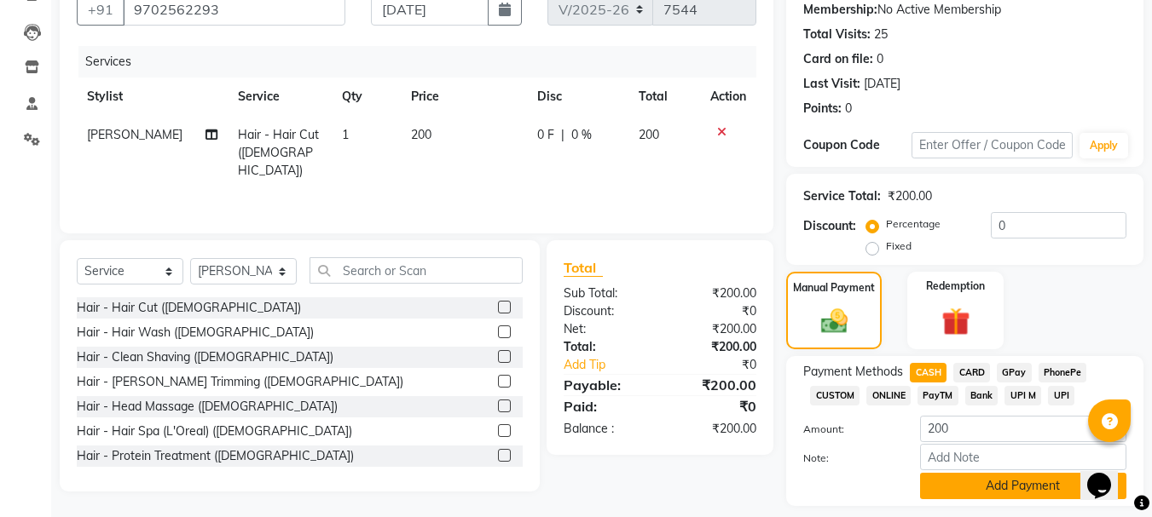
click at [992, 477] on button "Add Payment" at bounding box center [1023, 486] width 206 height 26
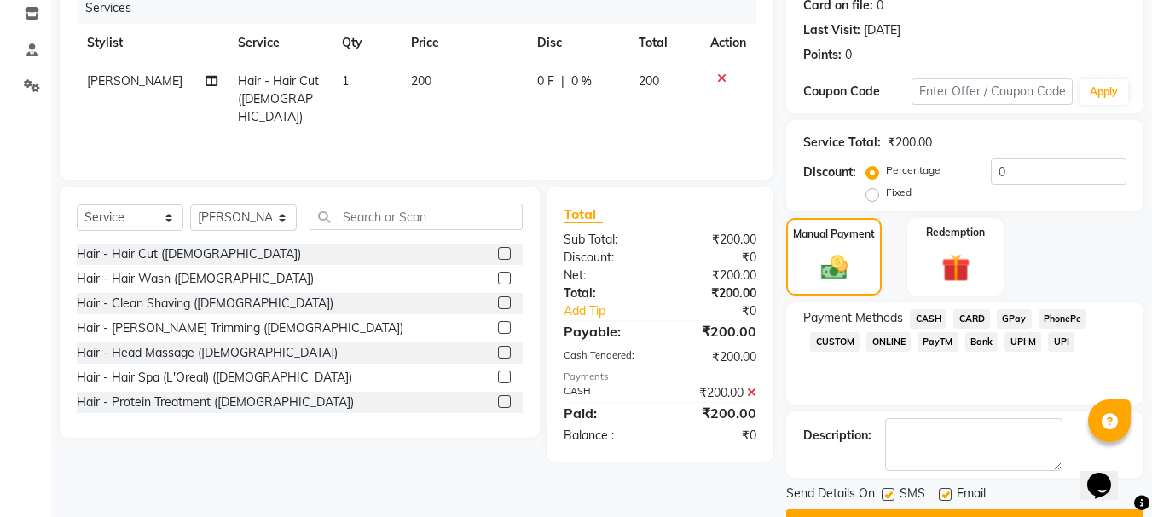
scroll to position [263, 0]
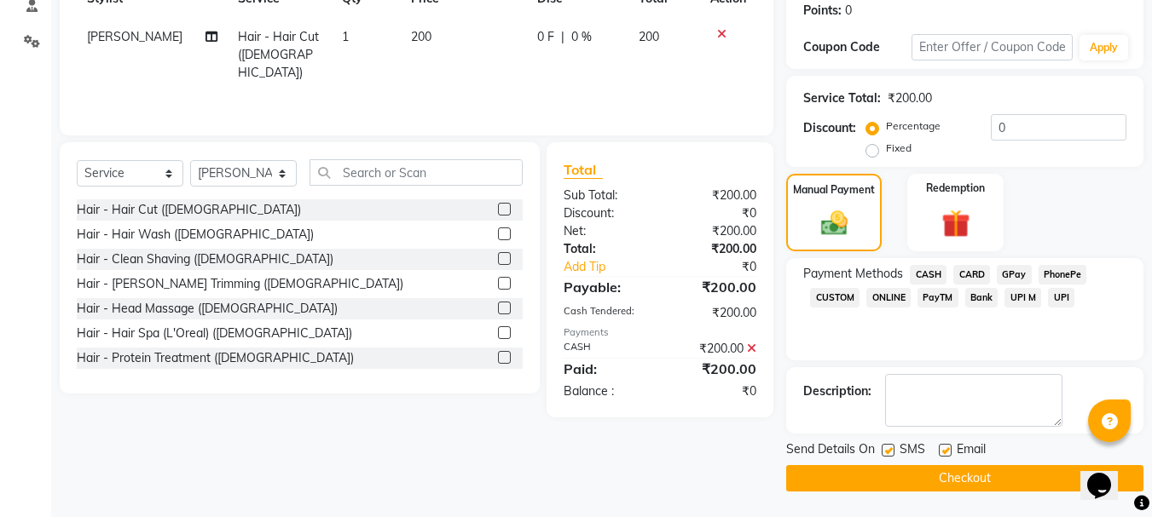
click at [974, 471] on button "Checkout" at bounding box center [964, 478] width 357 height 26
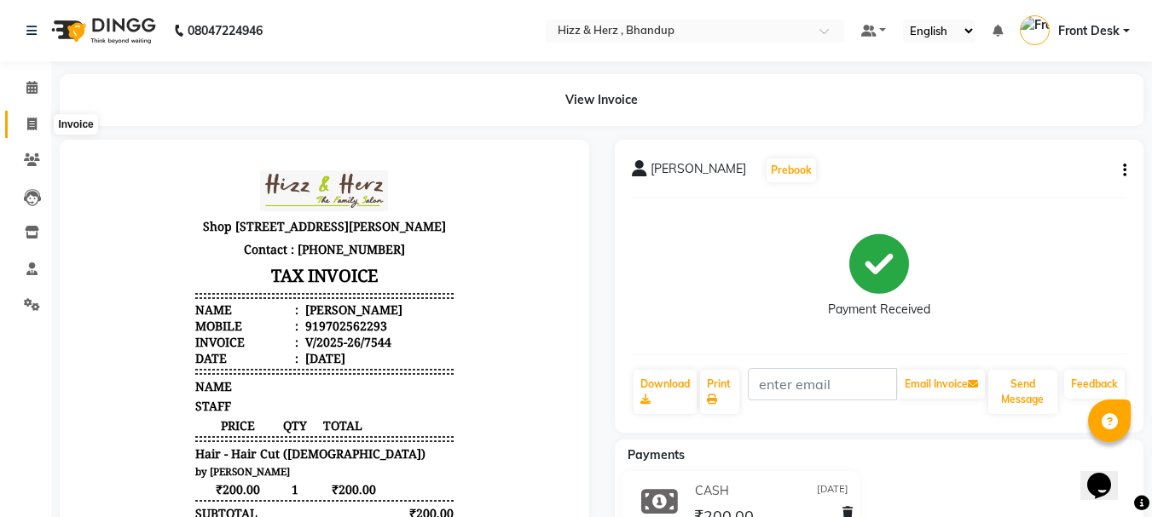
click at [27, 124] on icon at bounding box center [31, 124] width 9 height 13
select select "service"
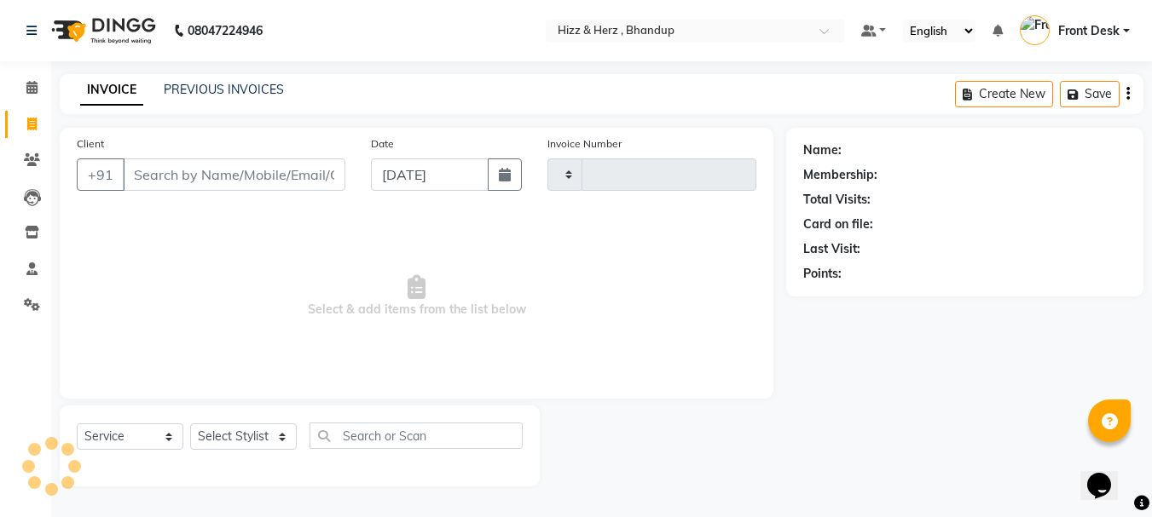
type input "7545"
select select "629"
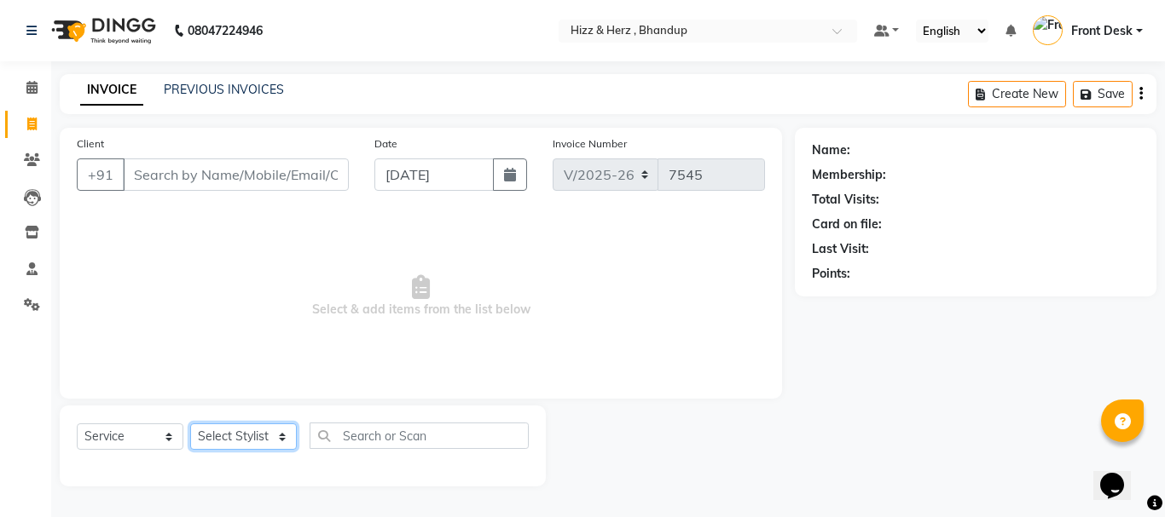
click at [249, 431] on select "Select Stylist Front Desk [PERSON_NAME] HIZZ & HERZ 2 [PERSON_NAME] [PERSON_NAM…" at bounding box center [243, 437] width 107 height 26
select select "24395"
click at [190, 424] on select "Select Stylist Front Desk [PERSON_NAME] HIZZ & HERZ 2 [PERSON_NAME] [PERSON_NAM…" at bounding box center [243, 437] width 107 height 26
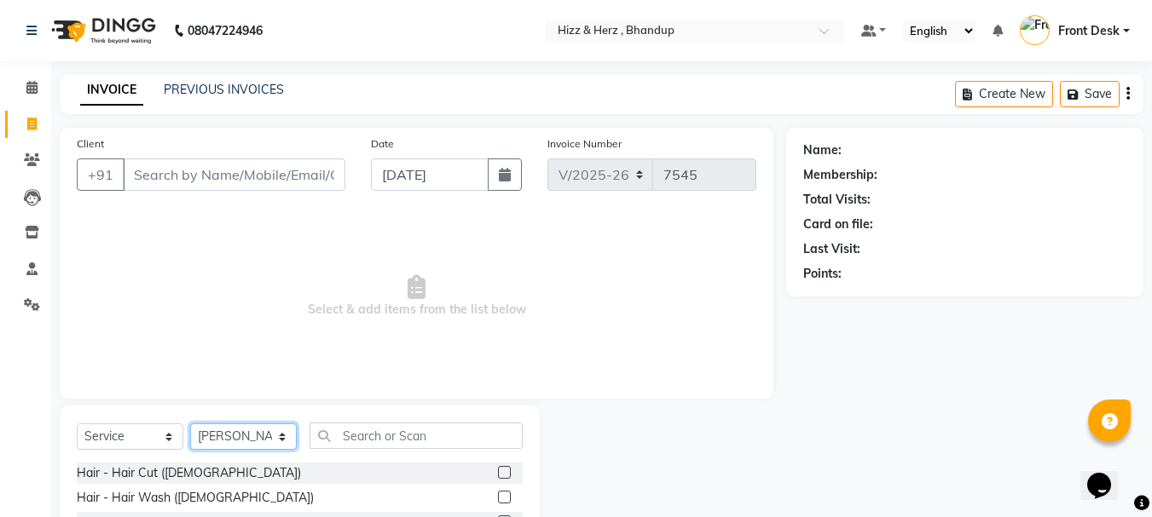
scroll to position [85, 0]
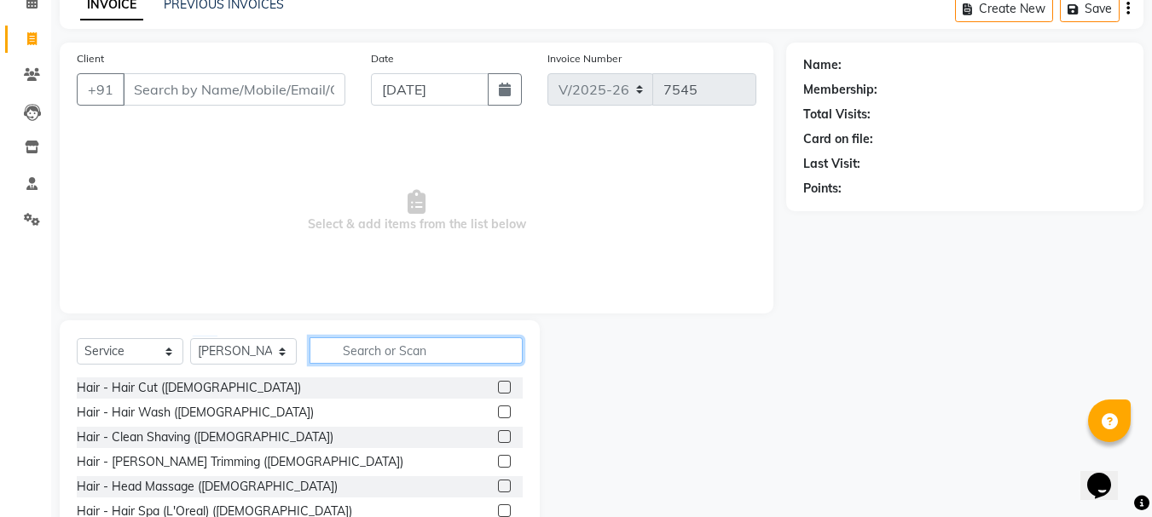
click at [397, 348] on input "text" at bounding box center [415, 351] width 213 height 26
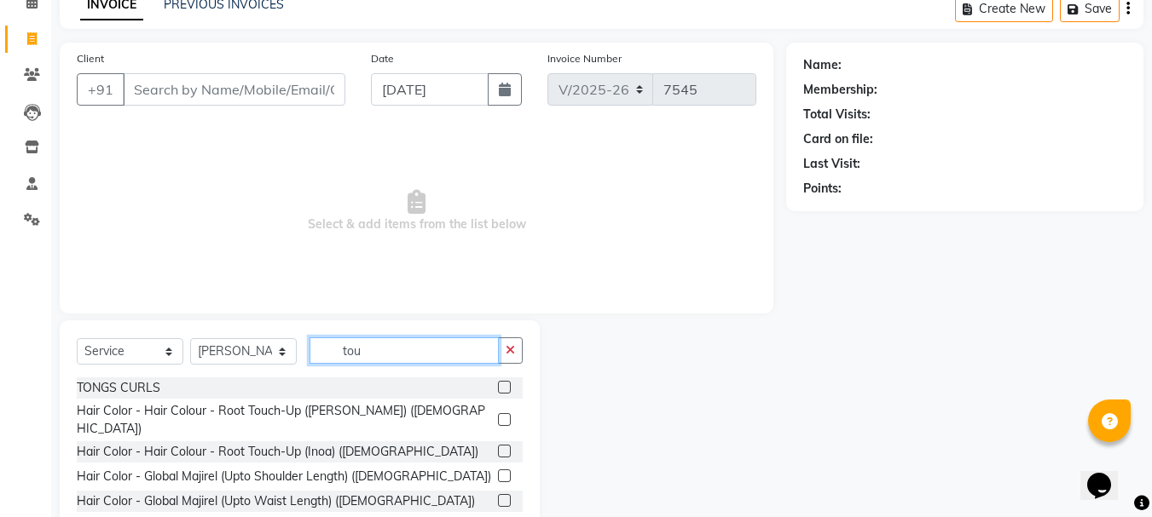
scroll to position [44, 0]
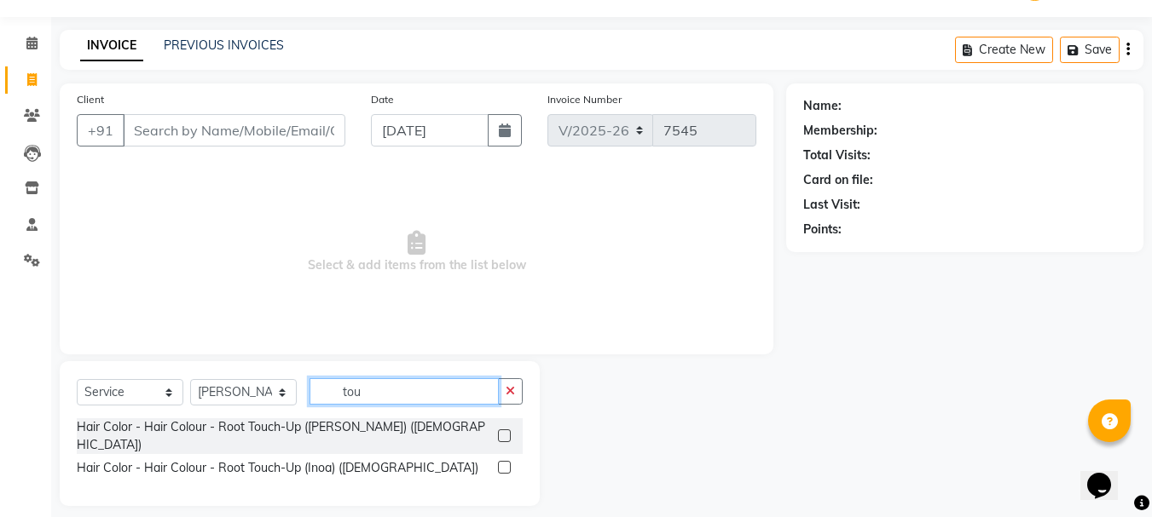
type input "tou"
click at [503, 461] on label at bounding box center [504, 467] width 13 height 13
click at [503, 463] on input "checkbox" at bounding box center [503, 468] width 11 height 11
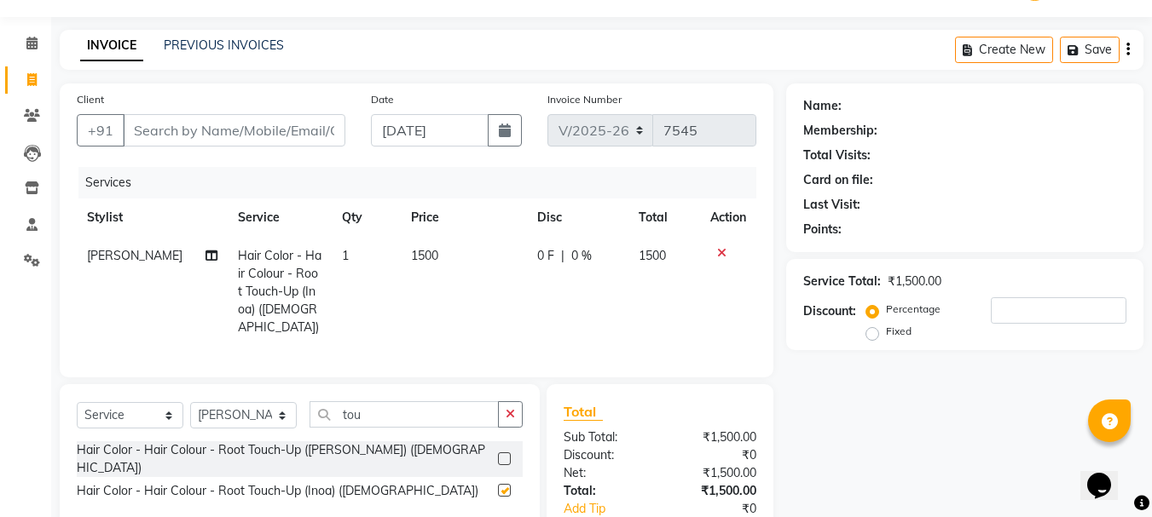
checkbox input "false"
drag, startPoint x: 390, startPoint y: 256, endPoint x: 417, endPoint y: 258, distance: 27.4
click at [413, 258] on tr "[PERSON_NAME] Hair Color - Hair Colour - Root Touch-Up (Inoa) ([DEMOGRAPHIC_DAT…" at bounding box center [416, 292] width 679 height 110
click at [430, 256] on td "1500" at bounding box center [464, 292] width 126 height 110
select select "24395"
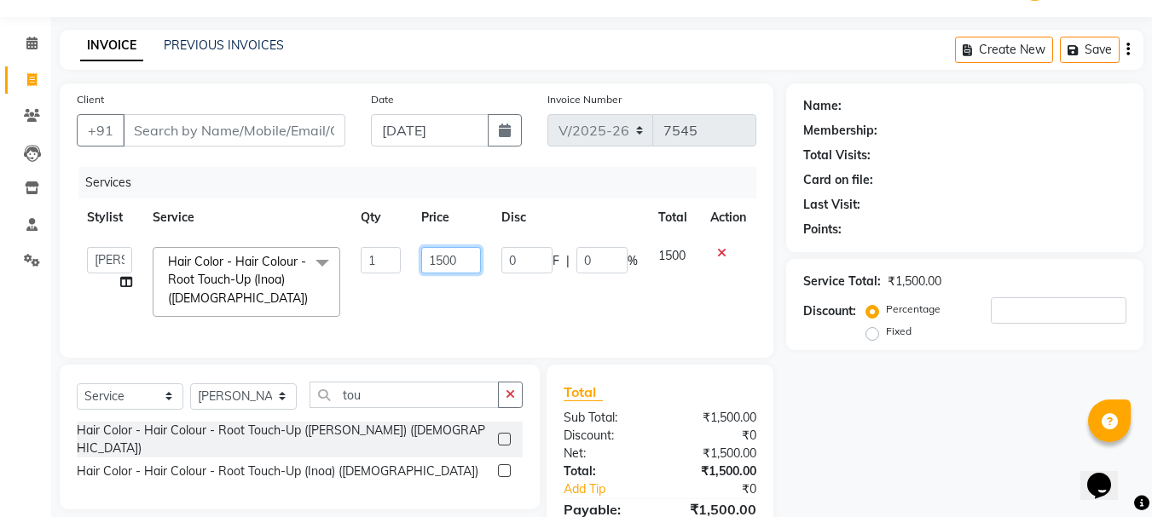
click at [430, 251] on input "1500" at bounding box center [450, 260] width 59 height 26
click at [441, 255] on input "1500" at bounding box center [450, 260] width 59 height 26
type input "2500"
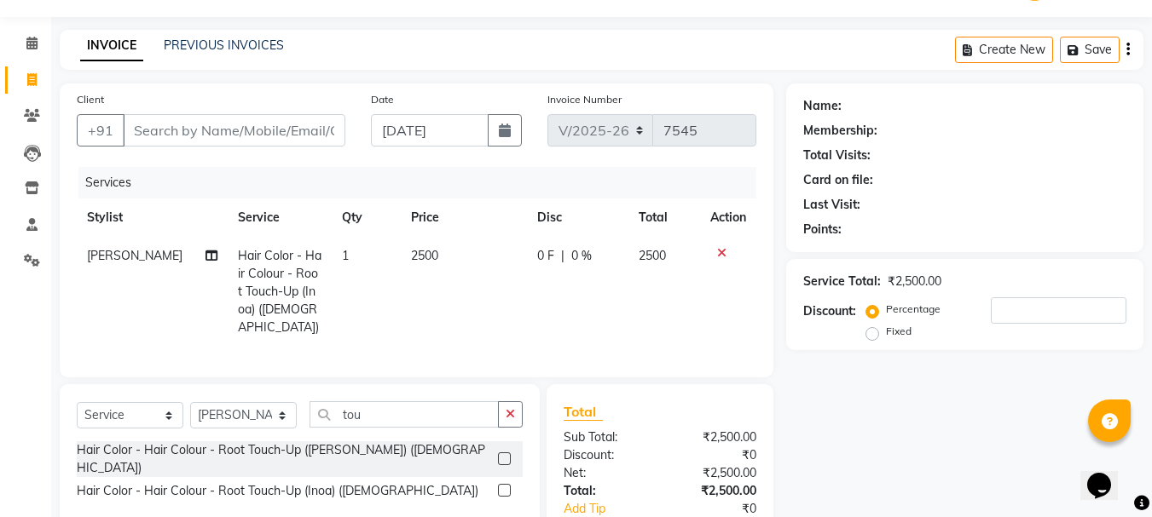
click at [444, 300] on td "2500" at bounding box center [464, 292] width 126 height 110
select select "24395"
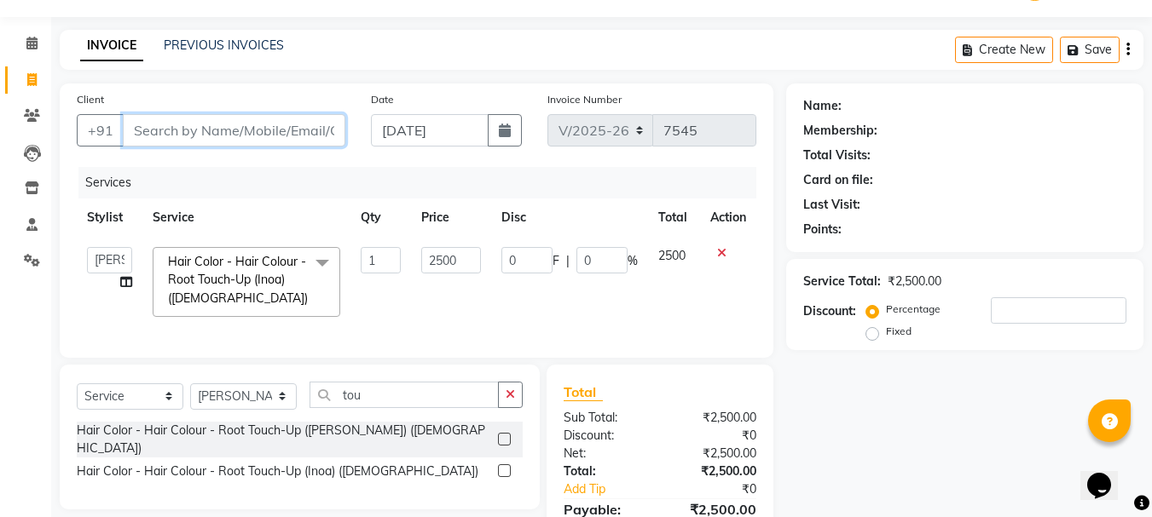
click at [294, 137] on input "Client" at bounding box center [234, 130] width 223 height 32
type input "9"
type input "0"
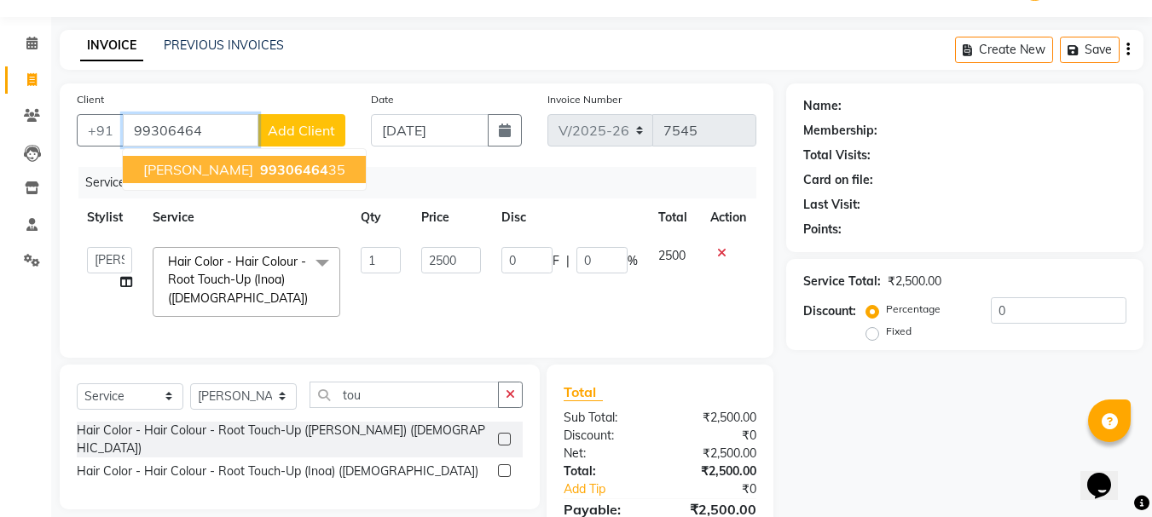
click at [308, 169] on span "99306464" at bounding box center [294, 169] width 68 height 17
type input "9930646435"
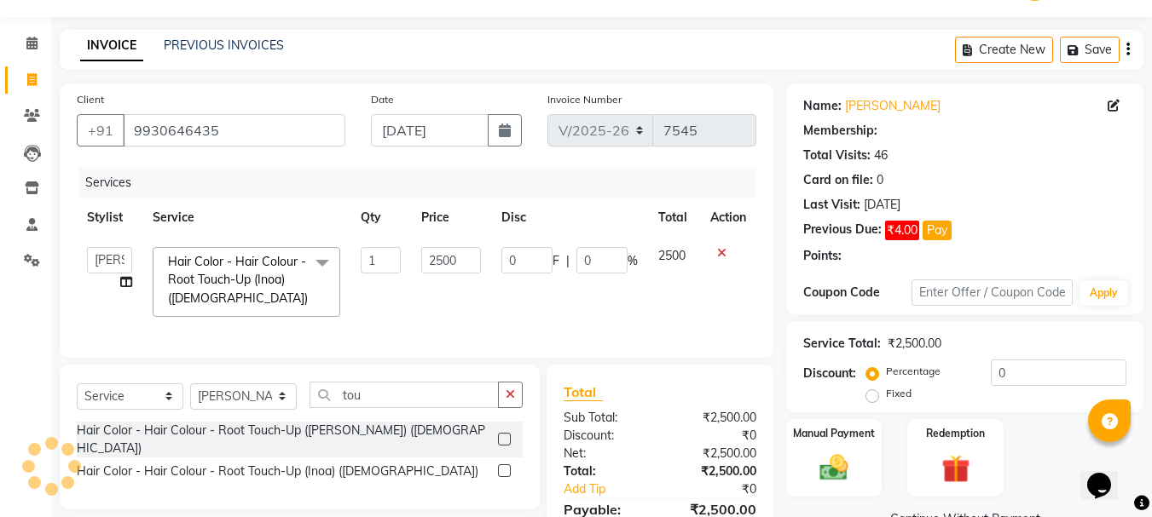
type input "500"
type input "20"
select select "1: Object"
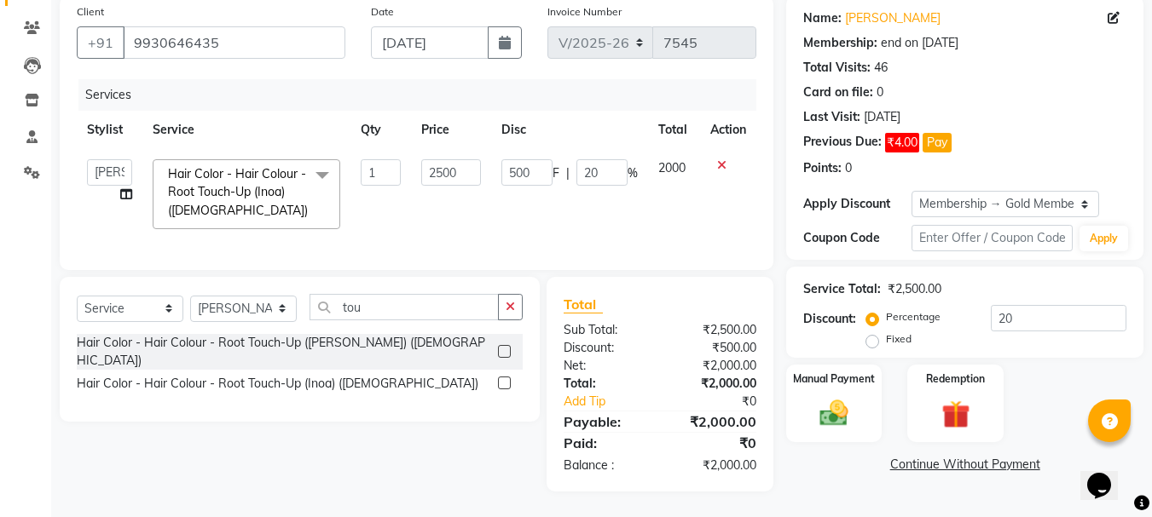
scroll to position [145, 0]
click at [830, 410] on img at bounding box center [834, 413] width 48 height 34
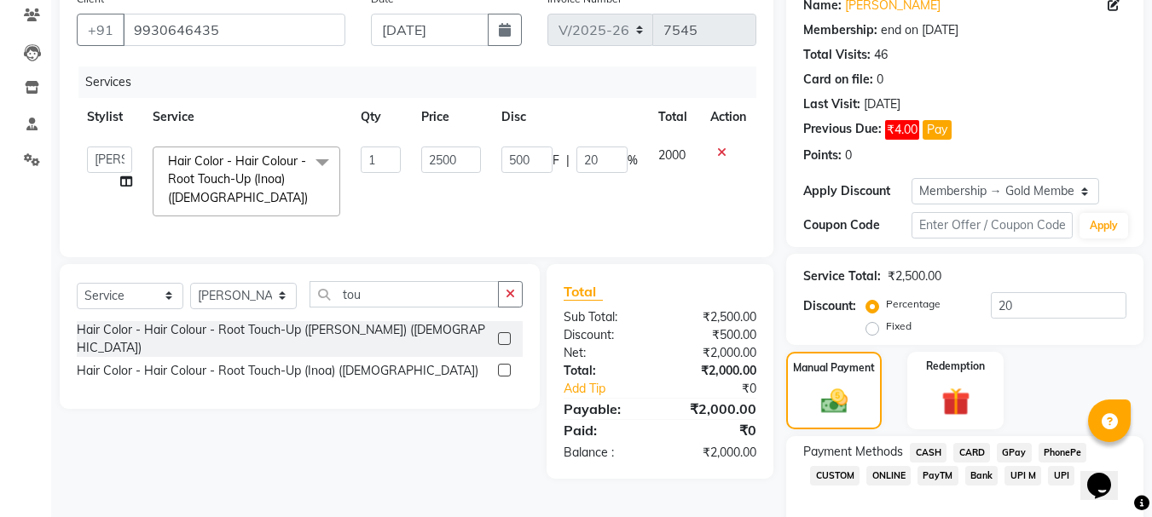
click at [1009, 448] on span "GPay" at bounding box center [1014, 453] width 35 height 20
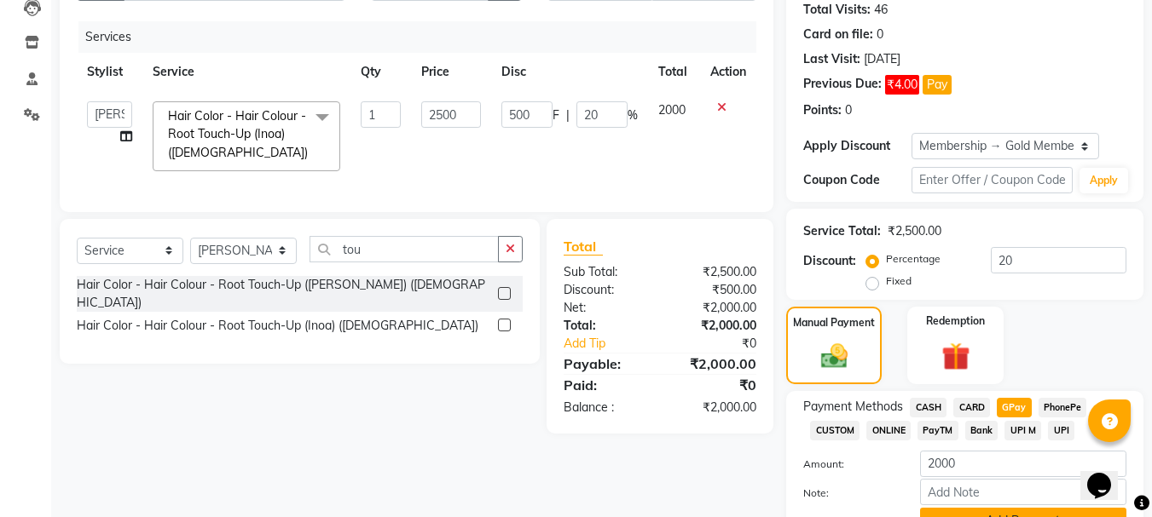
scroll to position [275, 0]
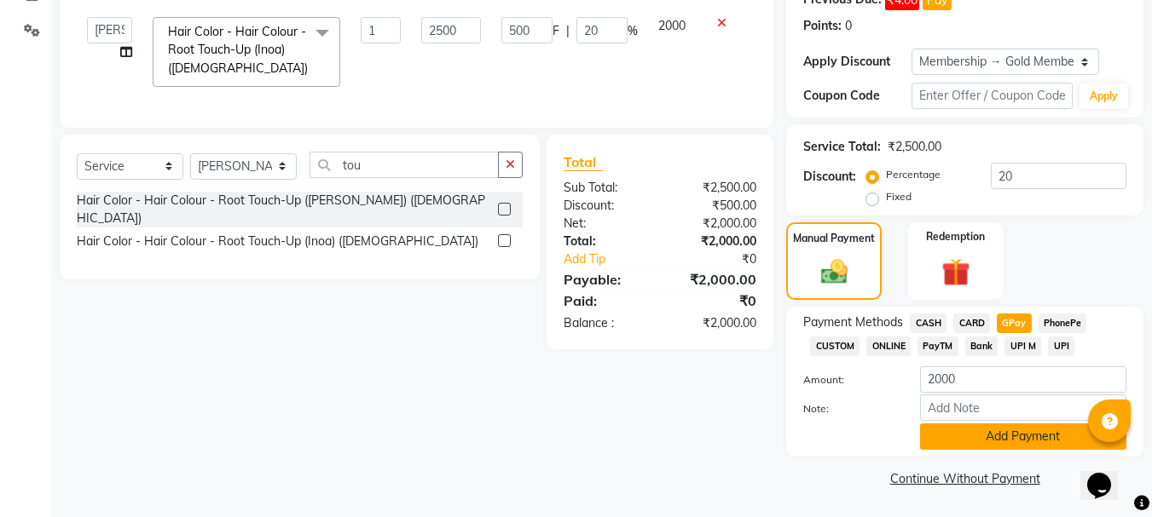
click at [951, 437] on button "Add Payment" at bounding box center [1023, 437] width 206 height 26
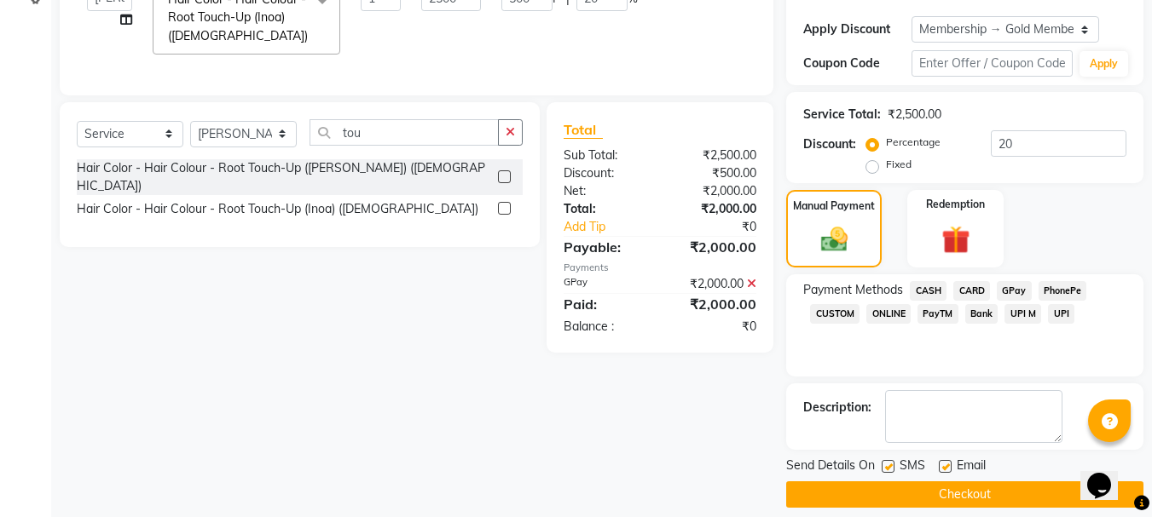
scroll to position [323, 0]
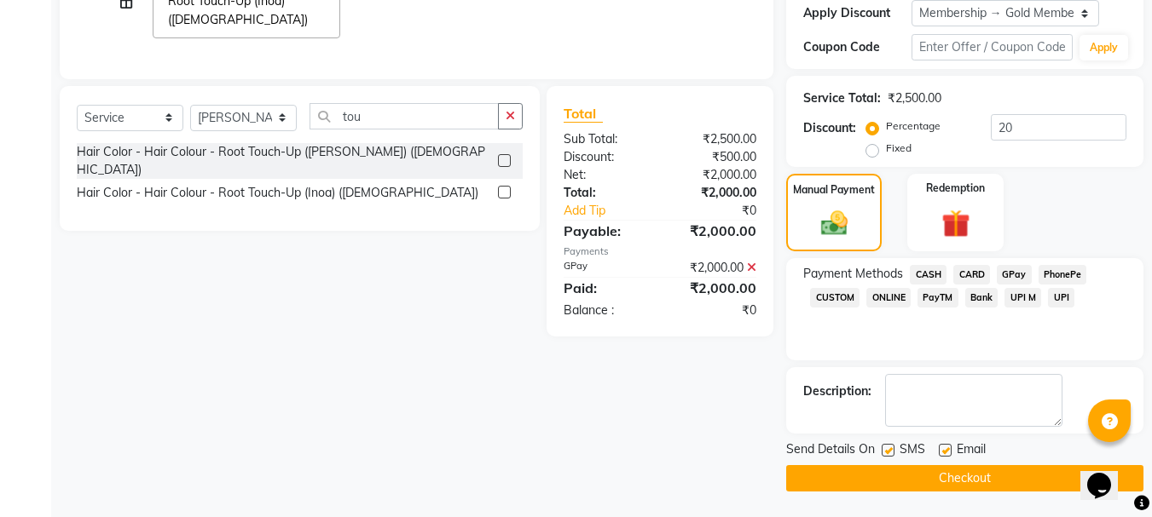
click at [951, 481] on button "Checkout" at bounding box center [964, 478] width 357 height 26
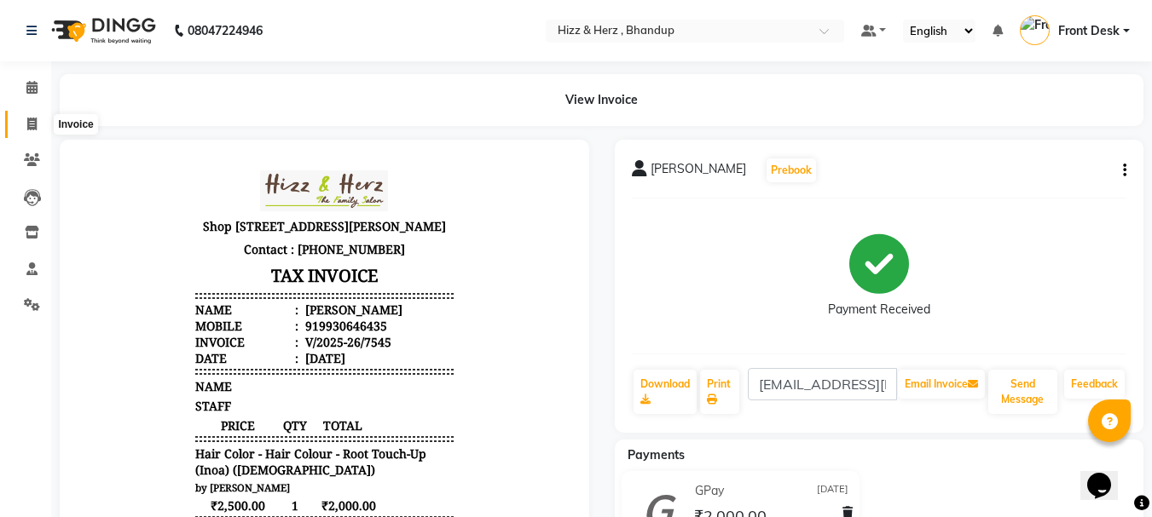
click at [38, 130] on span at bounding box center [32, 125] width 30 height 20
select select "629"
select select "service"
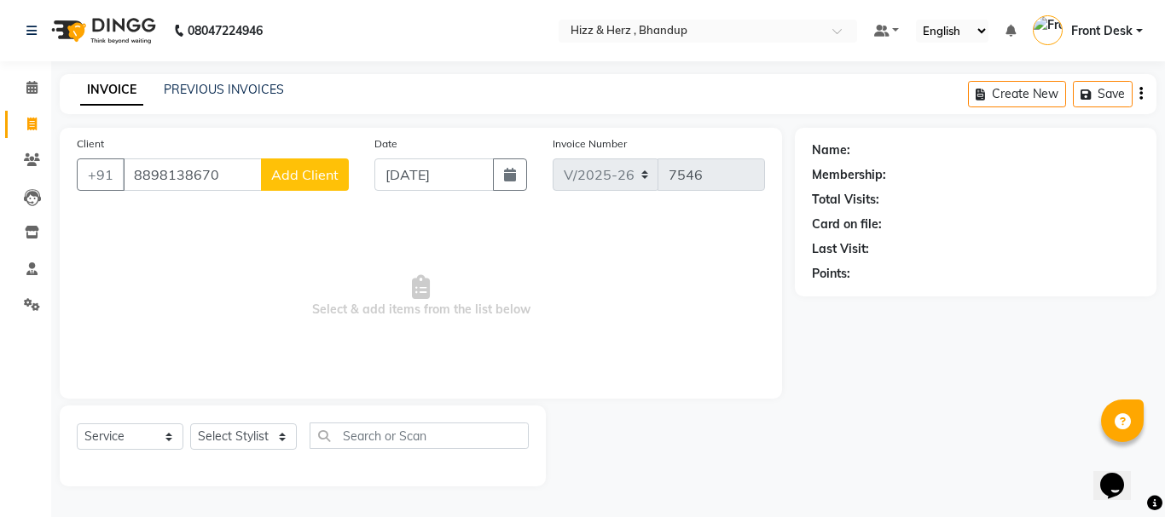
type input "8898138670"
click at [301, 175] on span "Add Client" at bounding box center [304, 174] width 67 height 17
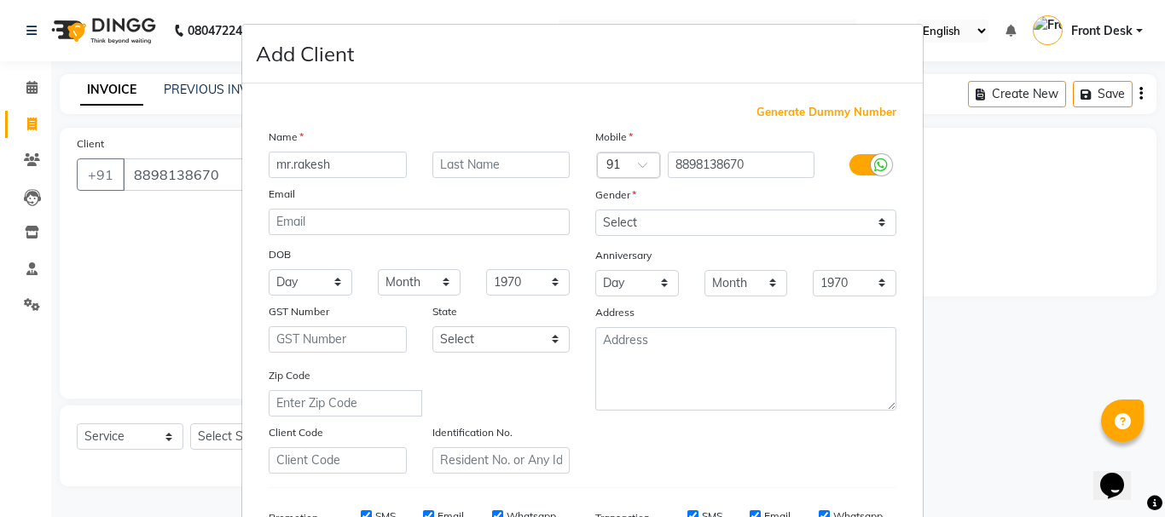
type input "mr.rakesh"
click at [478, 162] on input "text" at bounding box center [501, 165] width 138 height 26
type input ".."
click at [655, 223] on select "Select [DEMOGRAPHIC_DATA] [DEMOGRAPHIC_DATA] Other Prefer Not To Say" at bounding box center [745, 223] width 301 height 26
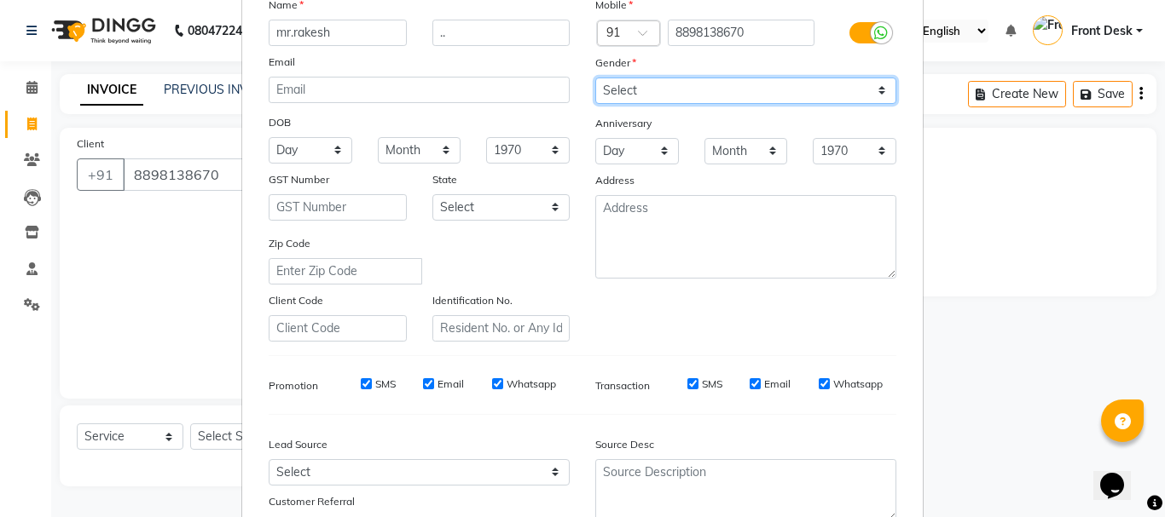
scroll to position [99, 0]
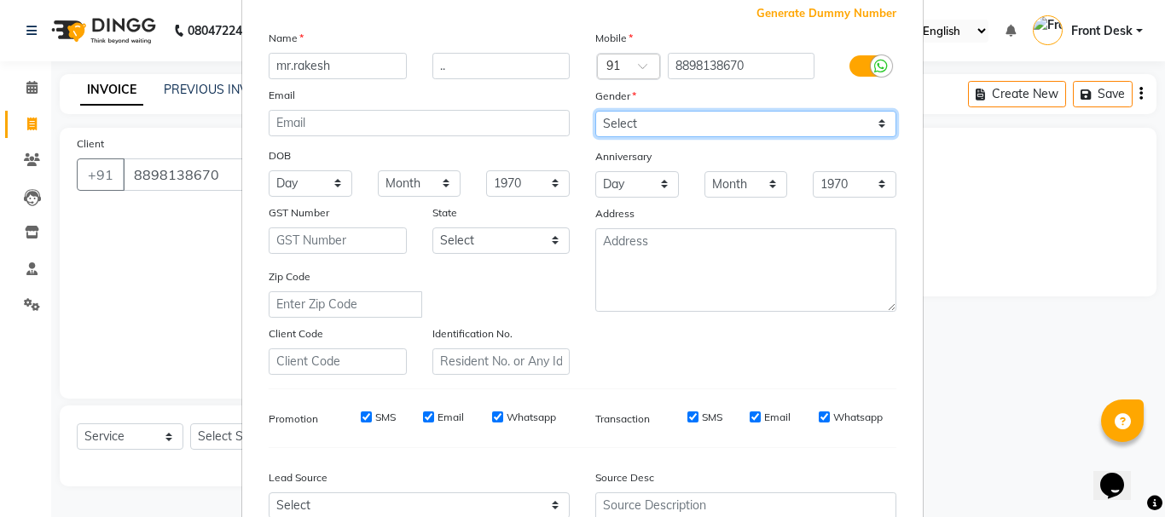
click at [651, 129] on select "Select [DEMOGRAPHIC_DATA] [DEMOGRAPHIC_DATA] Other Prefer Not To Say" at bounding box center [745, 124] width 301 height 26
select select "[DEMOGRAPHIC_DATA]"
click at [595, 111] on select "Select [DEMOGRAPHIC_DATA] [DEMOGRAPHIC_DATA] Other Prefer Not To Say" at bounding box center [745, 124] width 301 height 26
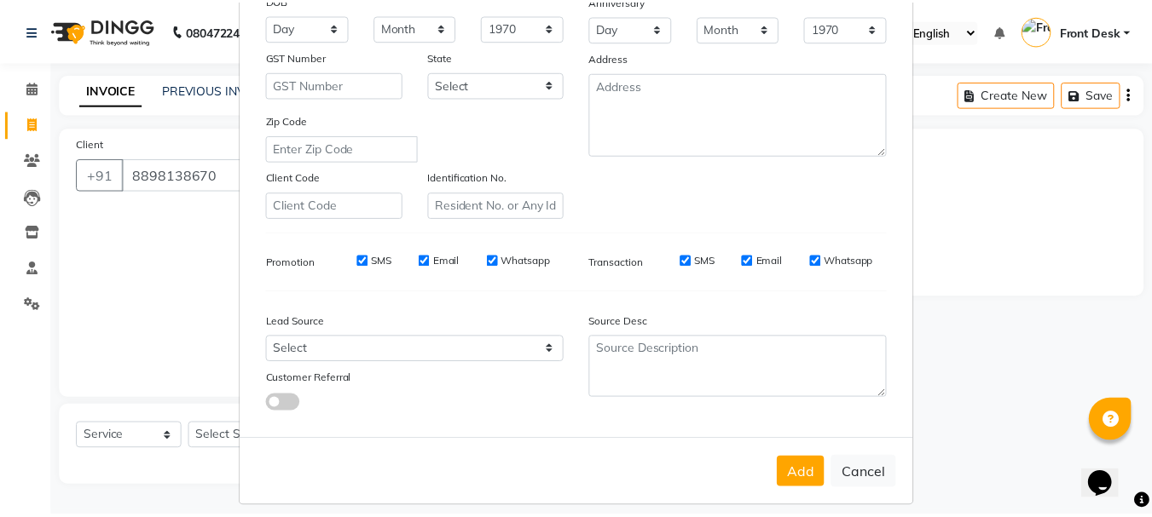
scroll to position [269, 0]
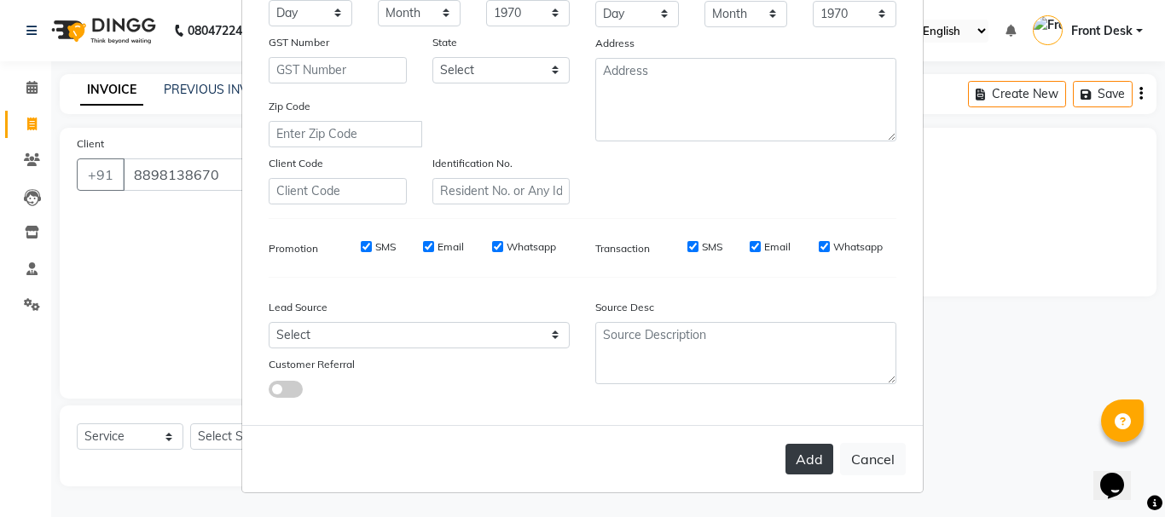
click at [801, 470] on button "Add" at bounding box center [809, 459] width 48 height 31
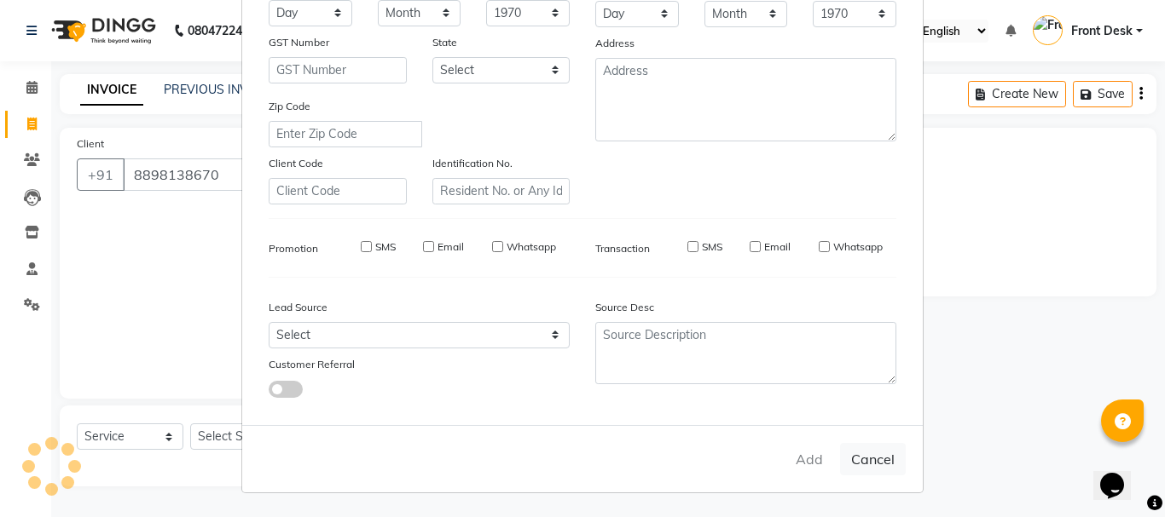
select select
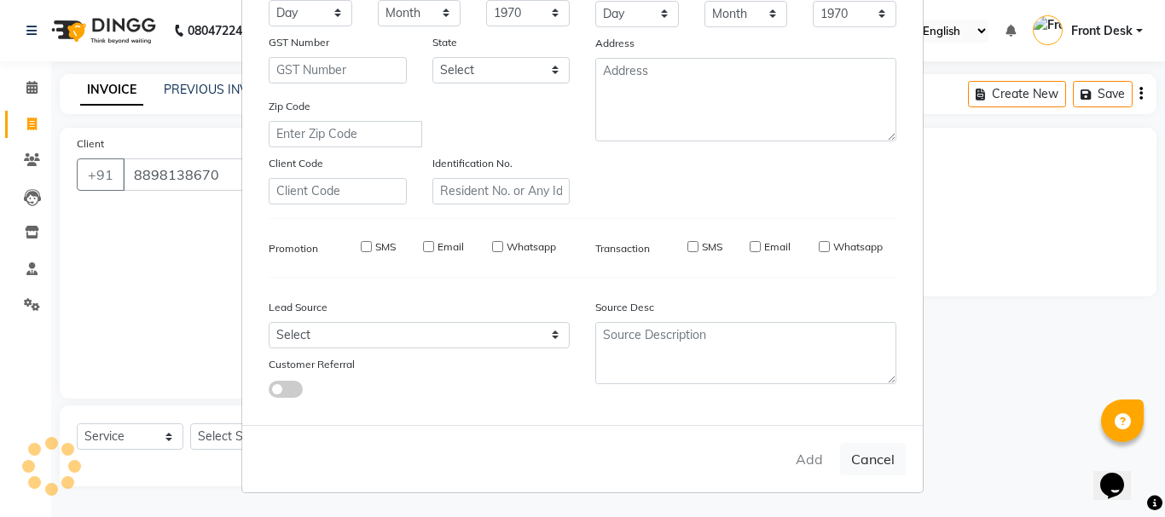
select select
checkbox input "false"
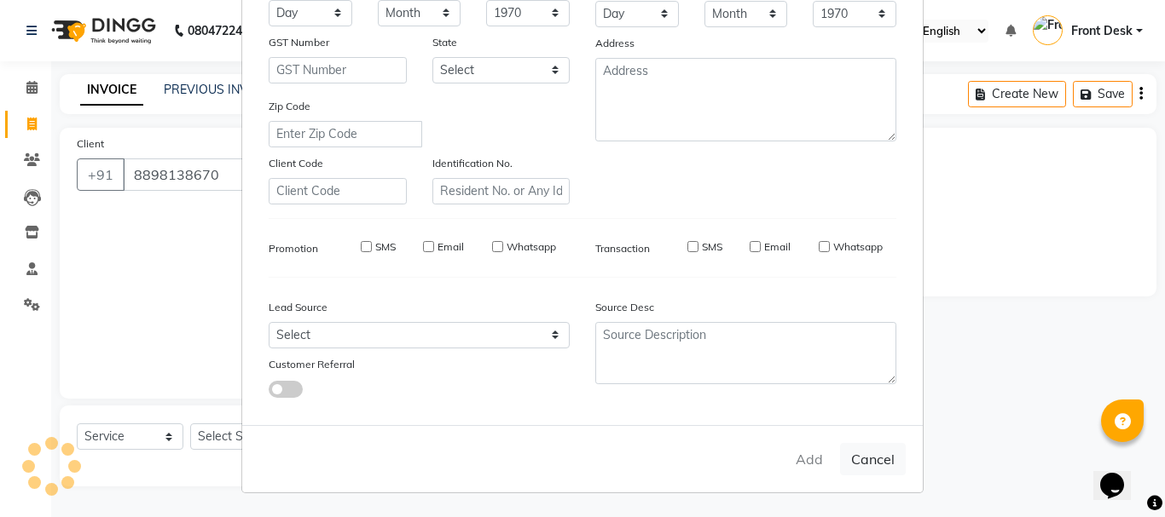
checkbox input "false"
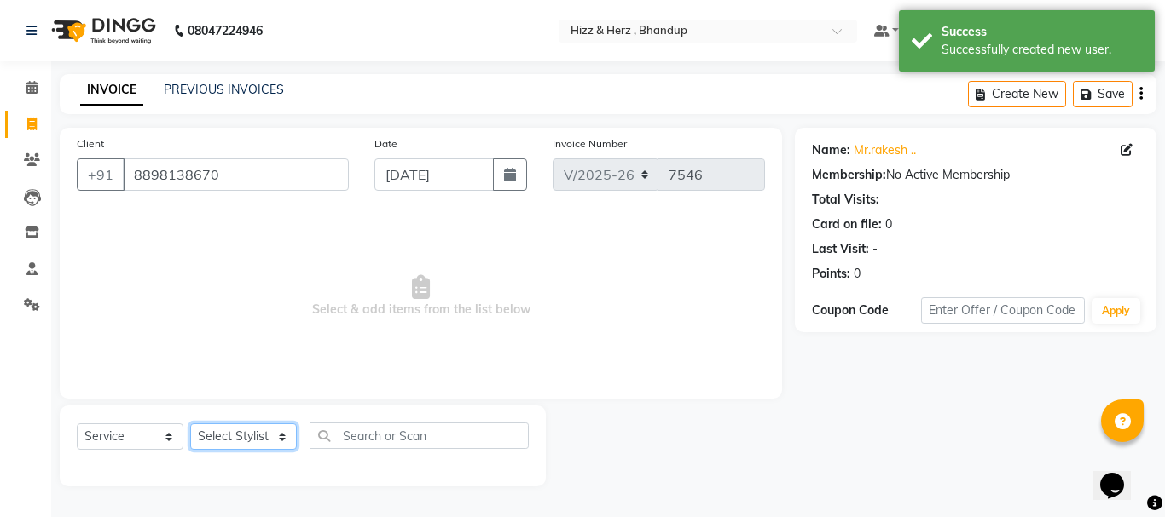
click at [231, 438] on select "Select Stylist Front Desk [PERSON_NAME] HIZZ & HERZ 2 [PERSON_NAME] [PERSON_NAM…" at bounding box center [243, 437] width 107 height 26
select select "11514"
click at [190, 424] on select "Select Stylist Front Desk [PERSON_NAME] HIZZ & HERZ 2 [PERSON_NAME] [PERSON_NAM…" at bounding box center [243, 437] width 107 height 26
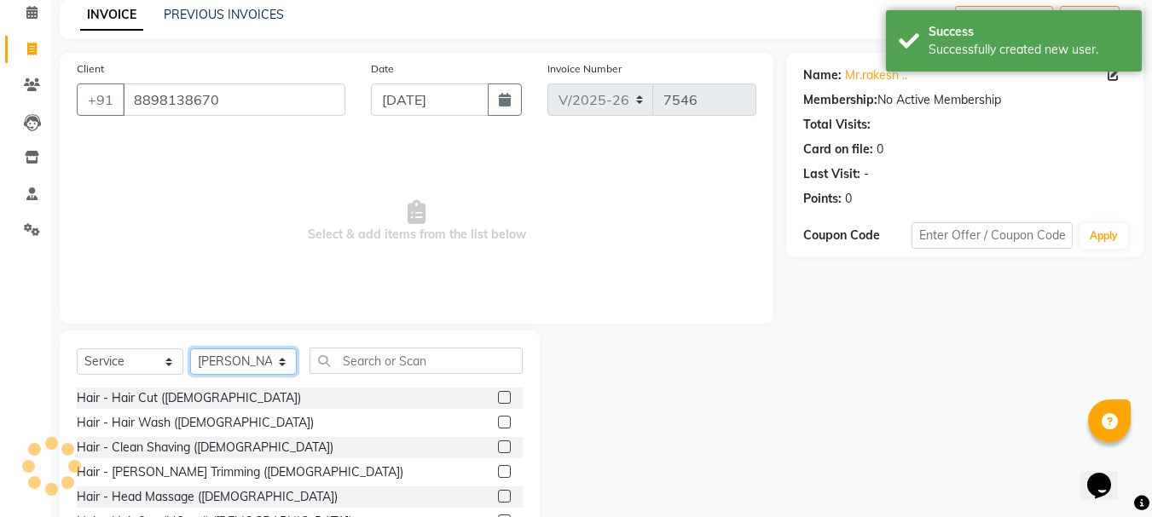
scroll to position [85, 0]
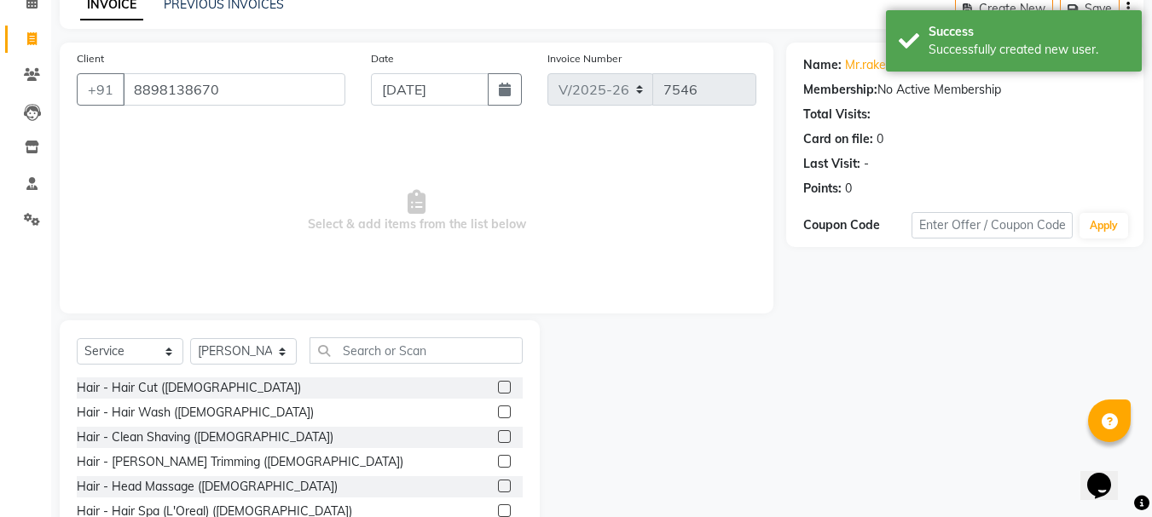
click at [498, 387] on label at bounding box center [504, 387] width 13 height 13
click at [498, 387] on input "checkbox" at bounding box center [503, 388] width 11 height 11
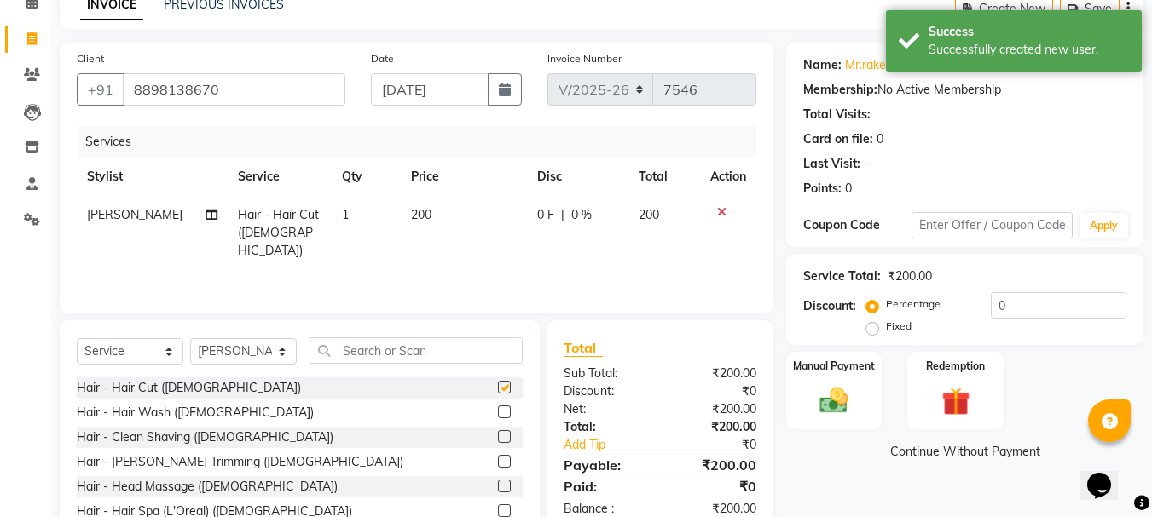
checkbox input "false"
click at [837, 405] on img at bounding box center [834, 401] width 48 height 34
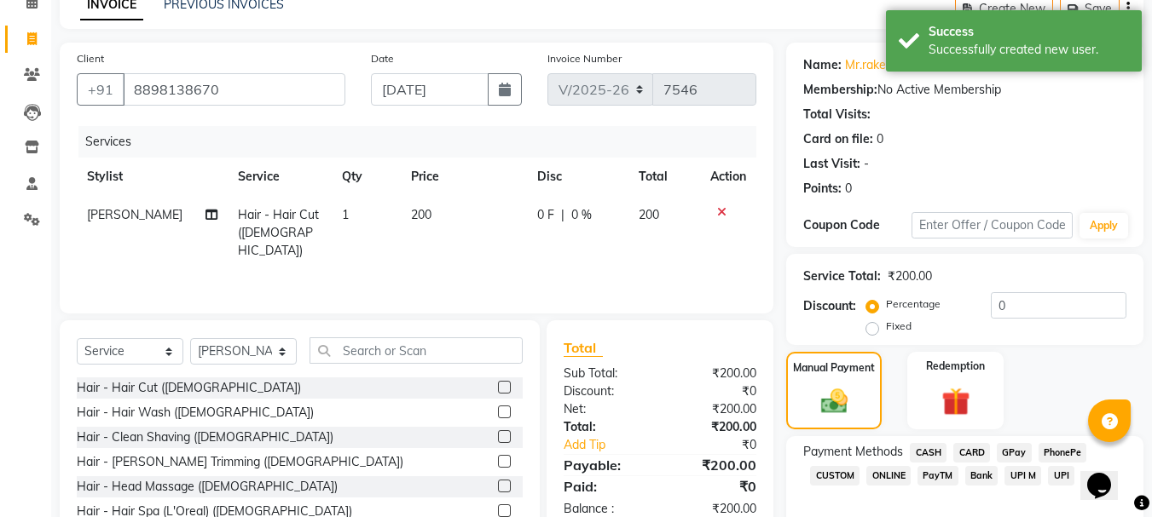
click at [934, 448] on span "CASH" at bounding box center [928, 453] width 37 height 20
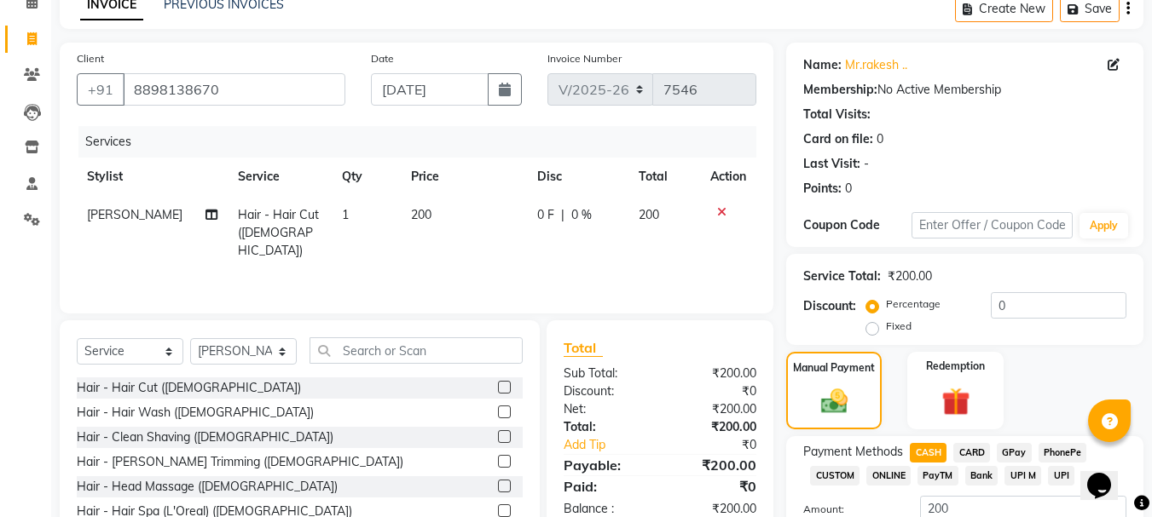
click at [1018, 448] on span "GPay" at bounding box center [1014, 453] width 35 height 20
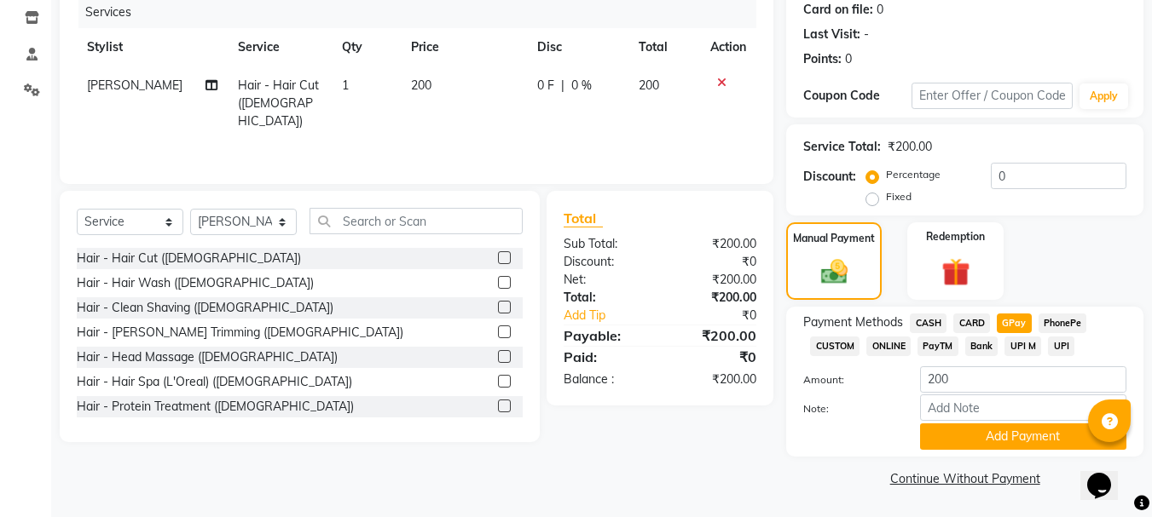
click at [1021, 444] on button "Add Payment" at bounding box center [1023, 437] width 206 height 26
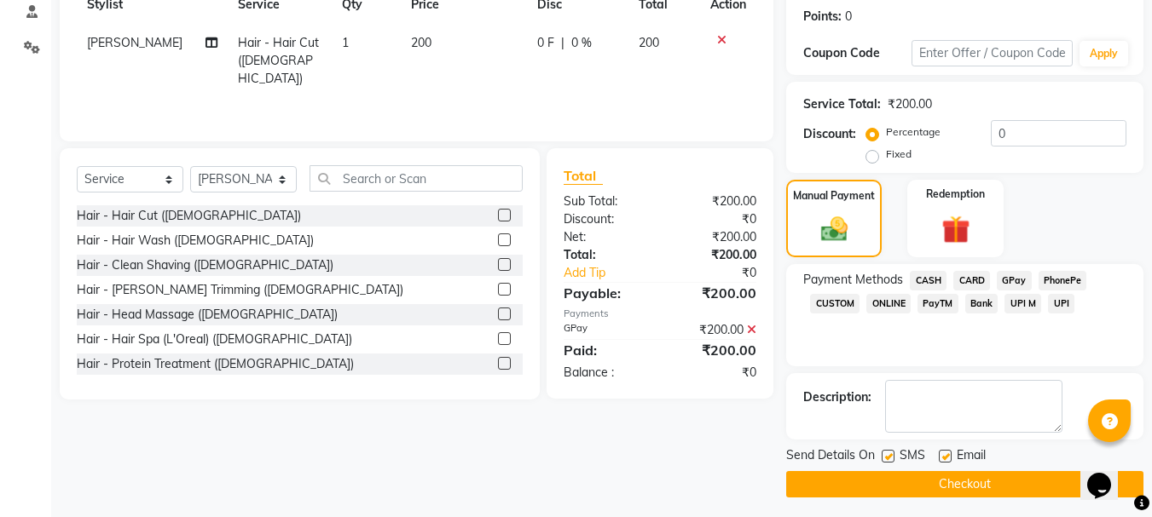
scroll to position [263, 0]
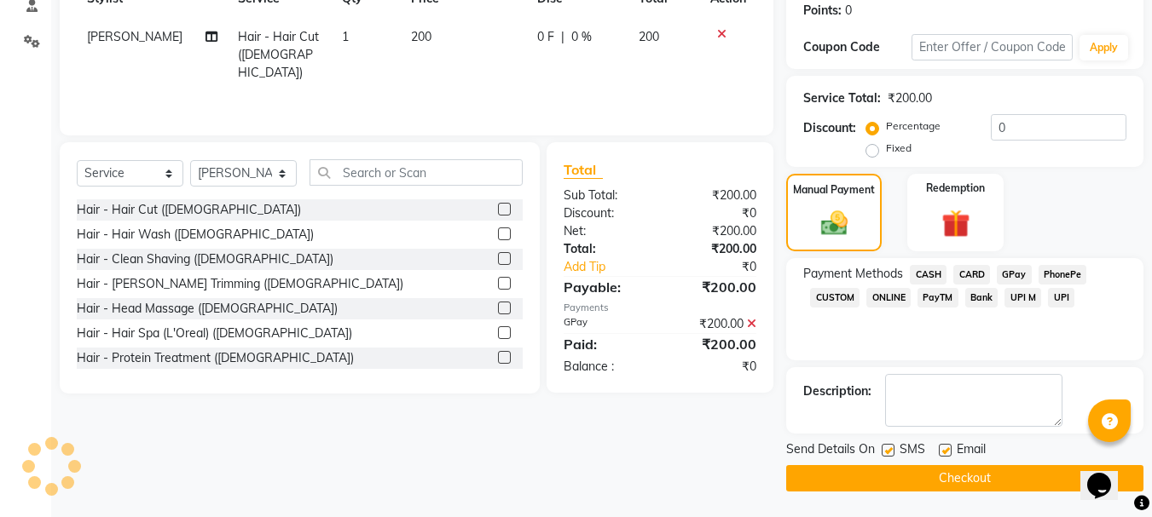
drag, startPoint x: 1025, startPoint y: 483, endPoint x: 1015, endPoint y: 461, distance: 23.6
click at [1025, 482] on button "Checkout" at bounding box center [964, 478] width 357 height 26
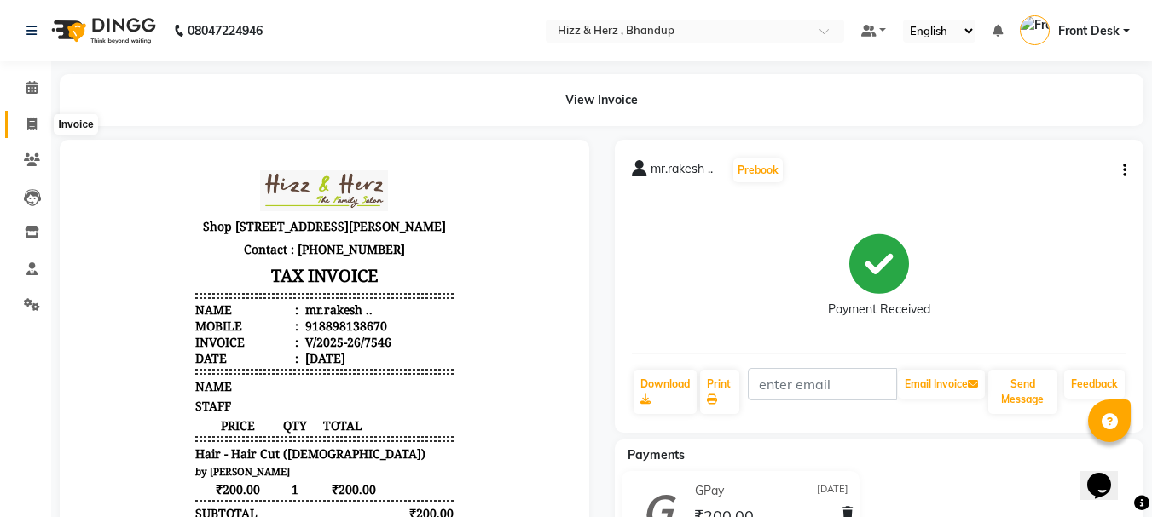
click at [29, 120] on icon at bounding box center [31, 124] width 9 height 13
select select "service"
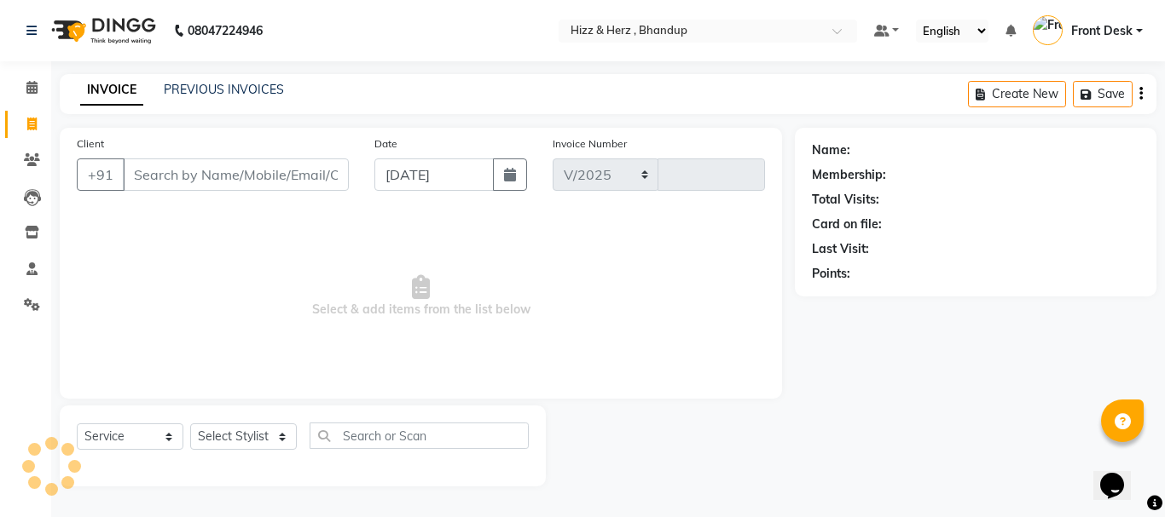
select select "629"
type input "7547"
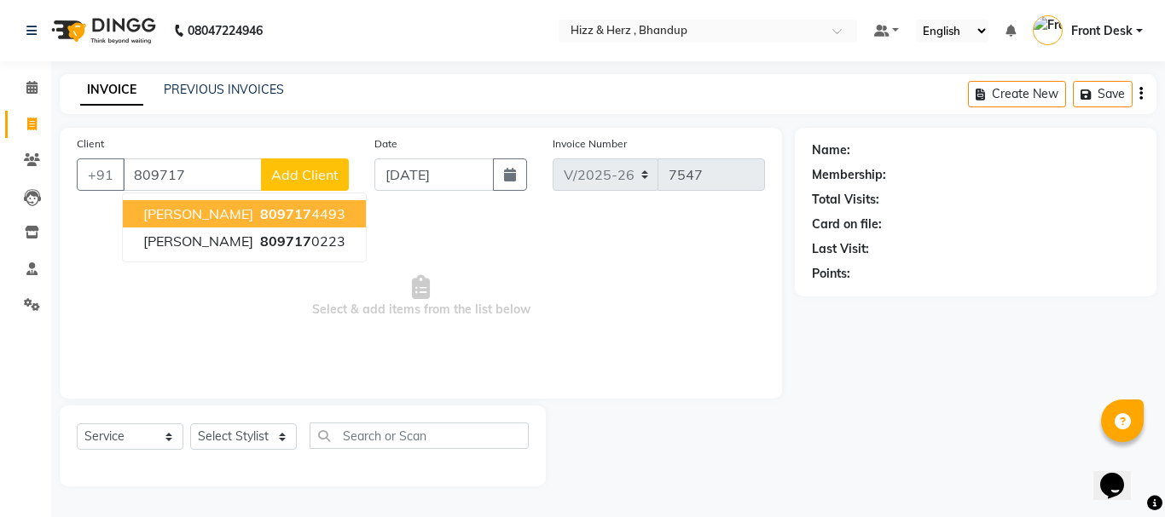
click at [228, 216] on span "[PERSON_NAME]" at bounding box center [198, 213] width 110 height 17
type input "8097174493"
select select "1: Object"
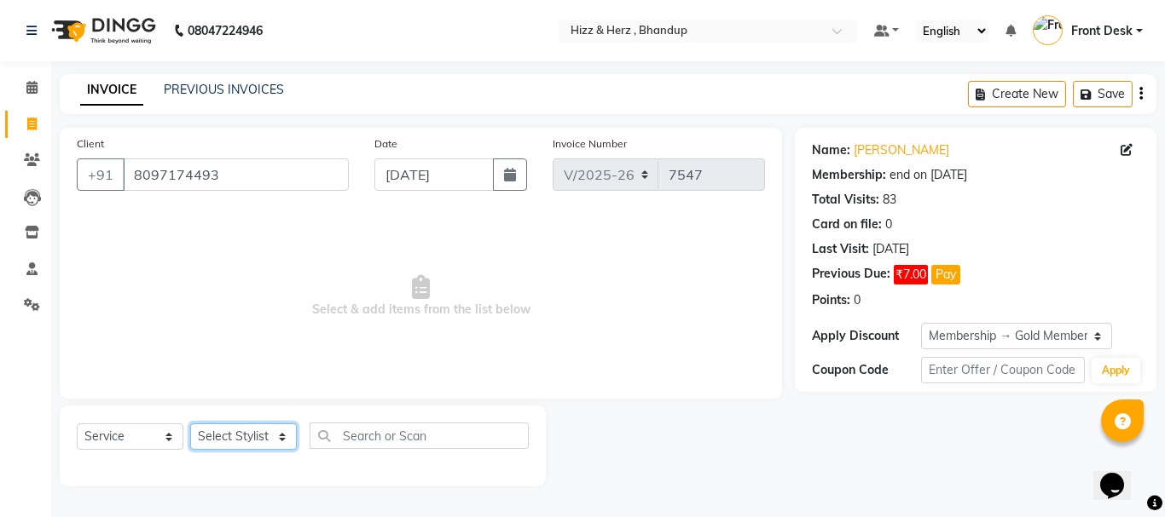
click at [247, 439] on select "Select Stylist Front Desk [PERSON_NAME] HIZZ & HERZ 2 [PERSON_NAME] [PERSON_NAM…" at bounding box center [243, 437] width 107 height 26
click at [190, 424] on select "Select Stylist Front Desk [PERSON_NAME] HIZZ & HERZ 2 [PERSON_NAME] [PERSON_NAM…" at bounding box center [243, 437] width 107 height 26
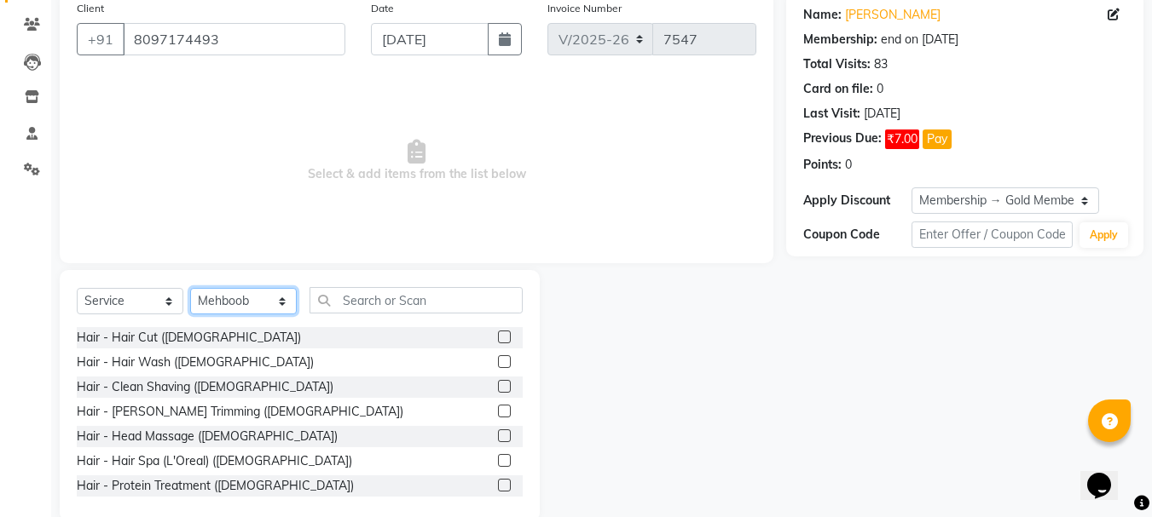
scroll to position [165, 0]
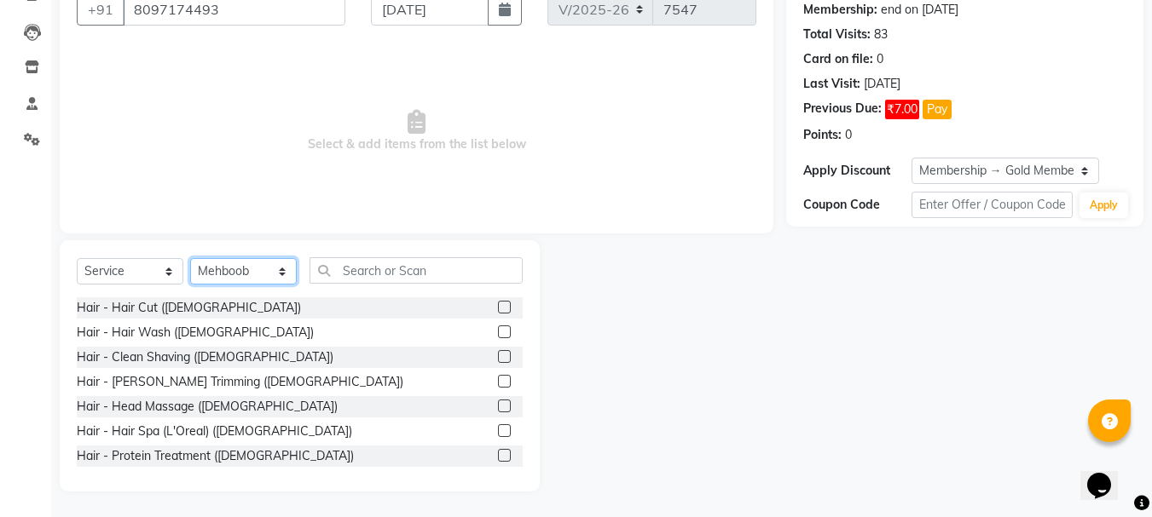
click at [267, 268] on select "Select Stylist Front Desk [PERSON_NAME] HIZZ & HERZ 2 [PERSON_NAME] [PERSON_NAM…" at bounding box center [243, 271] width 107 height 26
select select "82789"
click at [190, 258] on select "Select Stylist Front Desk [PERSON_NAME] HIZZ & HERZ 2 [PERSON_NAME] [PERSON_NAM…" at bounding box center [243, 271] width 107 height 26
drag, startPoint x: 489, startPoint y: 305, endPoint x: 529, endPoint y: 298, distance: 40.0
click at [498, 305] on label at bounding box center [504, 307] width 13 height 13
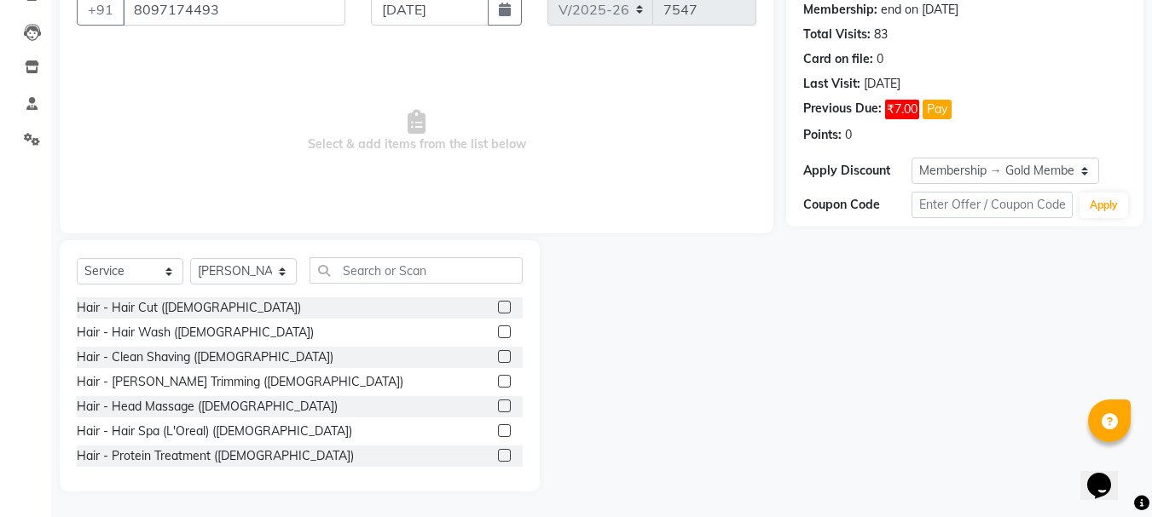
click at [498, 305] on input "checkbox" at bounding box center [503, 308] width 11 height 11
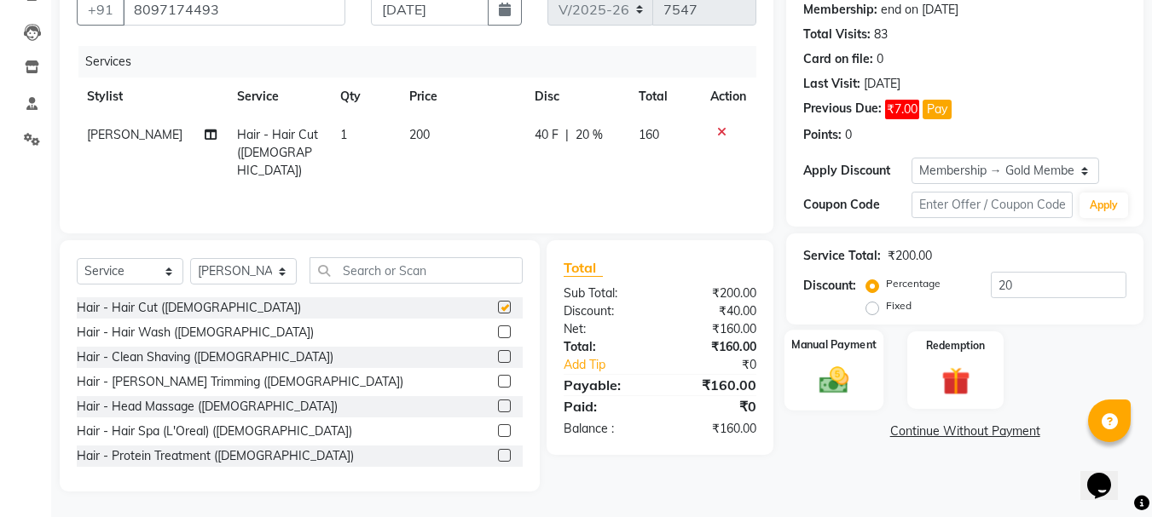
checkbox input "false"
drag, startPoint x: 822, startPoint y: 383, endPoint x: 837, endPoint y: 367, distance: 22.3
click at [823, 383] on img at bounding box center [834, 380] width 48 height 34
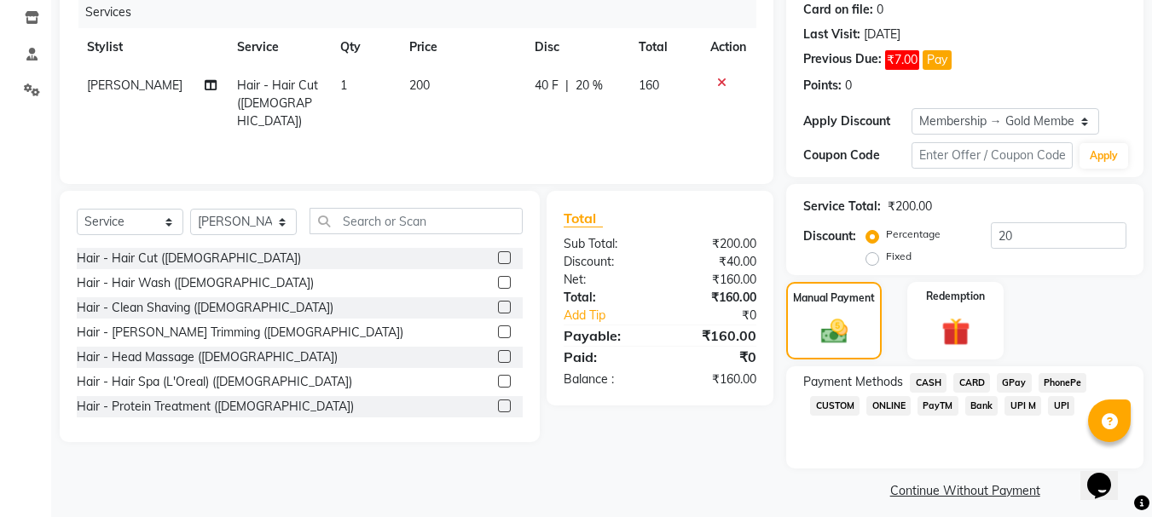
scroll to position [227, 0]
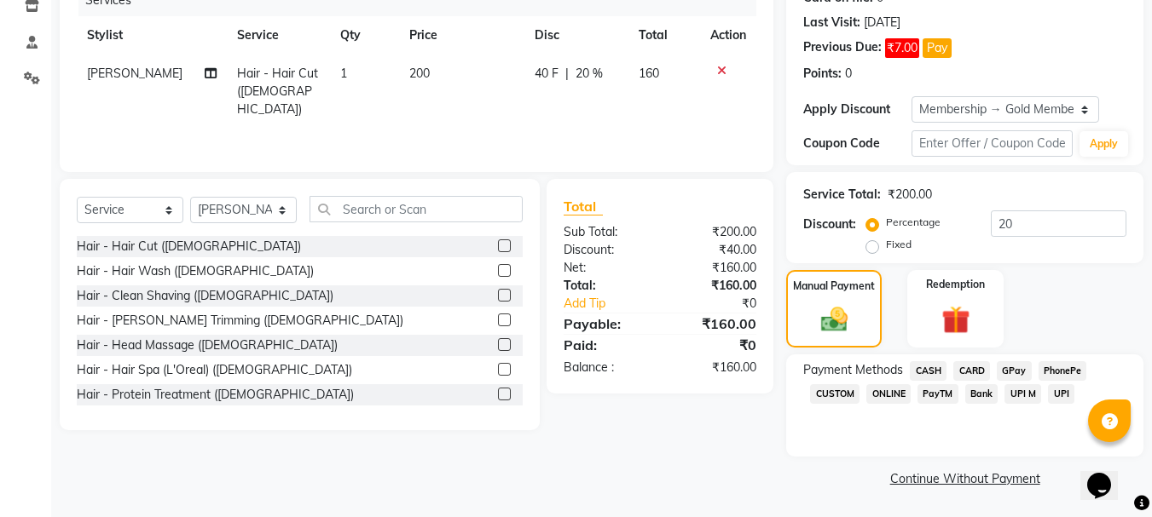
click at [1014, 371] on span "GPay" at bounding box center [1014, 371] width 35 height 20
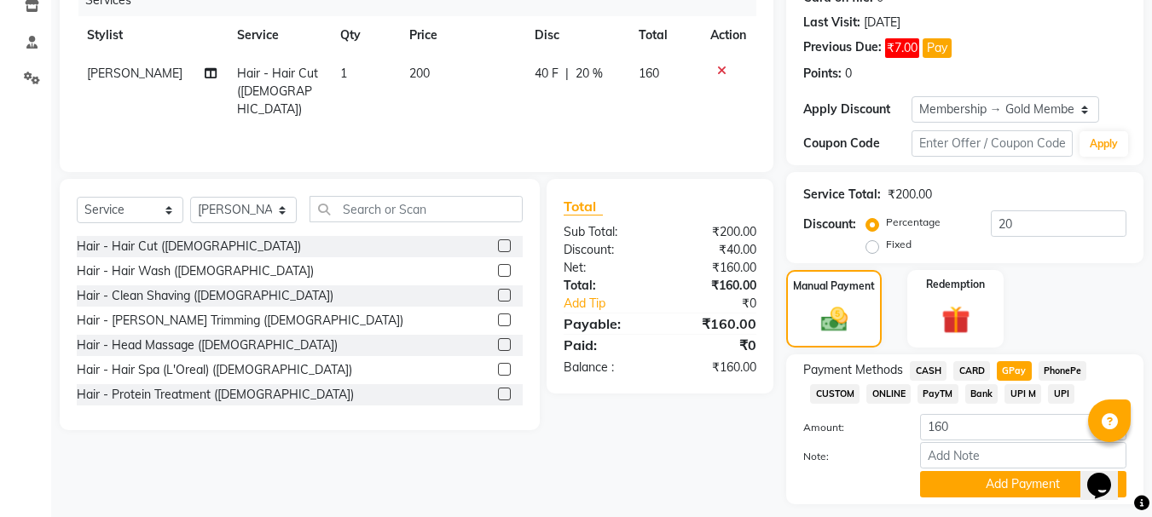
click at [921, 368] on span "CASH" at bounding box center [928, 371] width 37 height 20
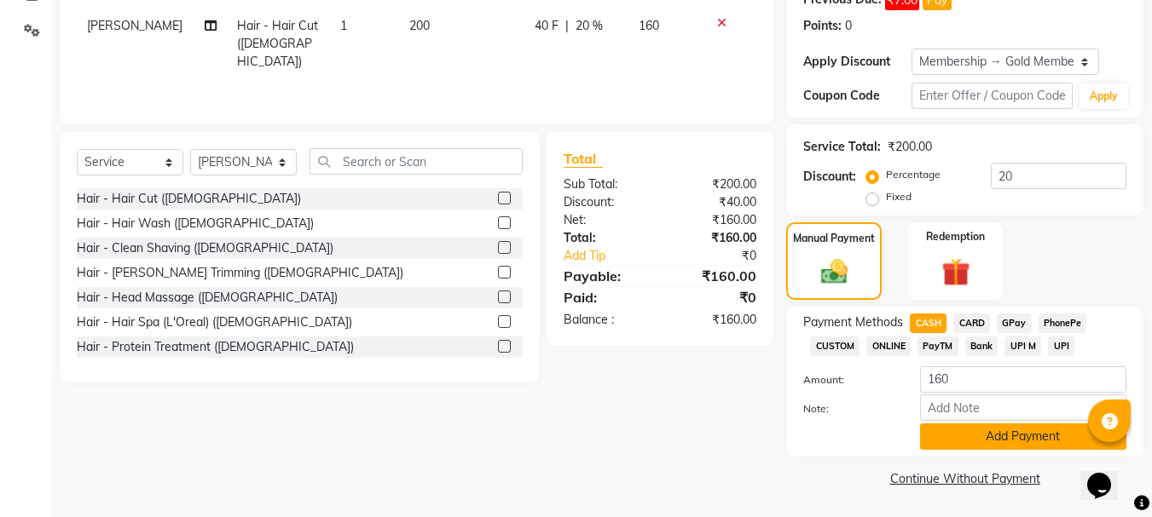
click at [992, 434] on button "Add Payment" at bounding box center [1023, 437] width 206 height 26
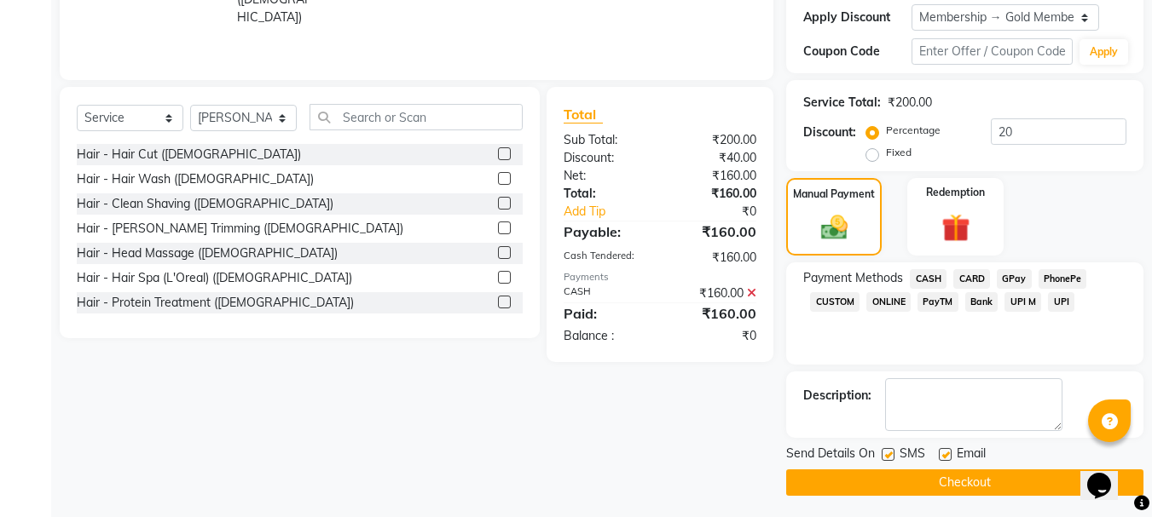
scroll to position [323, 0]
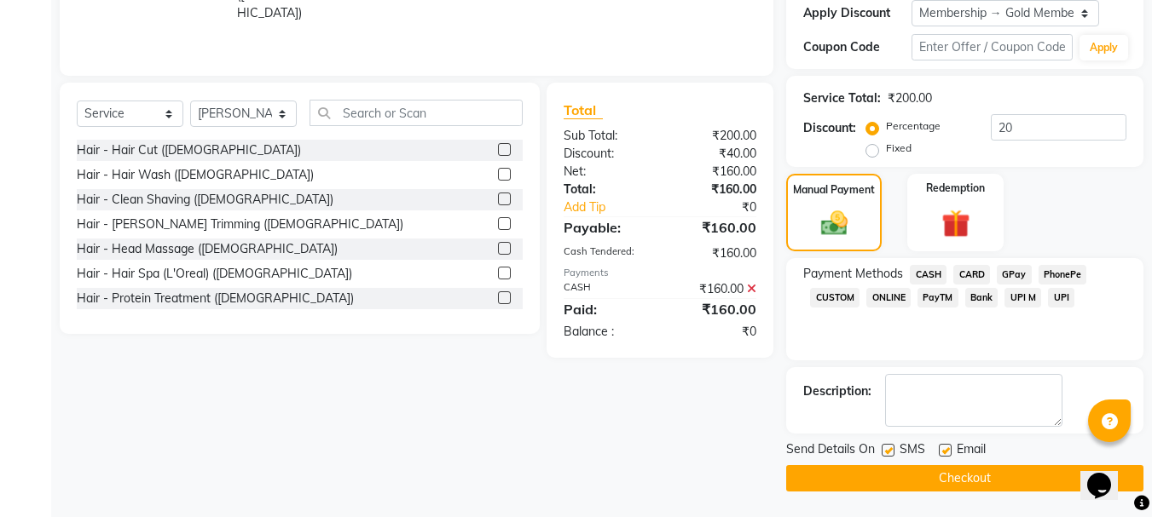
click at [974, 472] on button "Checkout" at bounding box center [964, 478] width 357 height 26
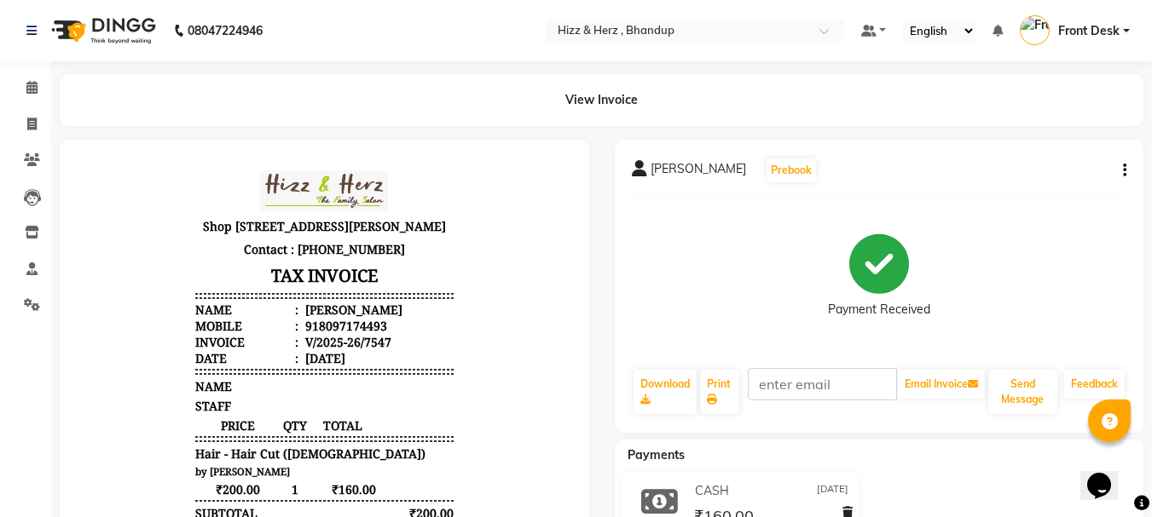
click at [339, 0] on html "08047224946 Select Location × Hizz & Herz , Bhandup Default Panel My Panel Engl…" at bounding box center [576, 258] width 1152 height 517
click at [29, 123] on icon at bounding box center [31, 124] width 9 height 13
select select "service"
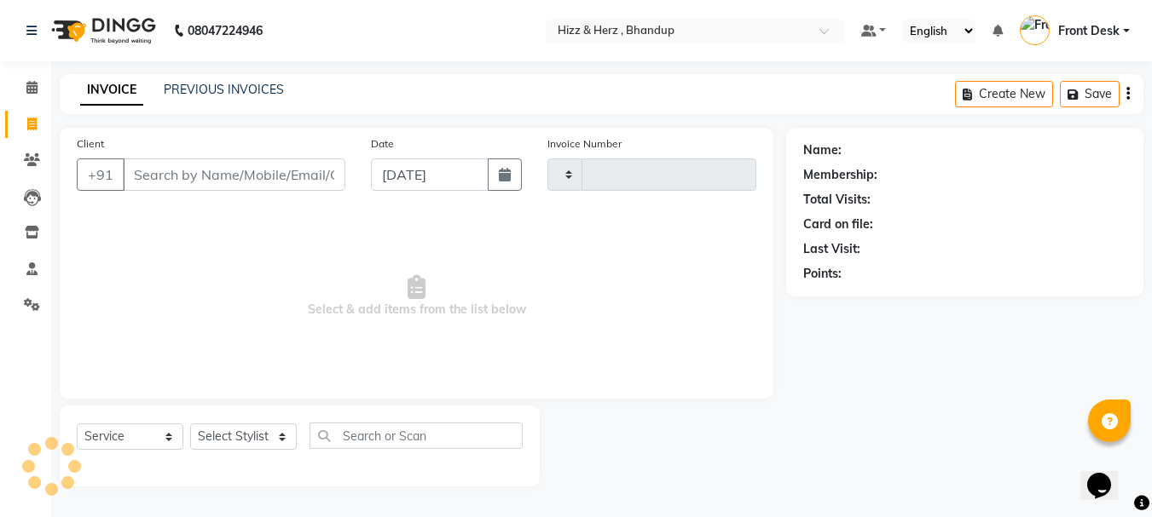
type input "7548"
select select "629"
click at [235, 181] on input "Client" at bounding box center [236, 175] width 226 height 32
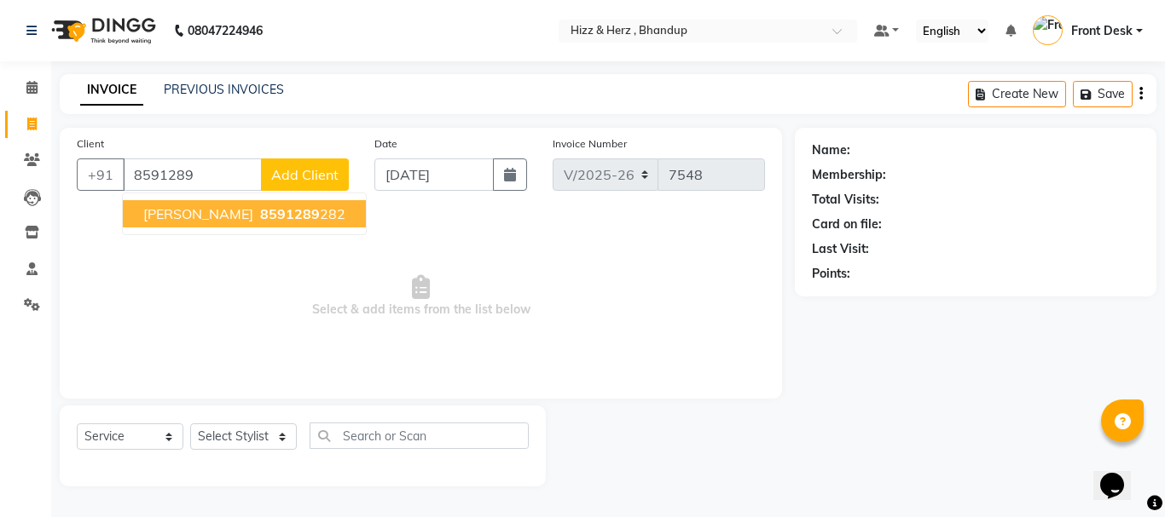
click at [320, 211] on span "8591289" at bounding box center [290, 213] width 60 height 17
type input "8591289282"
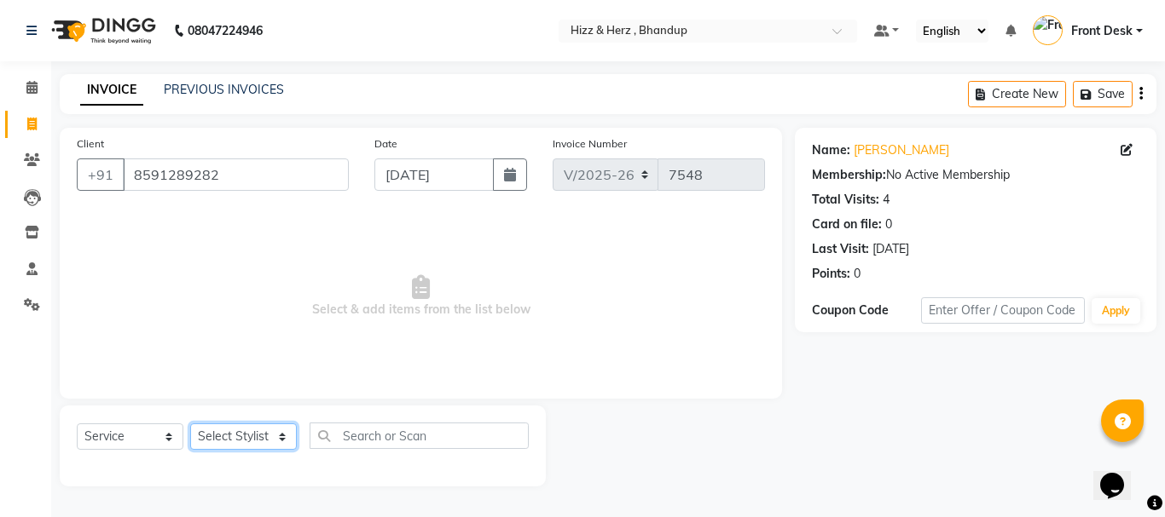
click at [275, 436] on select "Select Stylist Front Desk [PERSON_NAME] HIZZ & HERZ 2 [PERSON_NAME] [PERSON_NAM…" at bounding box center [243, 437] width 107 height 26
select select "26430"
click at [190, 424] on select "Select Stylist Front Desk [PERSON_NAME] HIZZ & HERZ 2 [PERSON_NAME] [PERSON_NAM…" at bounding box center [243, 437] width 107 height 26
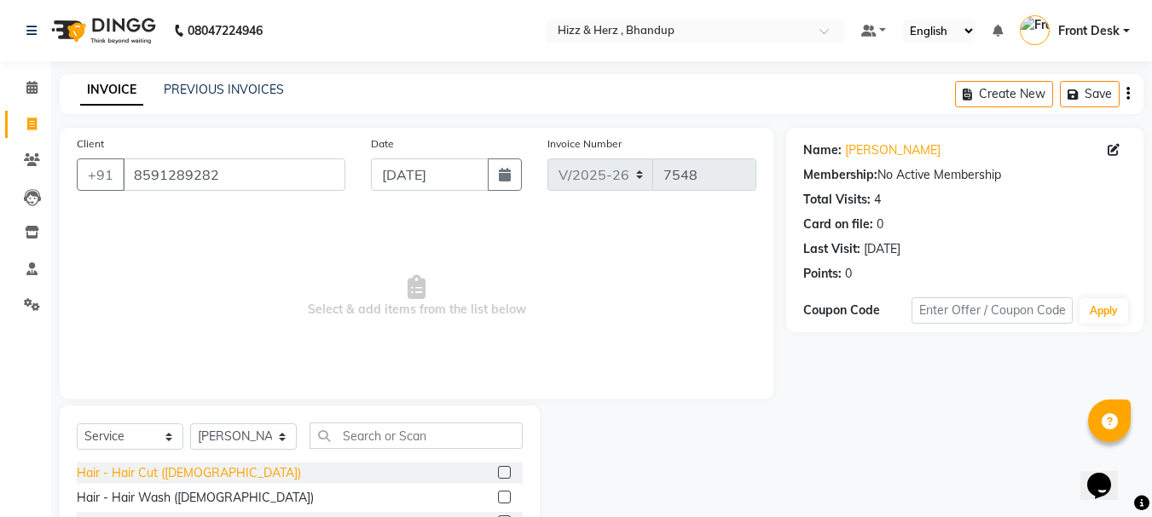
click at [182, 479] on div "Hair - Hair Cut ([DEMOGRAPHIC_DATA])" at bounding box center [189, 474] width 224 height 18
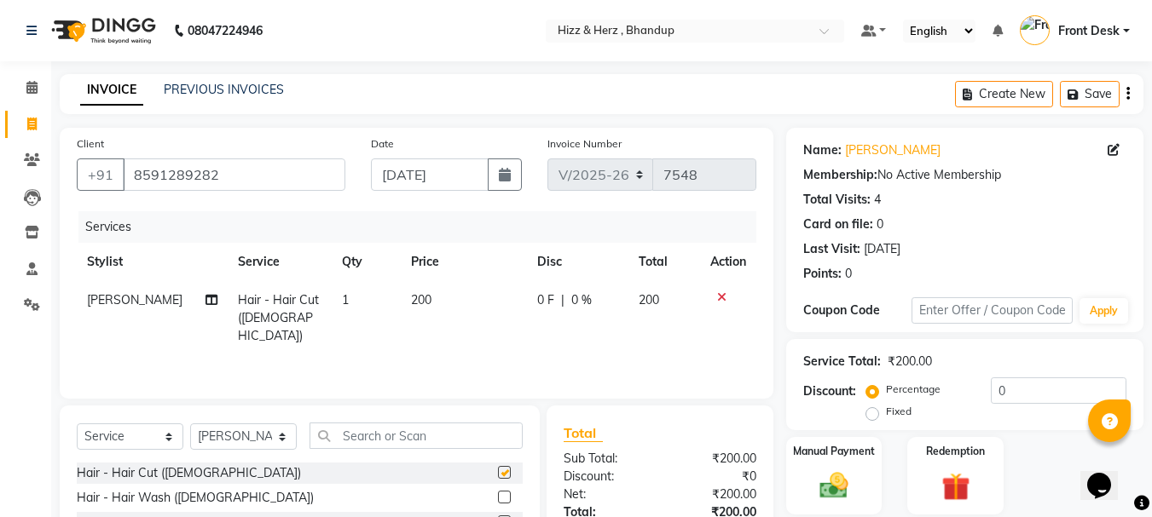
checkbox input "false"
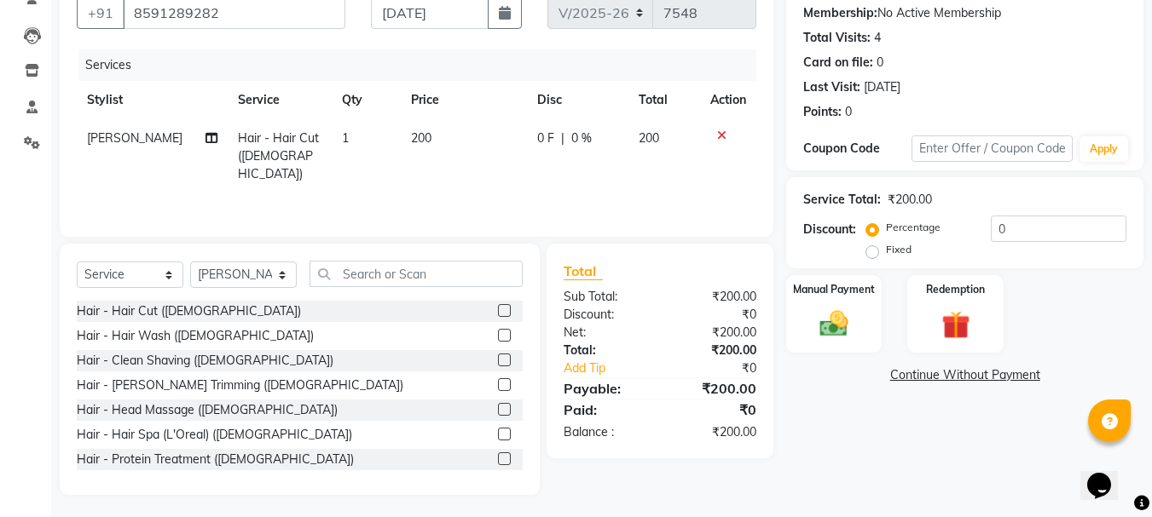
scroll to position [165, 0]
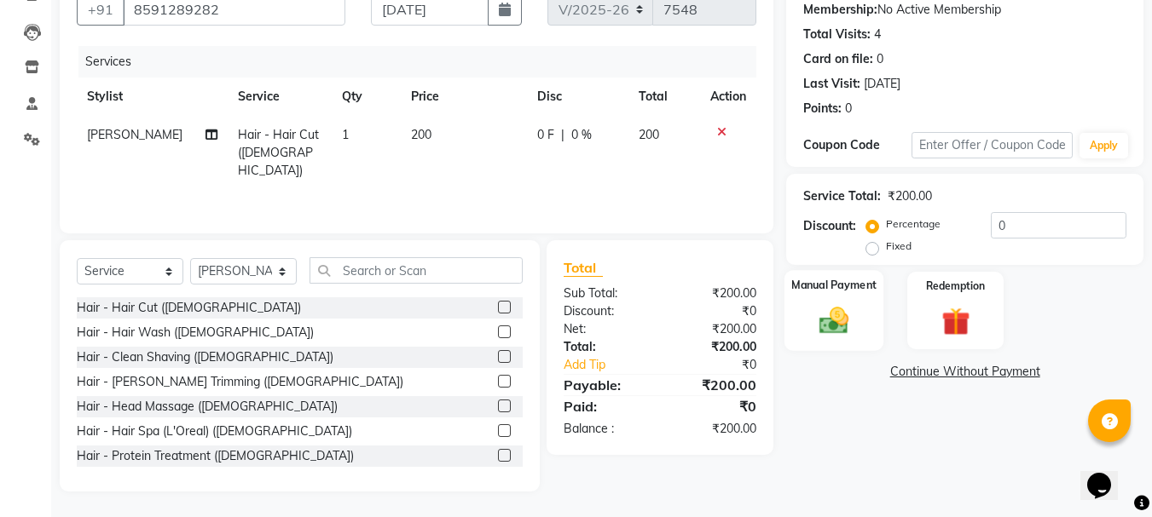
click at [850, 324] on img at bounding box center [834, 321] width 48 height 34
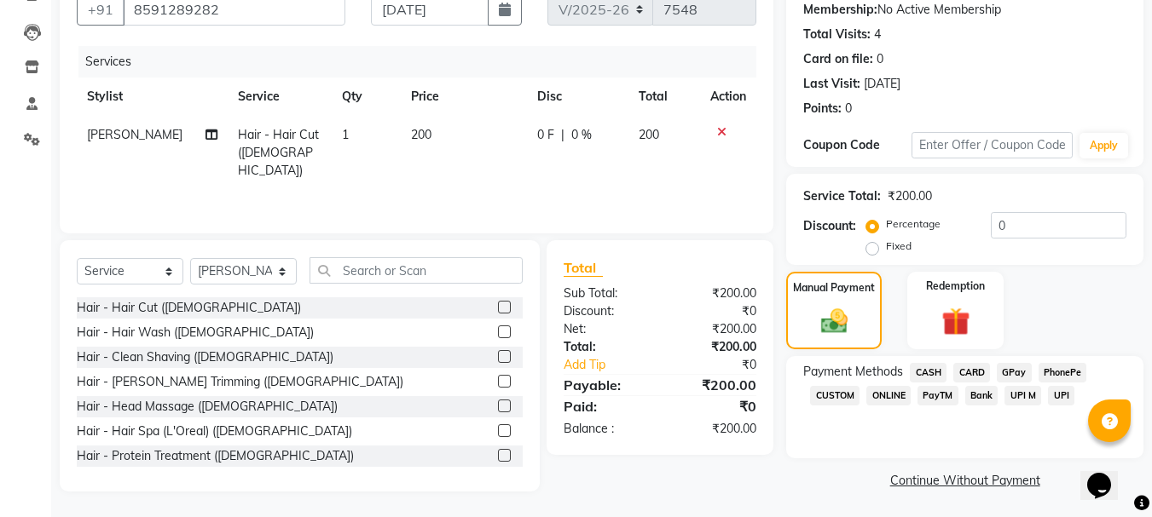
drag, startPoint x: 1015, startPoint y: 370, endPoint x: 1016, endPoint y: 361, distance: 8.7
click at [1016, 361] on div "Payment Methods CASH CARD GPay PhonePe CUSTOM ONLINE PayTM Bank UPI M UPI" at bounding box center [964, 407] width 357 height 102
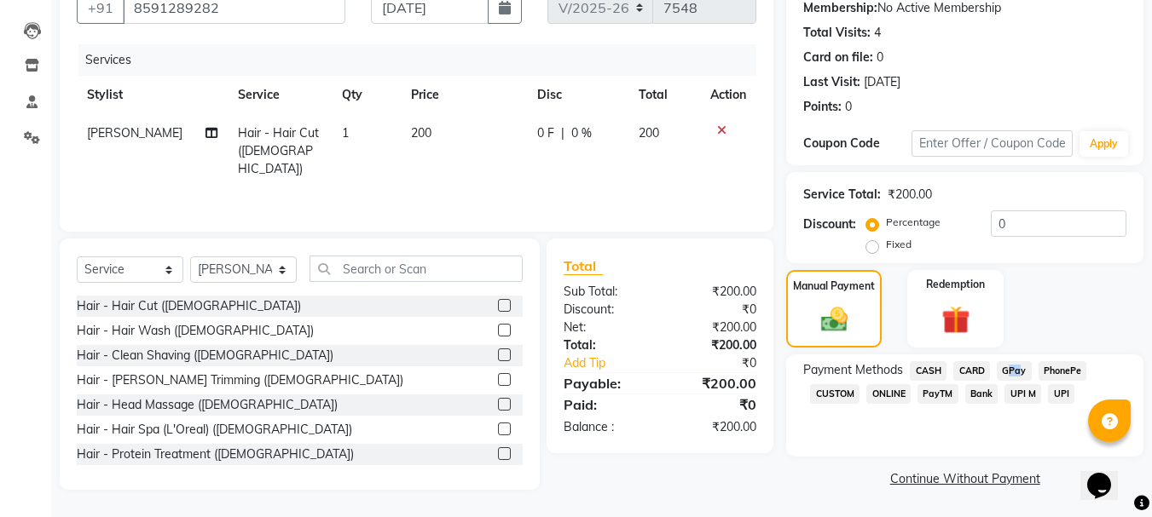
click at [1016, 375] on span "GPay" at bounding box center [1014, 371] width 35 height 20
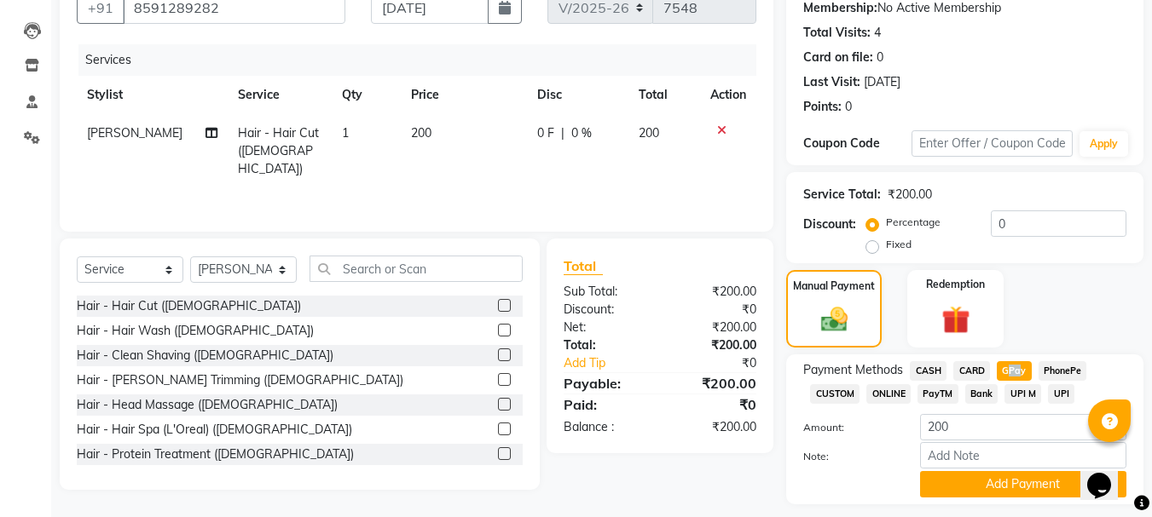
click at [1018, 373] on span "GPay" at bounding box center [1014, 371] width 35 height 20
click at [1003, 494] on button "Add Payment" at bounding box center [1023, 484] width 206 height 26
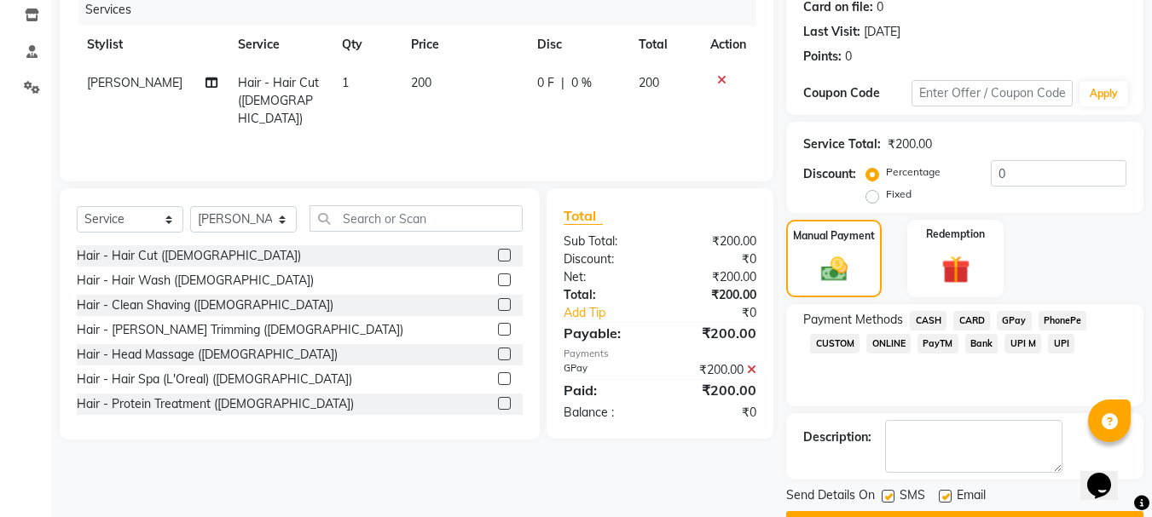
scroll to position [263, 0]
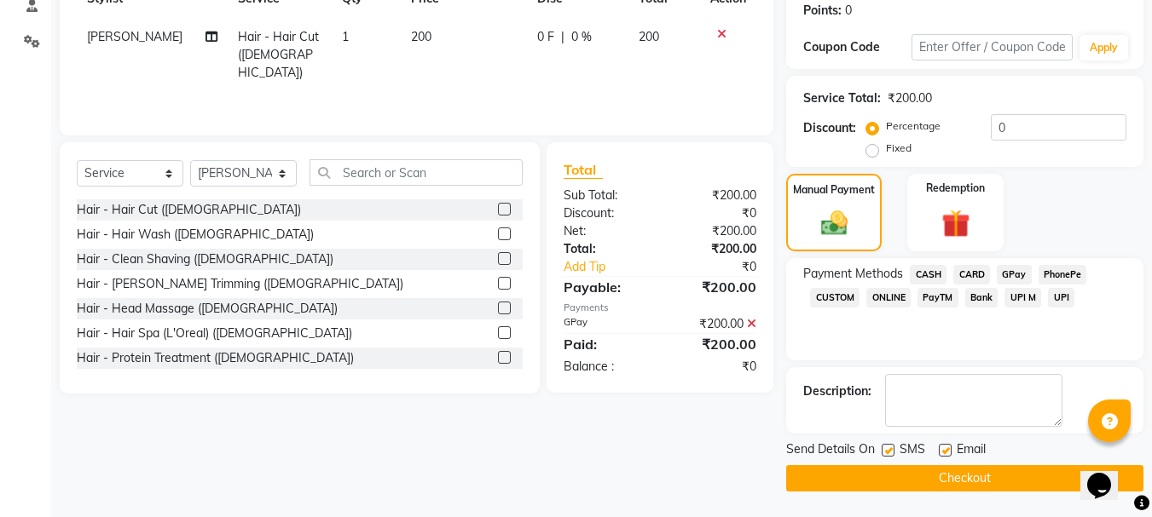
click at [1010, 472] on button "Checkout" at bounding box center [964, 478] width 357 height 26
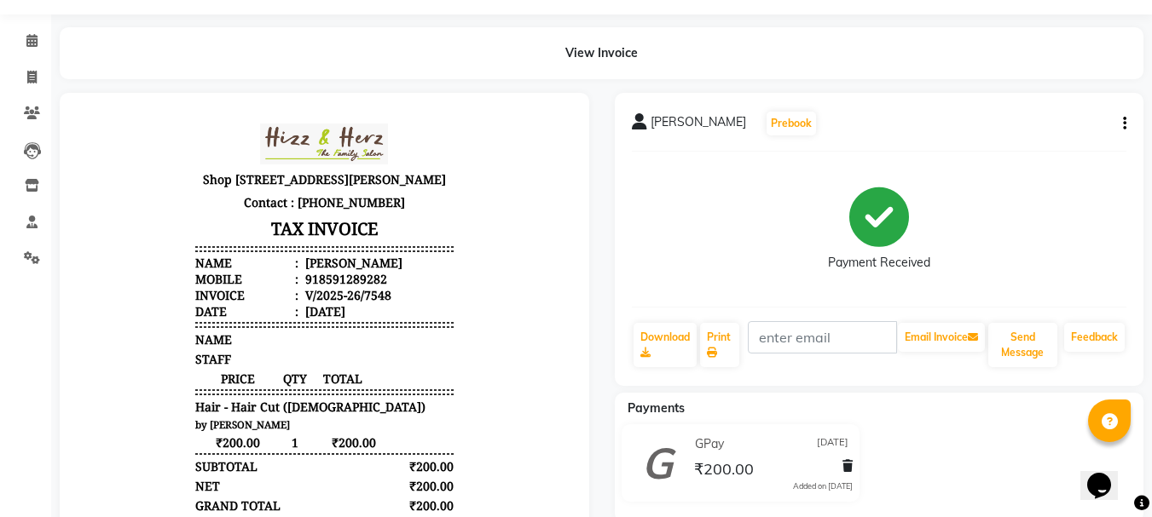
scroll to position [85, 0]
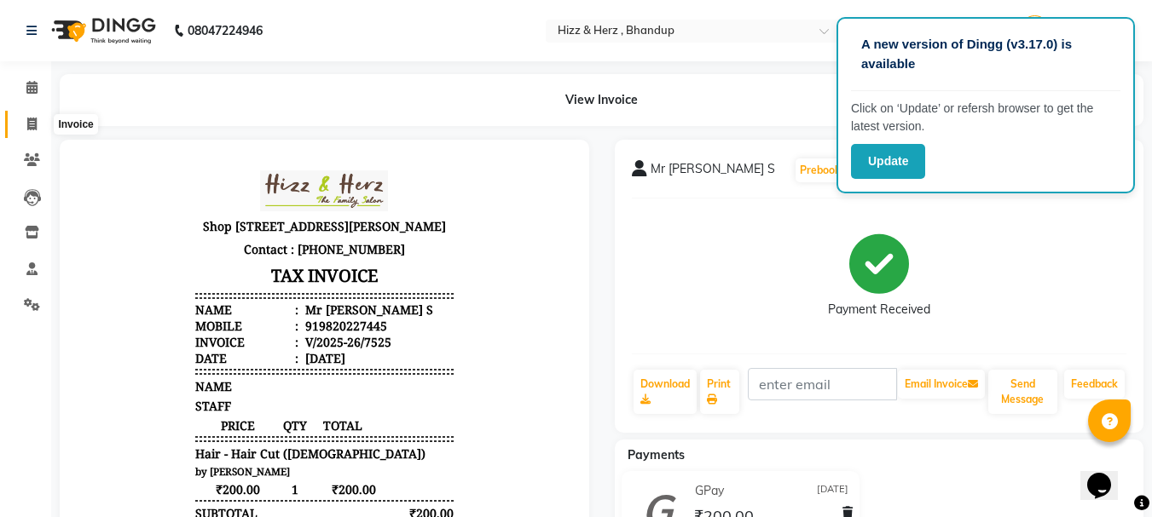
click at [31, 124] on icon at bounding box center [31, 124] width 9 height 13
select select "service"
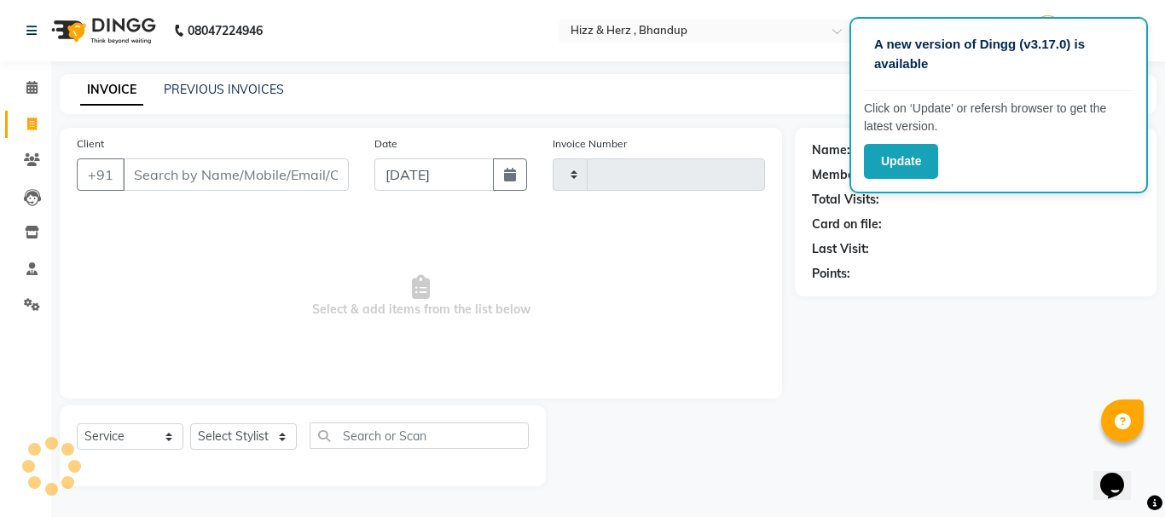
type input "7540"
select select "629"
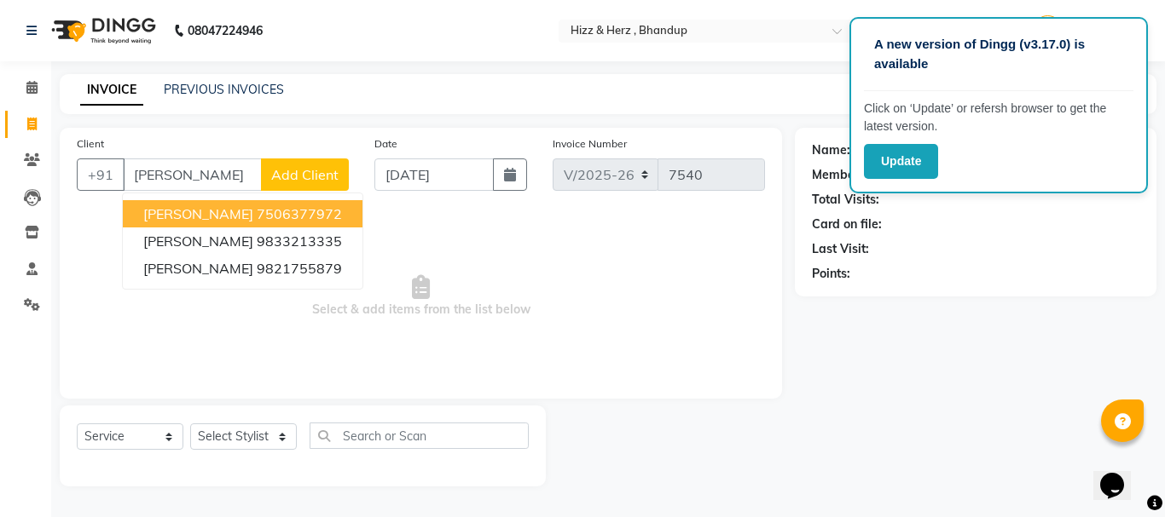
click at [253, 219] on span "MISS. DIMPI VITHALANI" at bounding box center [198, 213] width 110 height 17
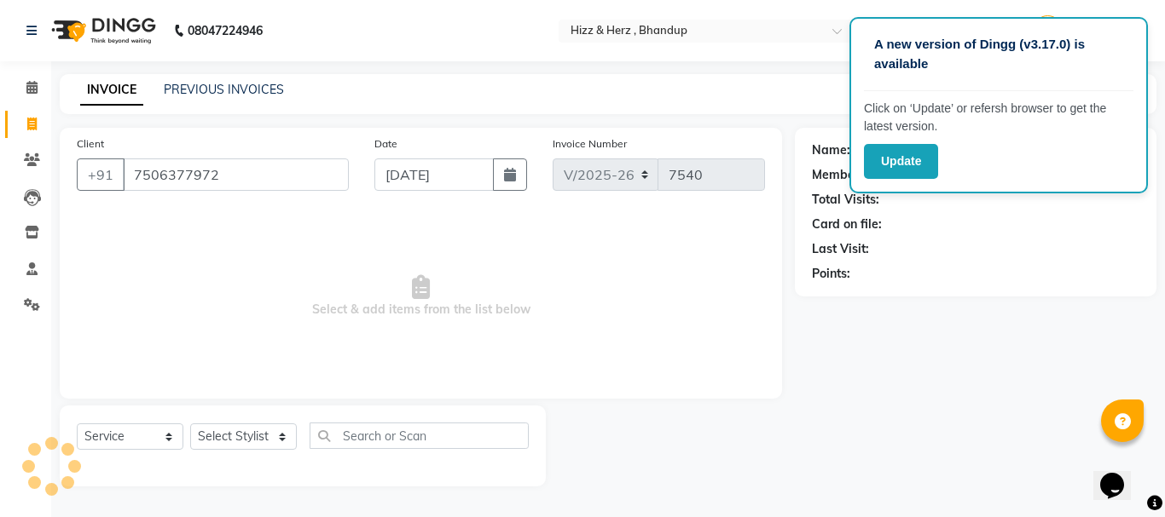
type input "7506377972"
select select "1: Object"
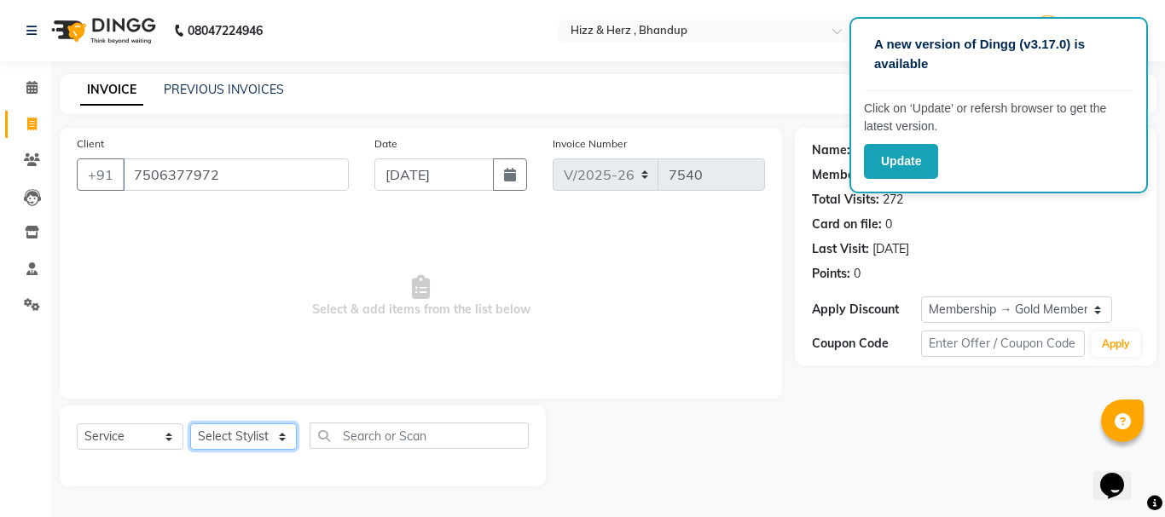
click at [237, 441] on select "Select Stylist Front Desk [PERSON_NAME] HIZZ & HERZ 2 [PERSON_NAME] [PERSON_NAM…" at bounding box center [243, 437] width 107 height 26
select select "24395"
click at [190, 424] on select "Select Stylist Front Desk [PERSON_NAME] HIZZ & HERZ 2 [PERSON_NAME] [PERSON_NAM…" at bounding box center [243, 437] width 107 height 26
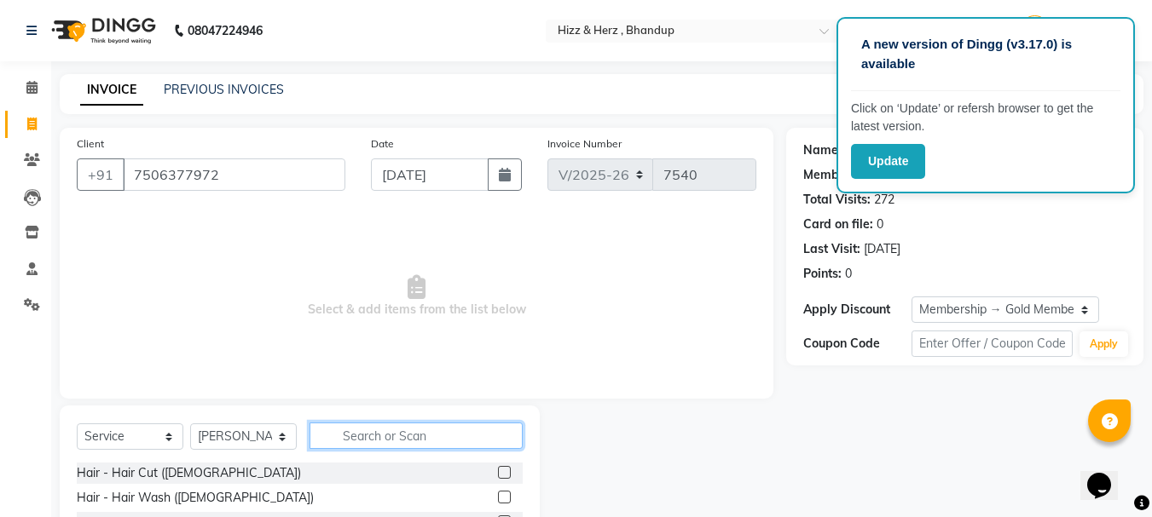
click at [412, 428] on input "text" at bounding box center [415, 436] width 213 height 26
type input "prot"
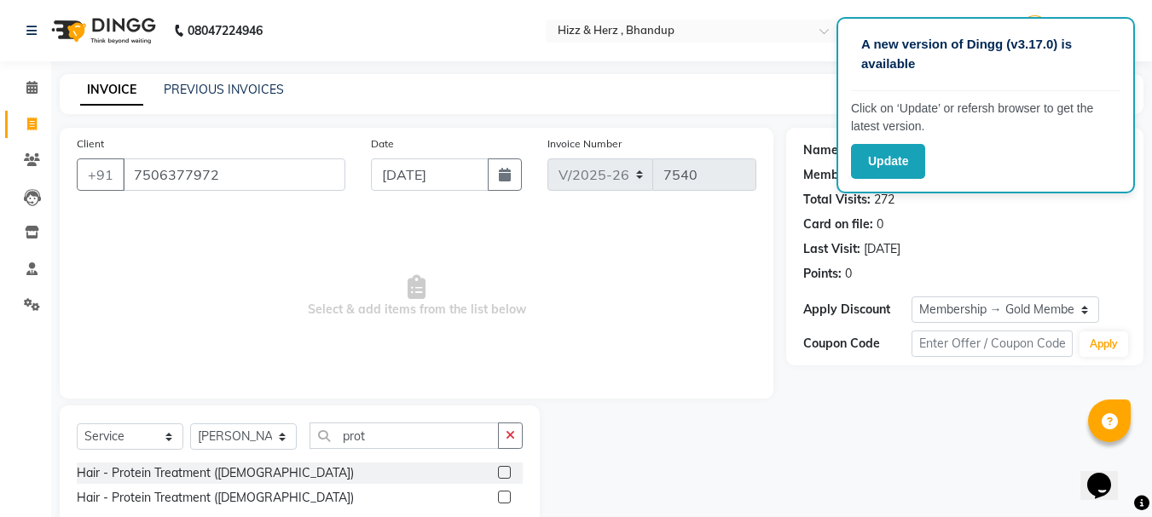
click at [503, 495] on label at bounding box center [504, 497] width 13 height 13
click at [503, 495] on input "checkbox" at bounding box center [503, 498] width 11 height 11
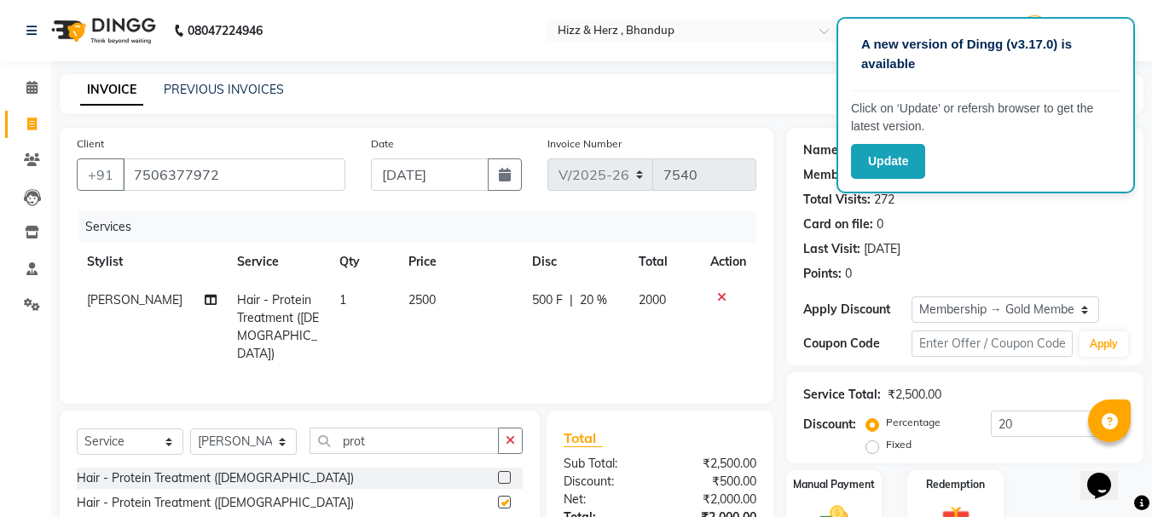
checkbox input "false"
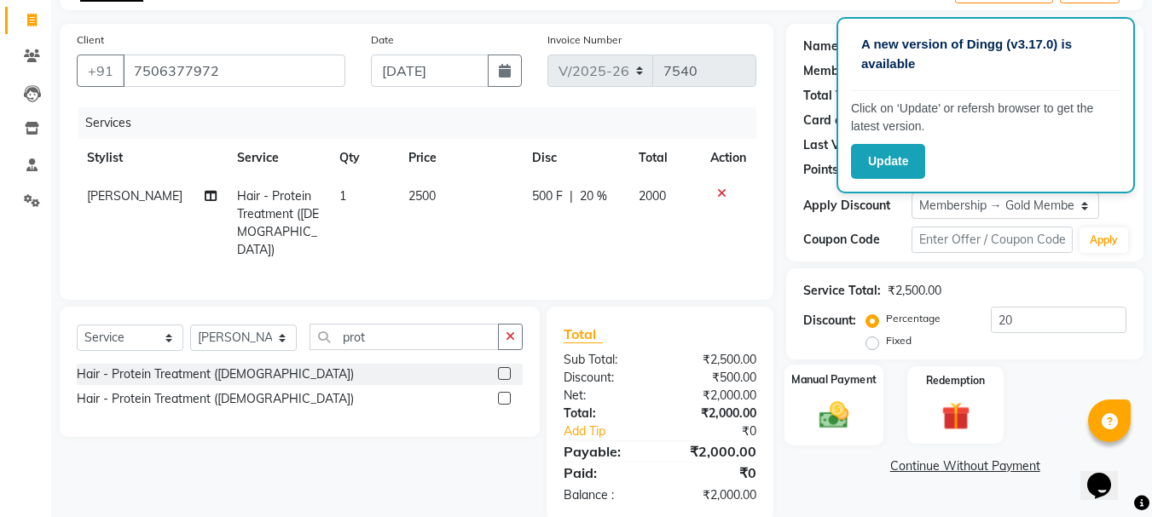
scroll to position [129, 0]
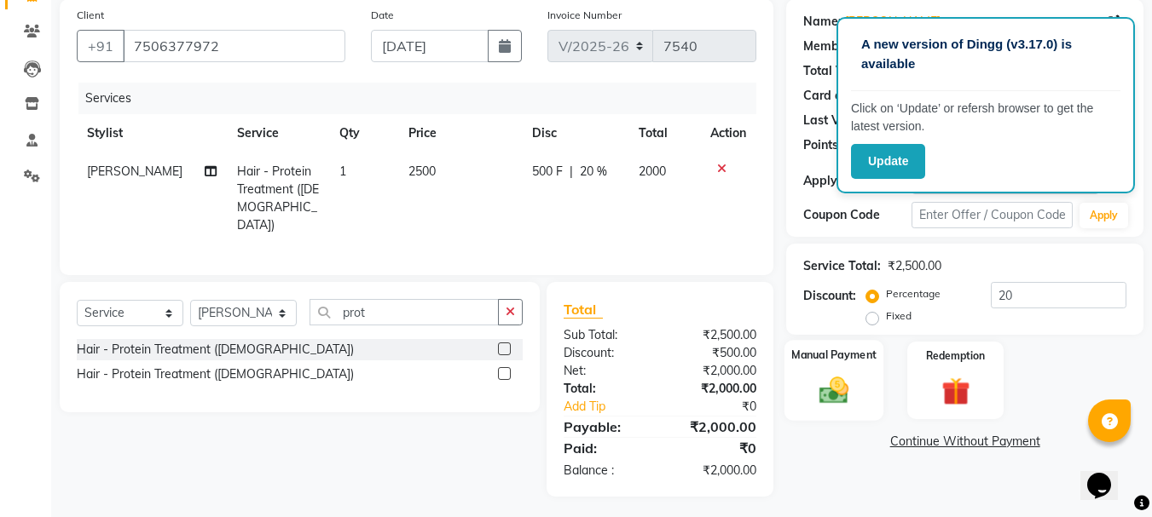
click at [837, 396] on img at bounding box center [834, 390] width 48 height 34
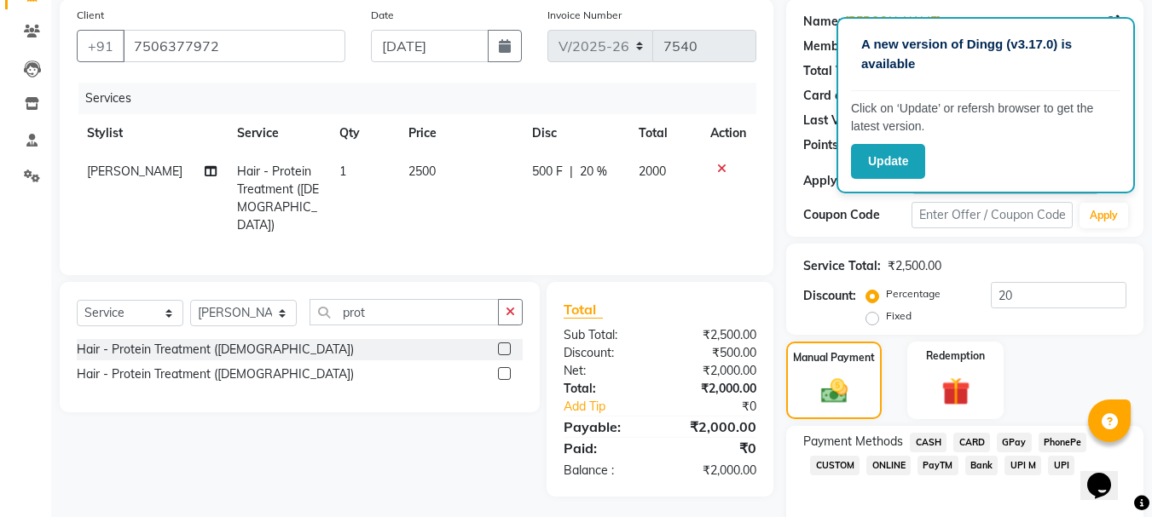
click at [928, 443] on span "CASH" at bounding box center [928, 443] width 37 height 20
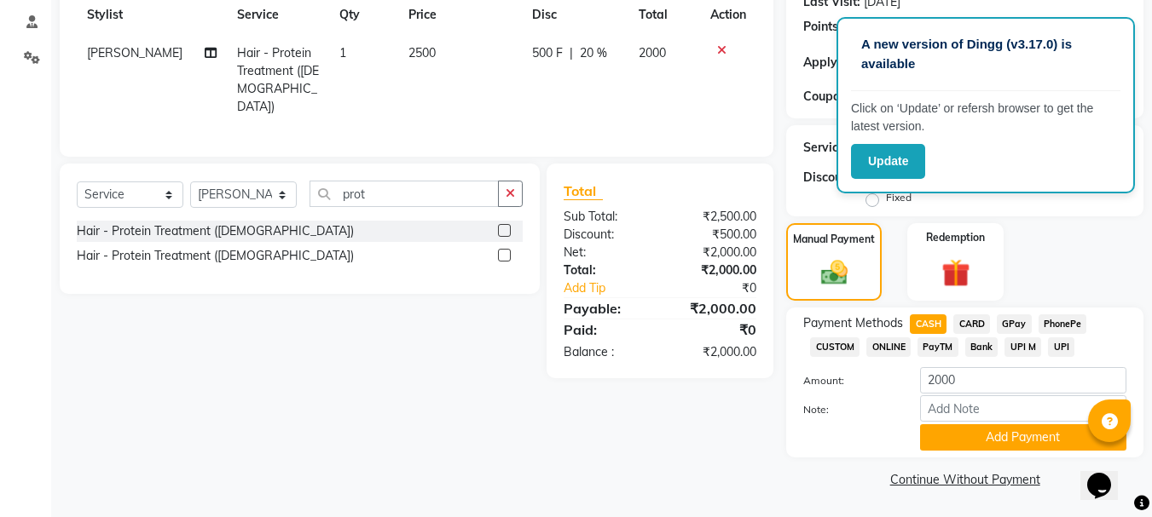
scroll to position [248, 0]
click at [1016, 318] on span "GPay" at bounding box center [1014, 324] width 35 height 20
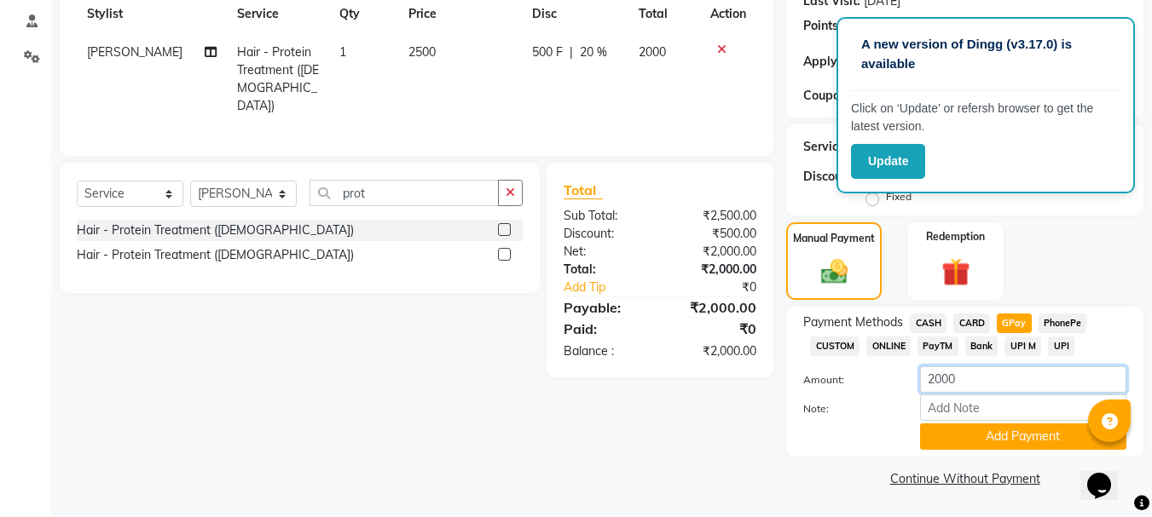
click at [999, 377] on input "2000" at bounding box center [1023, 380] width 206 height 26
type input "2"
type input "1500"
click at [978, 434] on button "Add Payment" at bounding box center [1023, 437] width 206 height 26
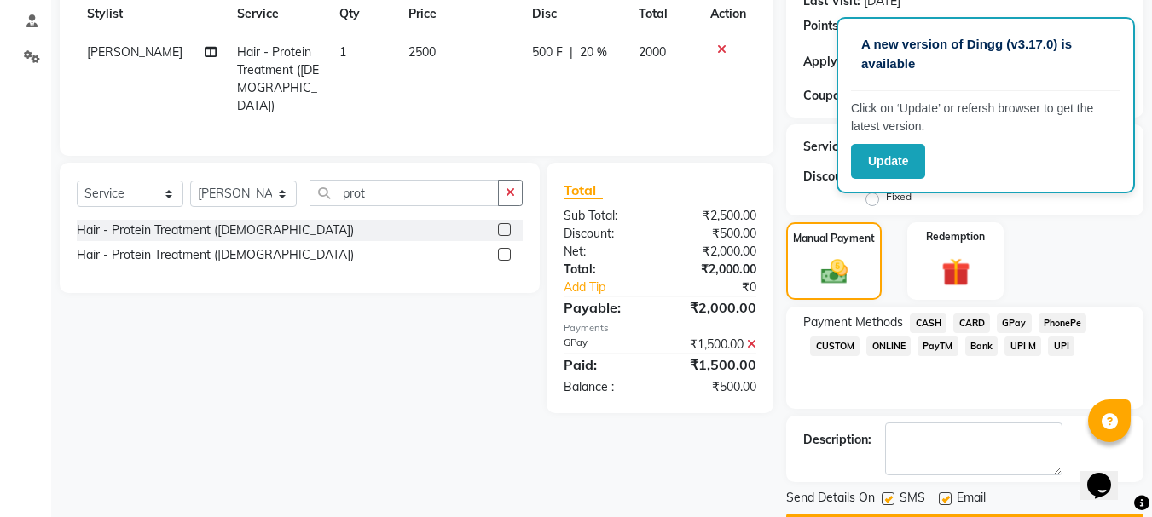
click at [930, 324] on span "CASH" at bounding box center [928, 324] width 37 height 20
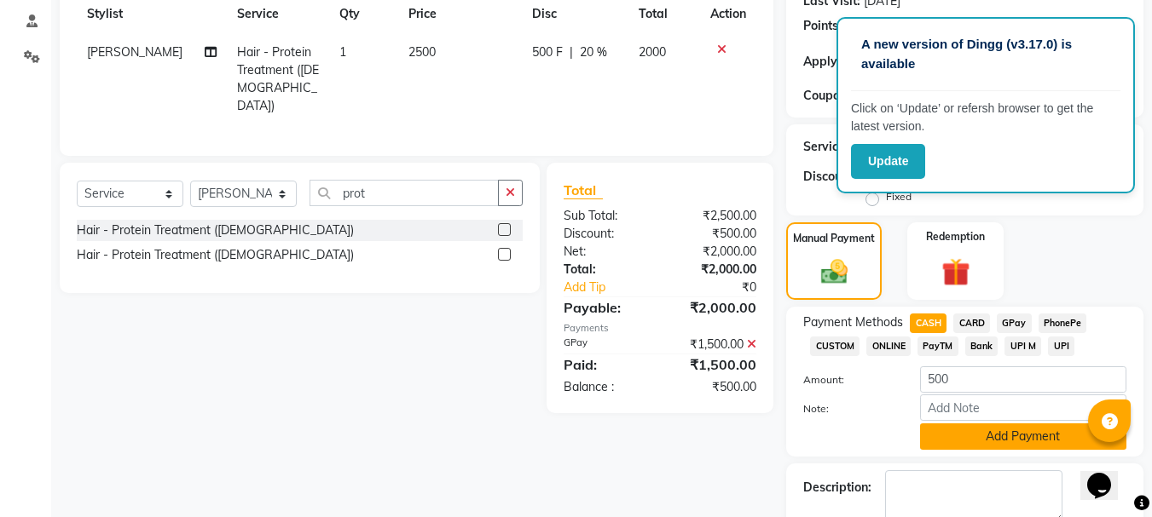
click at [996, 436] on button "Add Payment" at bounding box center [1023, 437] width 206 height 26
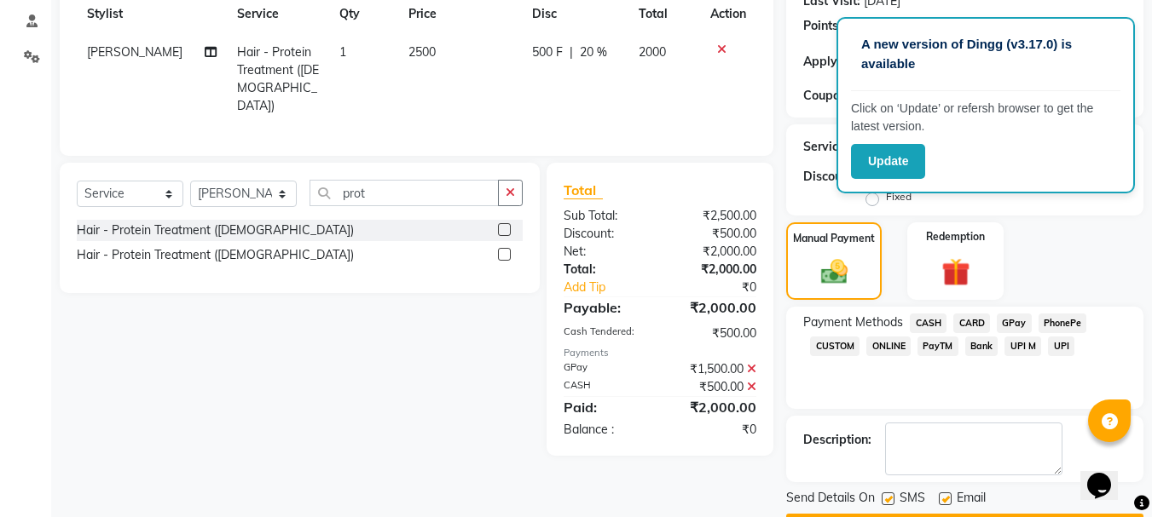
scroll to position [297, 0]
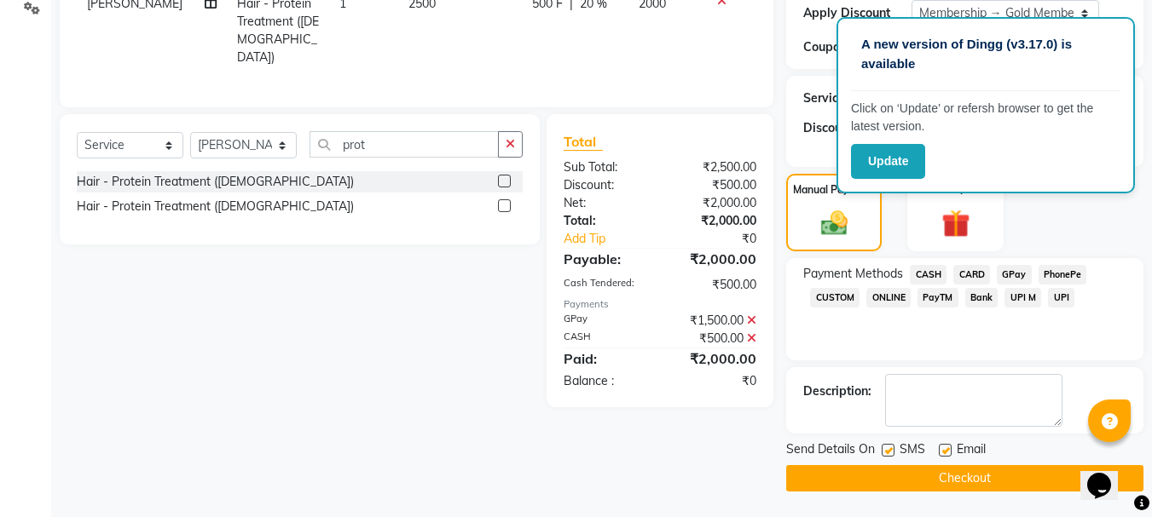
click at [1008, 477] on button "Checkout" at bounding box center [964, 478] width 357 height 26
